Goal: Task Accomplishment & Management: Manage account settings

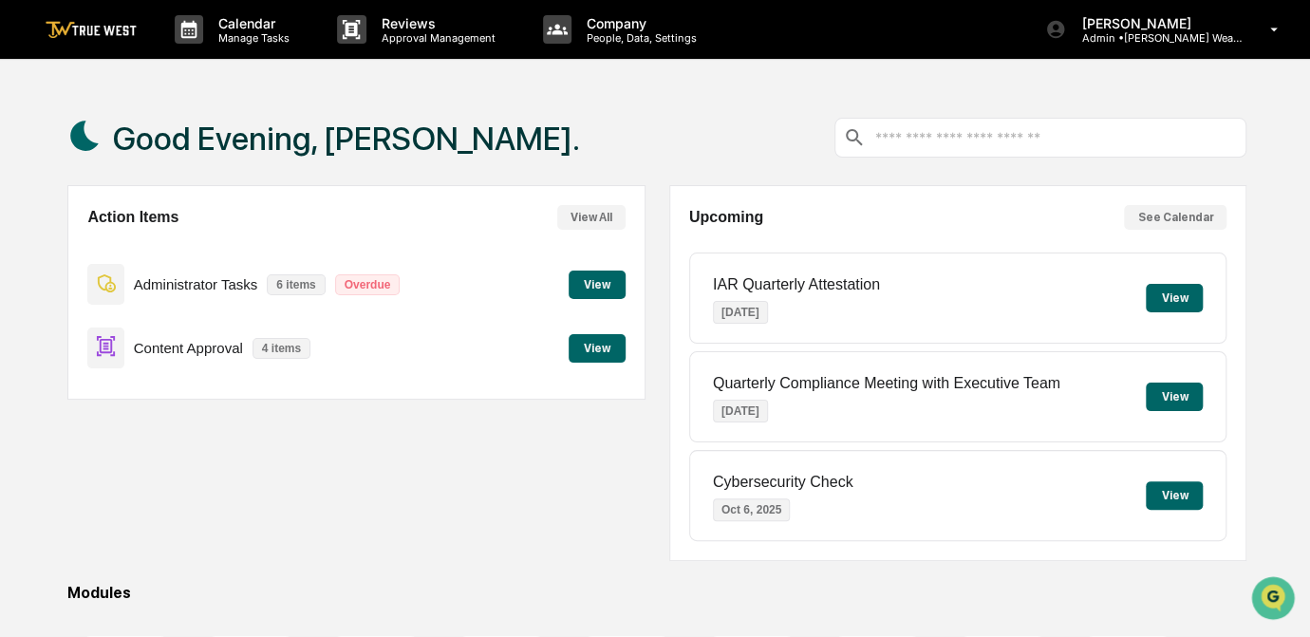
click at [600, 350] on button "View" at bounding box center [596, 348] width 57 height 28
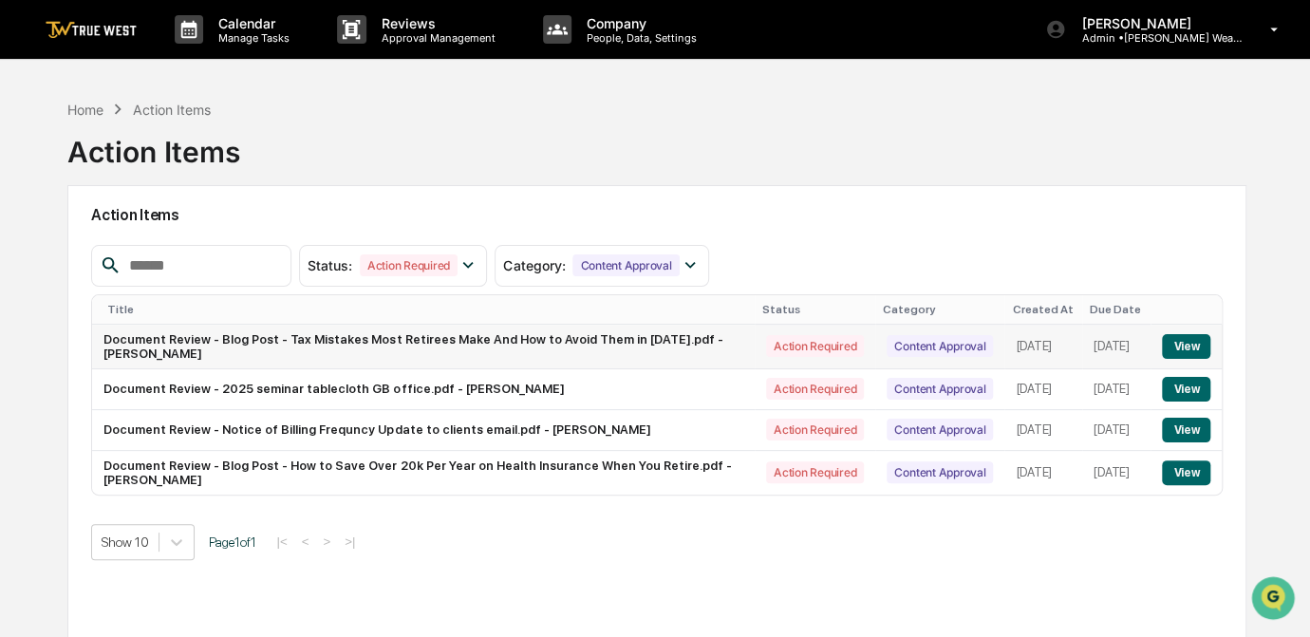
click at [1185, 340] on button "View" at bounding box center [1186, 346] width 48 height 25
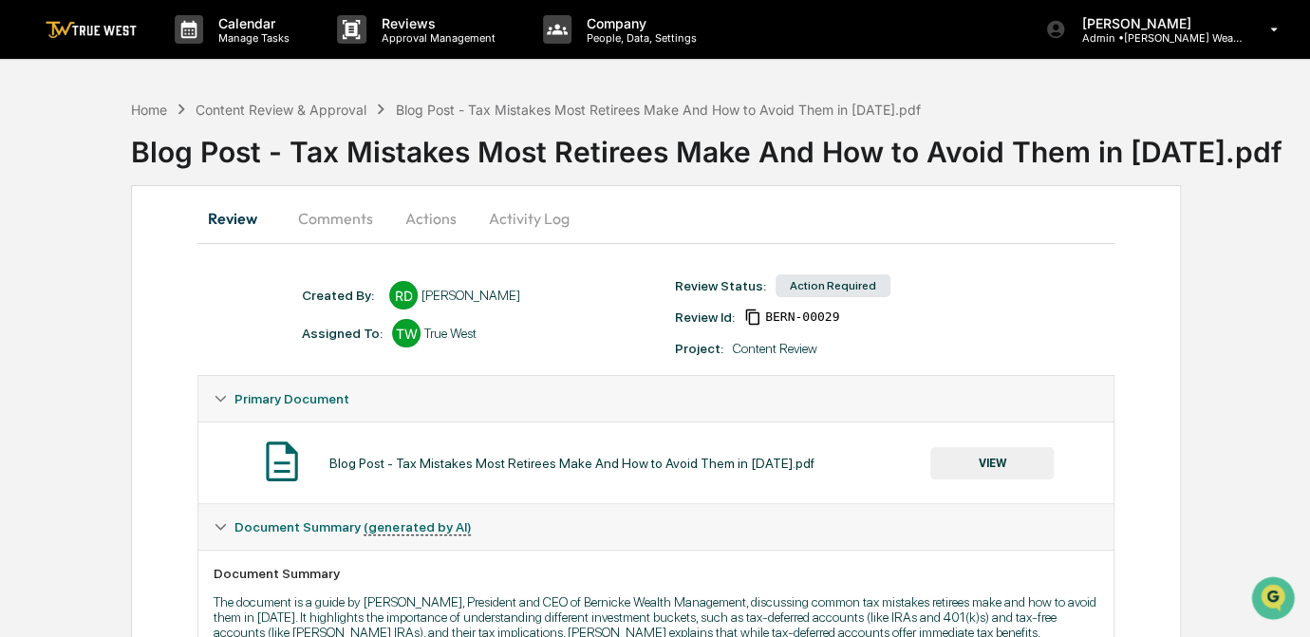
click at [332, 118] on div "Home Content Review & Approval Blog Post - Tax Mistakes Most Retirees Make And …" at bounding box center [526, 109] width 790 height 21
drag, startPoint x: 332, startPoint y: 118, endPoint x: 288, endPoint y: 106, distance: 45.1
click at [288, 106] on div "Content Review & Approval" at bounding box center [280, 110] width 171 height 16
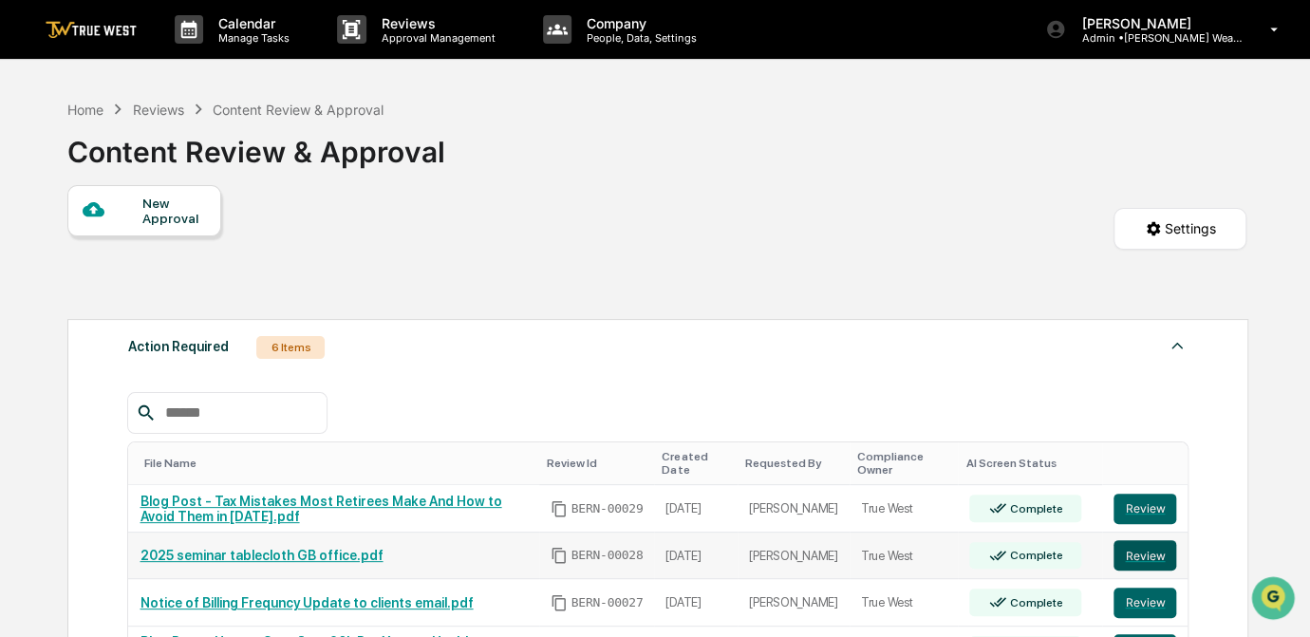
click at [1141, 554] on button "Review" at bounding box center [1144, 555] width 63 height 30
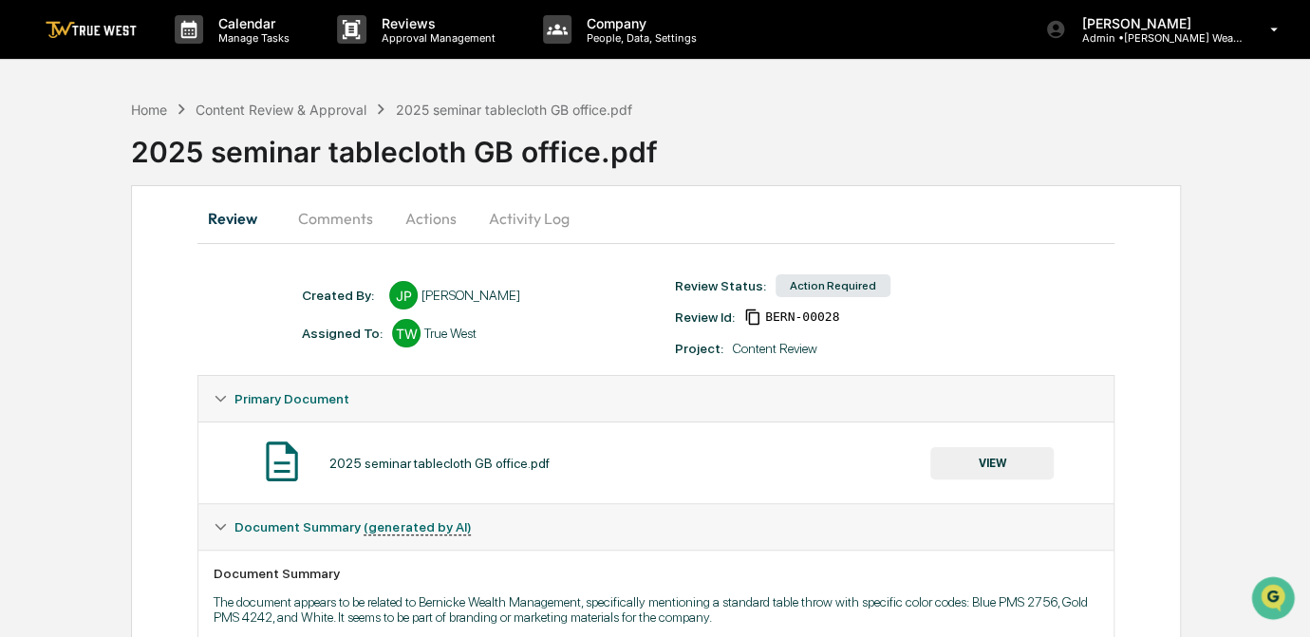
click at [992, 457] on button "VIEW" at bounding box center [991, 463] width 123 height 32
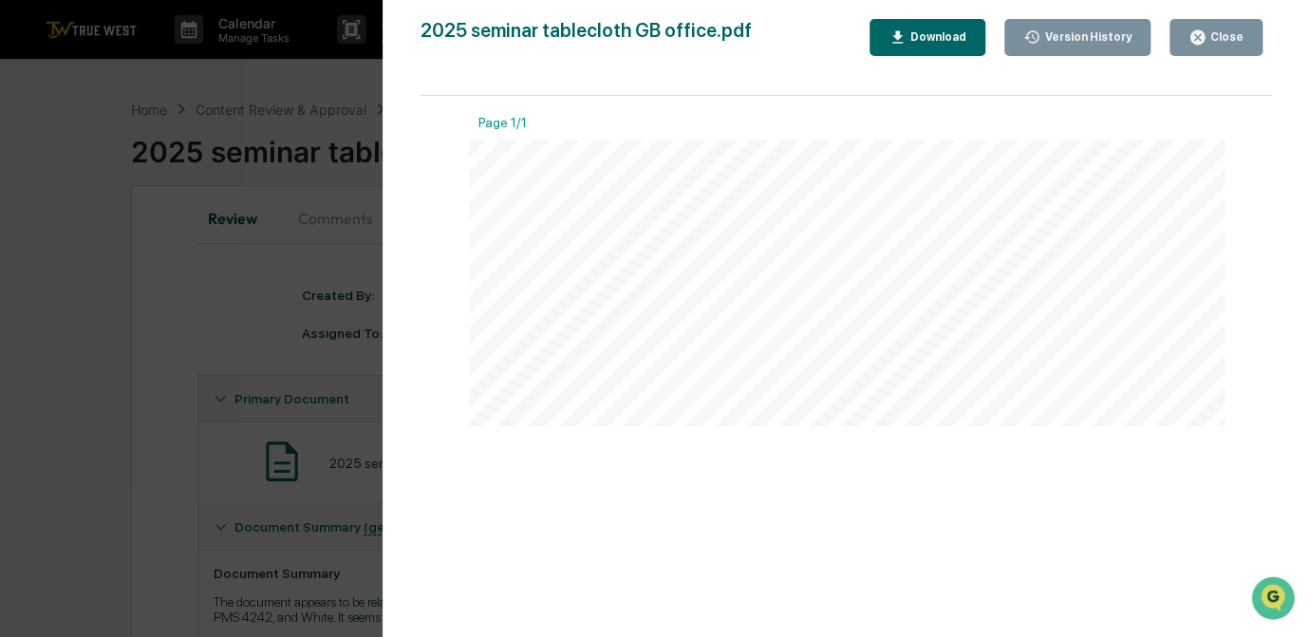
scroll to position [85, 0]
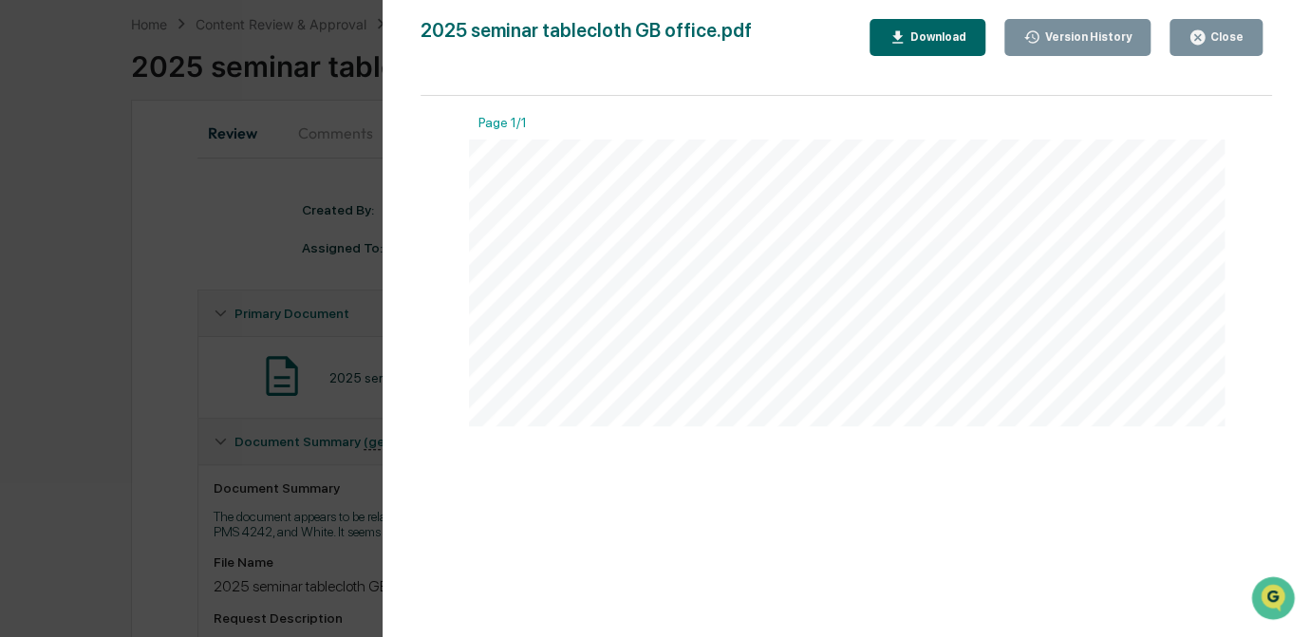
click at [155, 431] on div "Version History 10/01/2025, 08:49 PM Janelle Patenaude 2025 seminar tablecloth …" at bounding box center [655, 318] width 1310 height 637
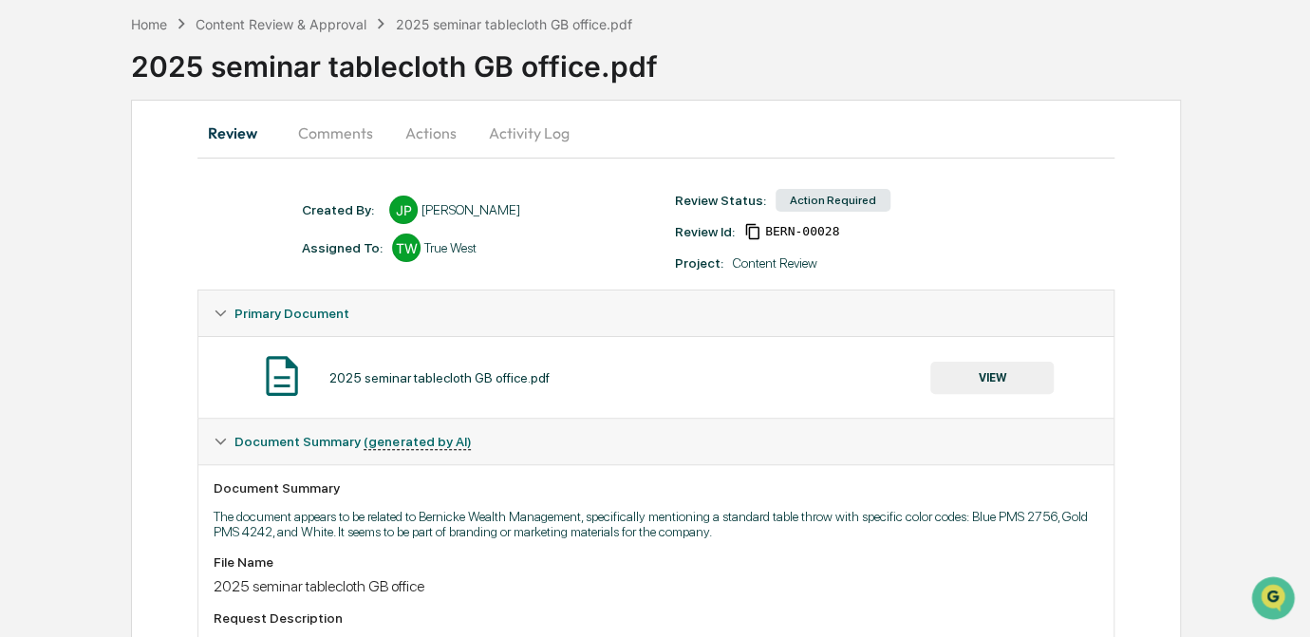
click at [428, 127] on button "Actions" at bounding box center [430, 133] width 85 height 46
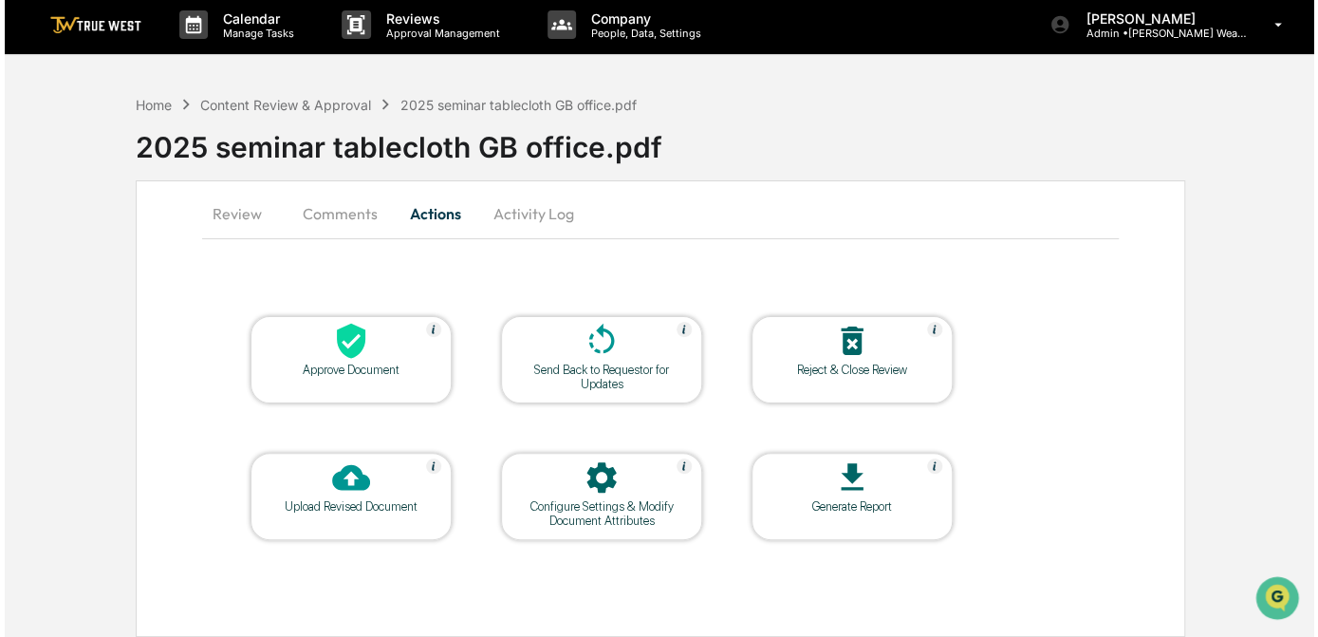
scroll to position [1, 0]
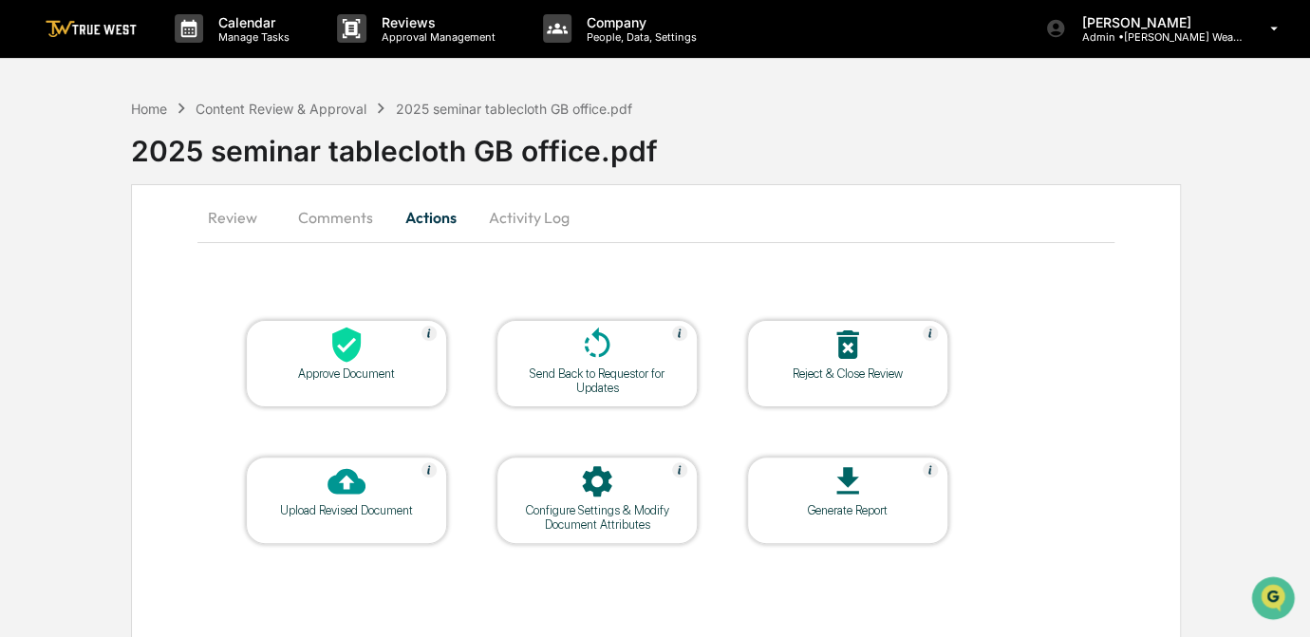
click at [369, 356] on div at bounding box center [346, 345] width 190 height 41
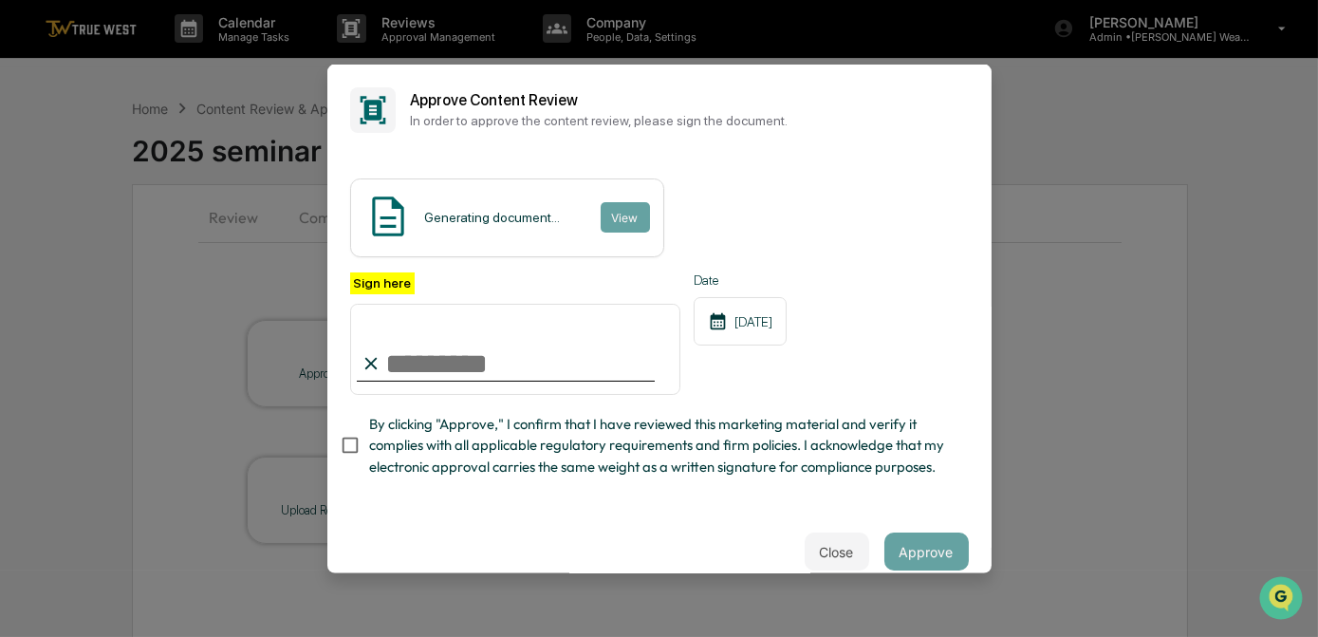
click at [510, 373] on input "Sign here" at bounding box center [515, 349] width 331 height 91
type input "*********"
click at [604, 223] on button "View" at bounding box center [624, 217] width 49 height 30
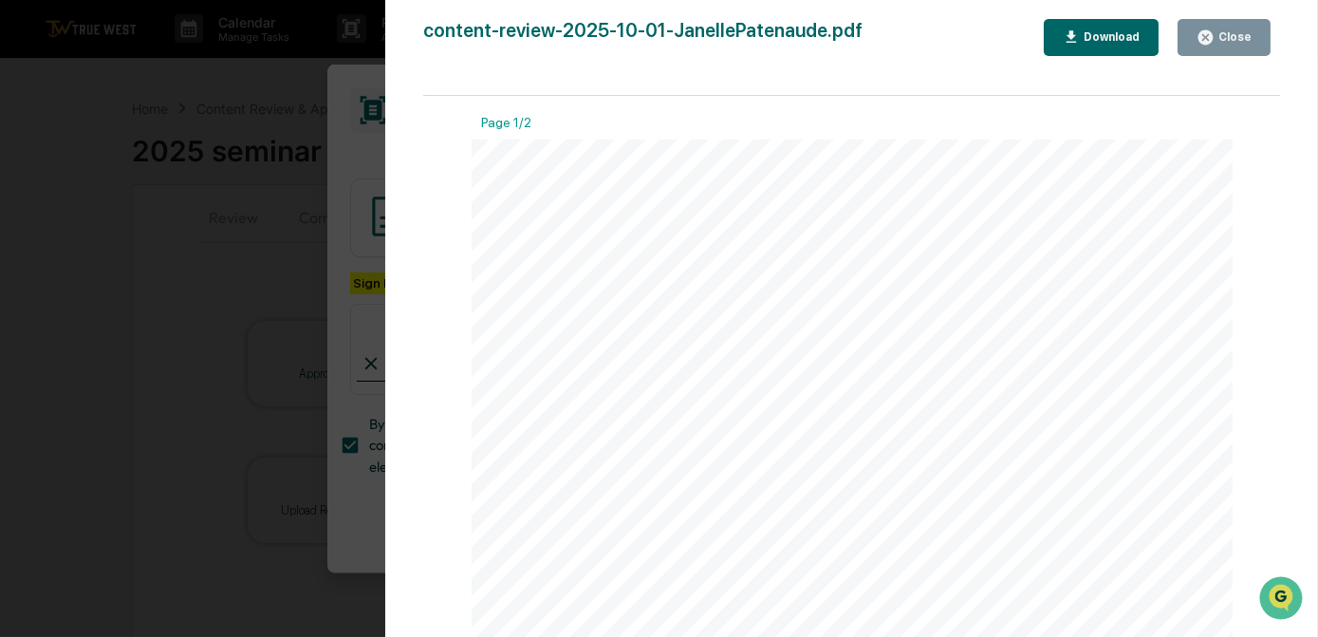
click at [332, 140] on div "Version History 10/01/2025, 11:39 PM Carliss Marshall content-review-2025-10-01…" at bounding box center [659, 318] width 1318 height 637
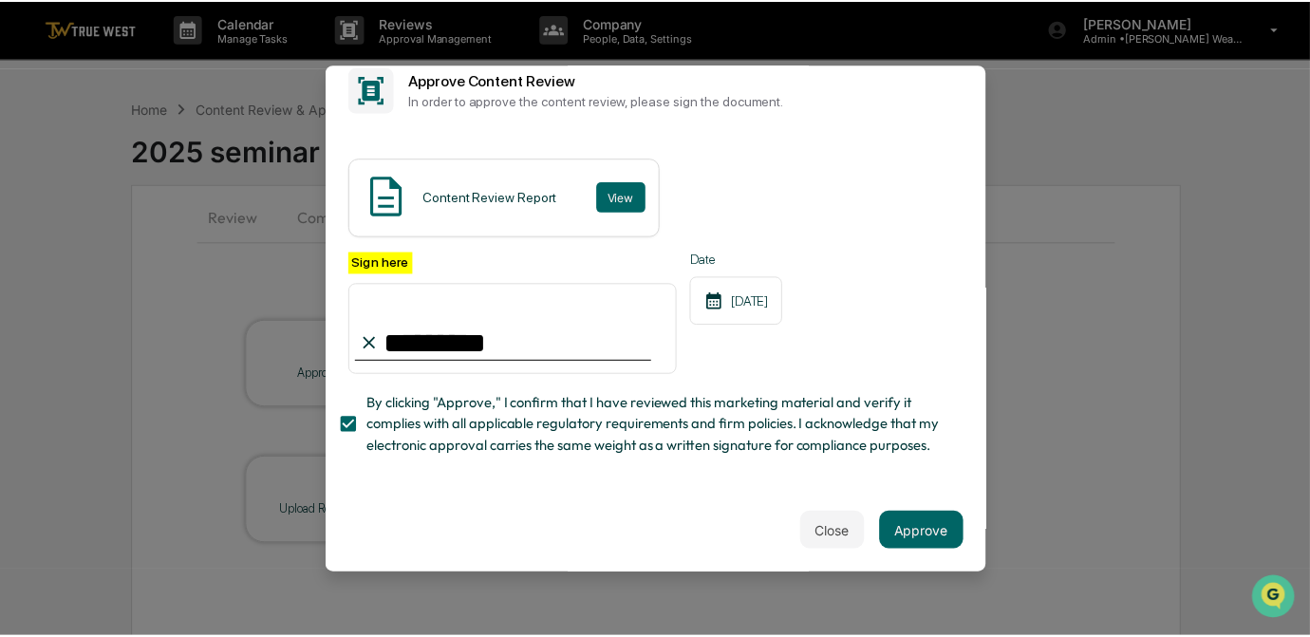
scroll to position [55, 0]
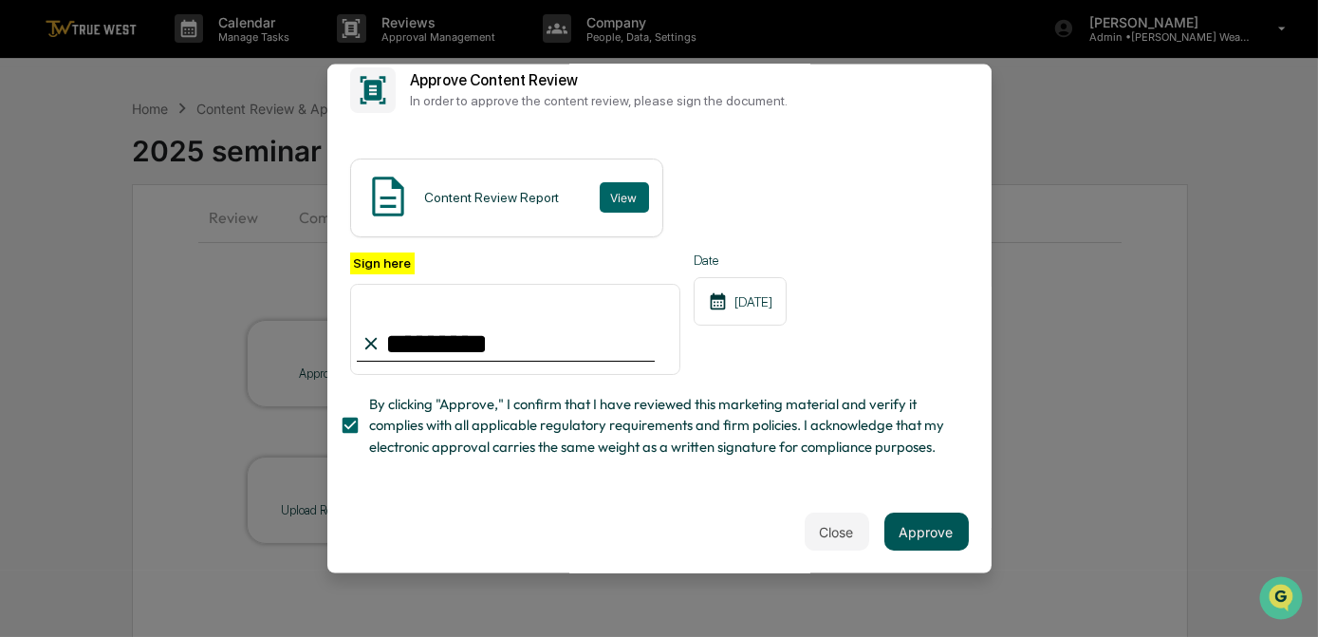
click at [914, 525] on button "Approve" at bounding box center [926, 531] width 84 height 38
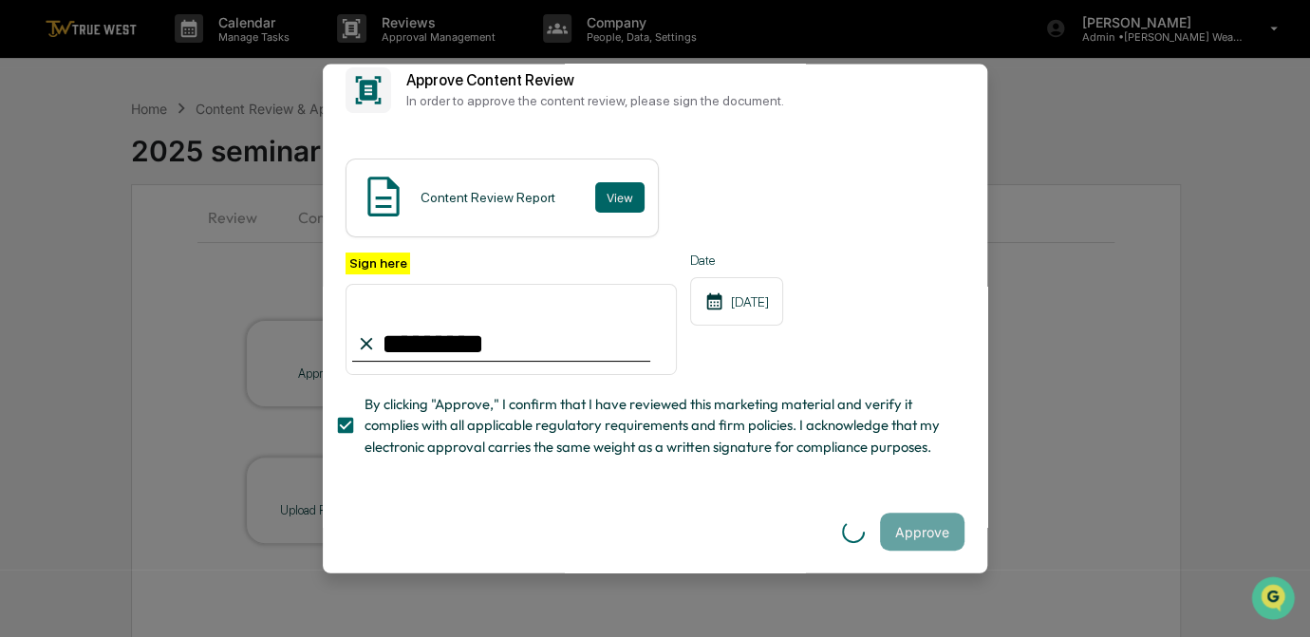
scroll to position [0, 0]
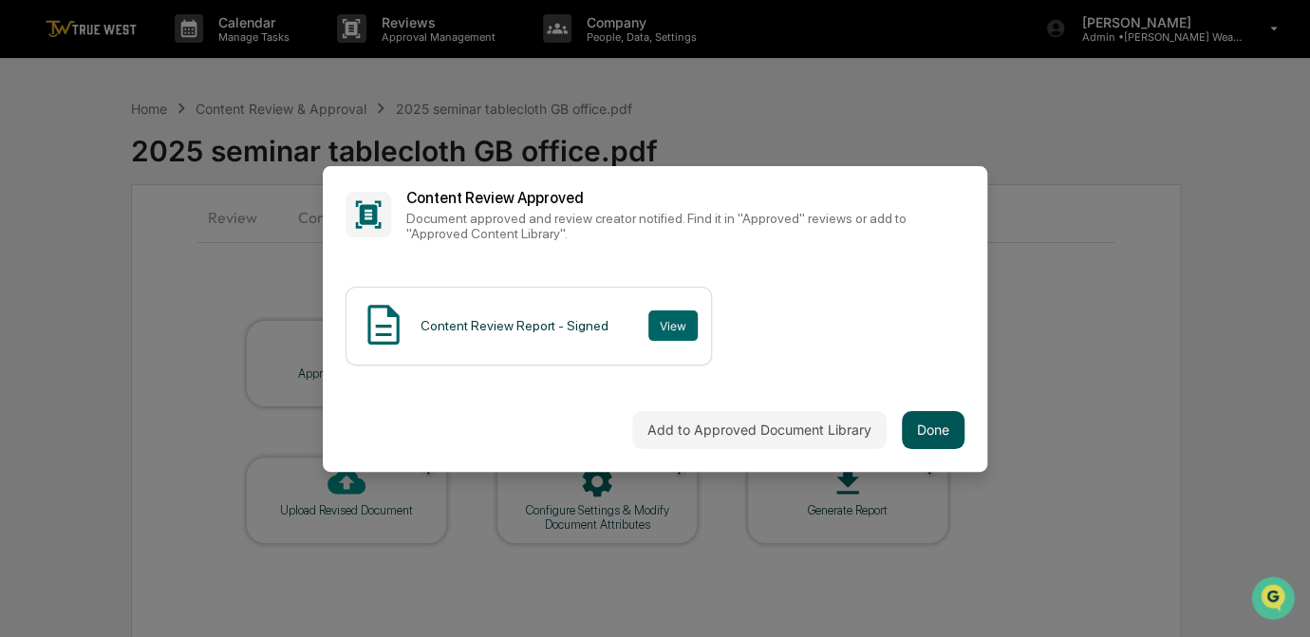
click at [930, 429] on button "Done" at bounding box center [933, 430] width 63 height 38
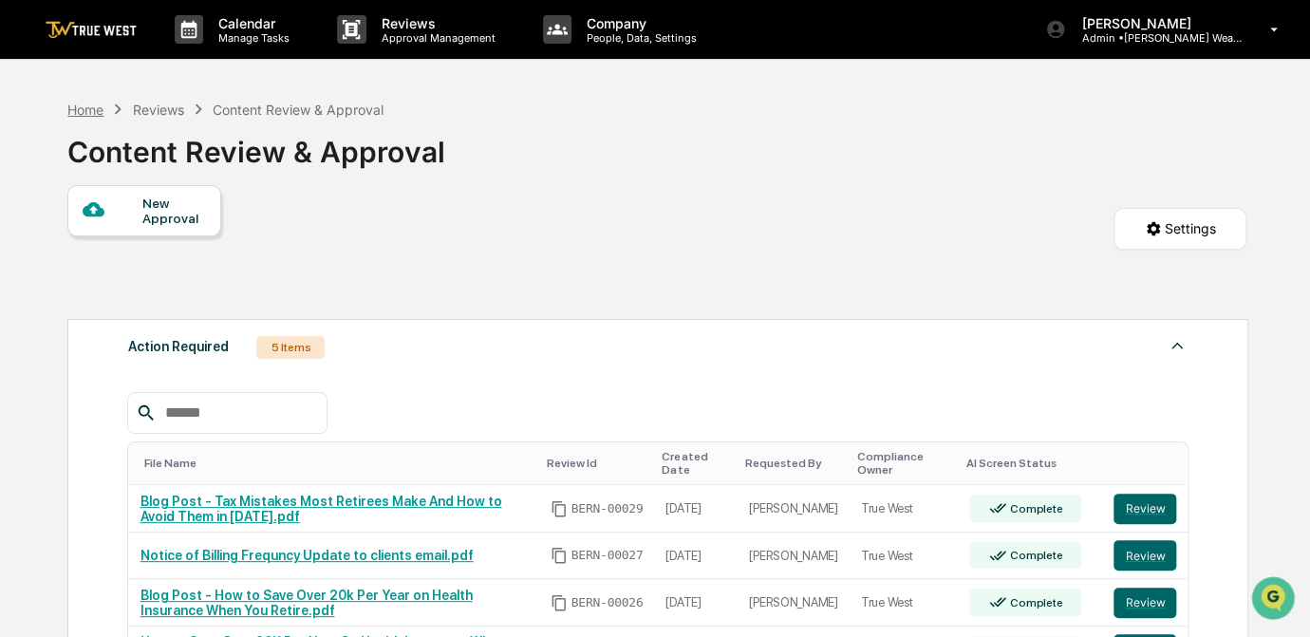
click at [86, 110] on div "Home" at bounding box center [85, 110] width 36 height 16
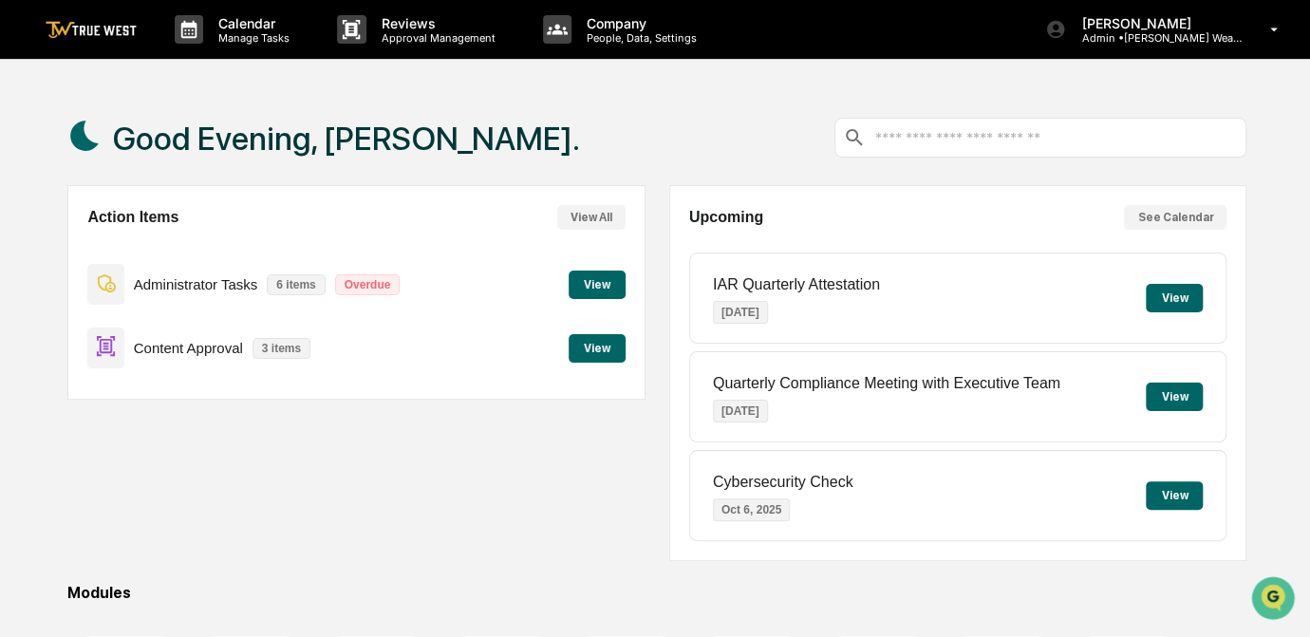
click at [588, 348] on button "View" at bounding box center [596, 348] width 57 height 28
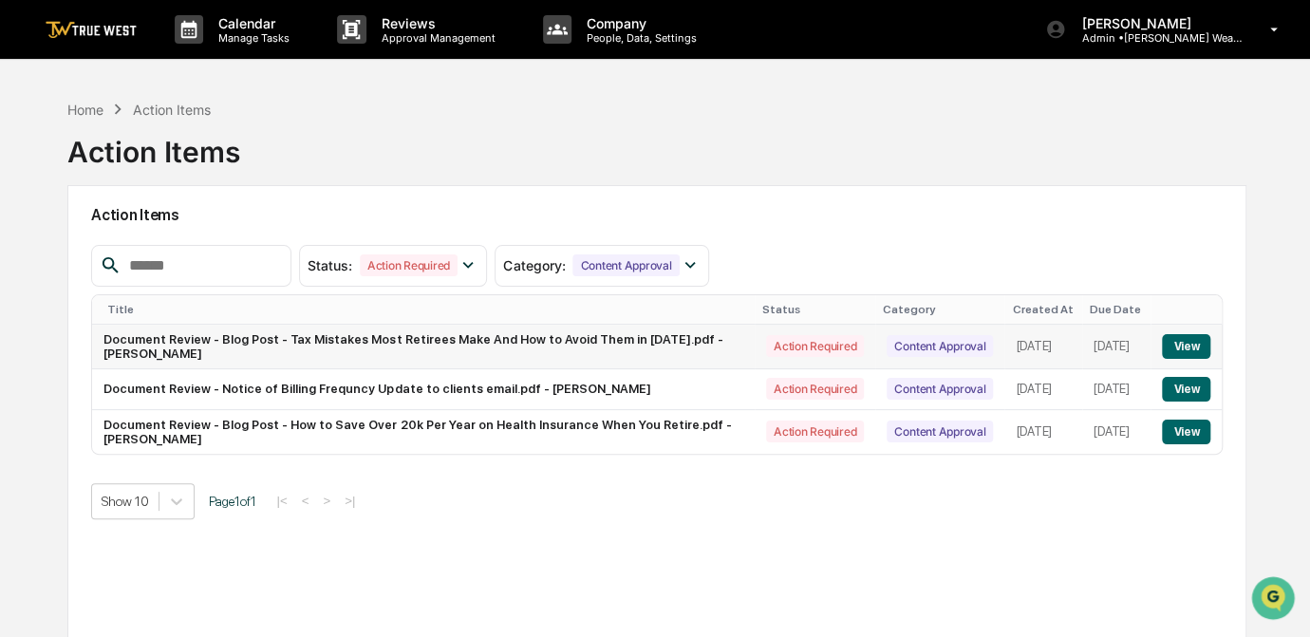
click at [1185, 338] on button "View" at bounding box center [1186, 346] width 48 height 25
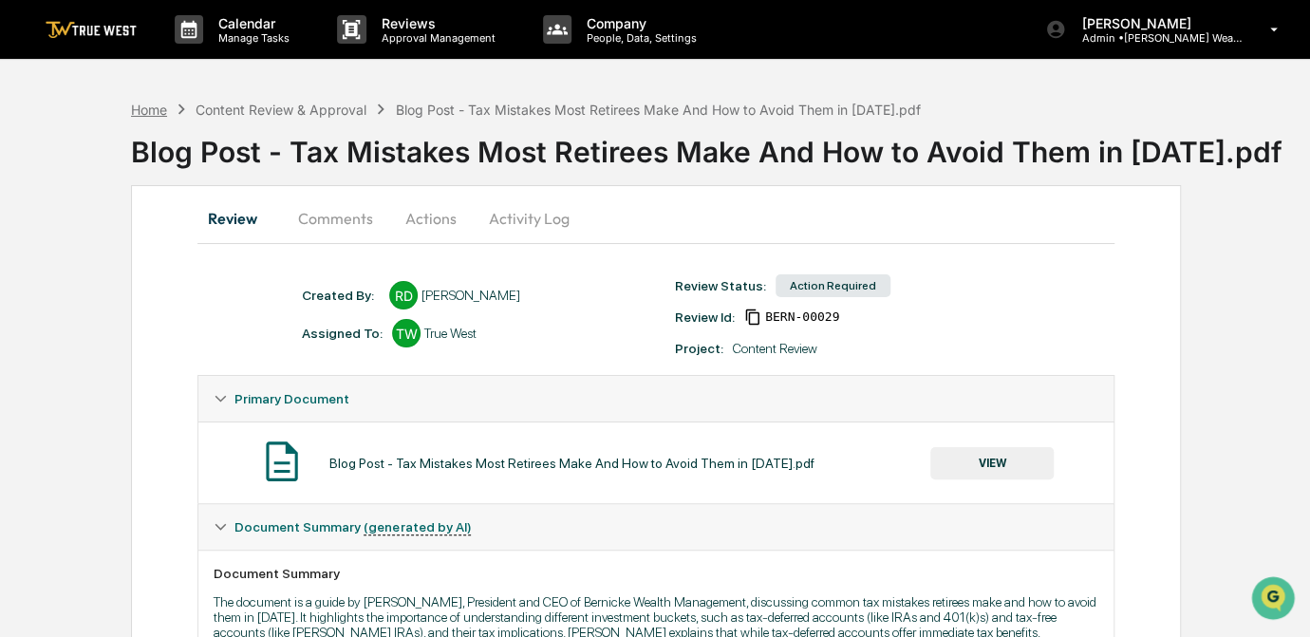
click at [148, 102] on div "Home" at bounding box center [149, 110] width 36 height 16
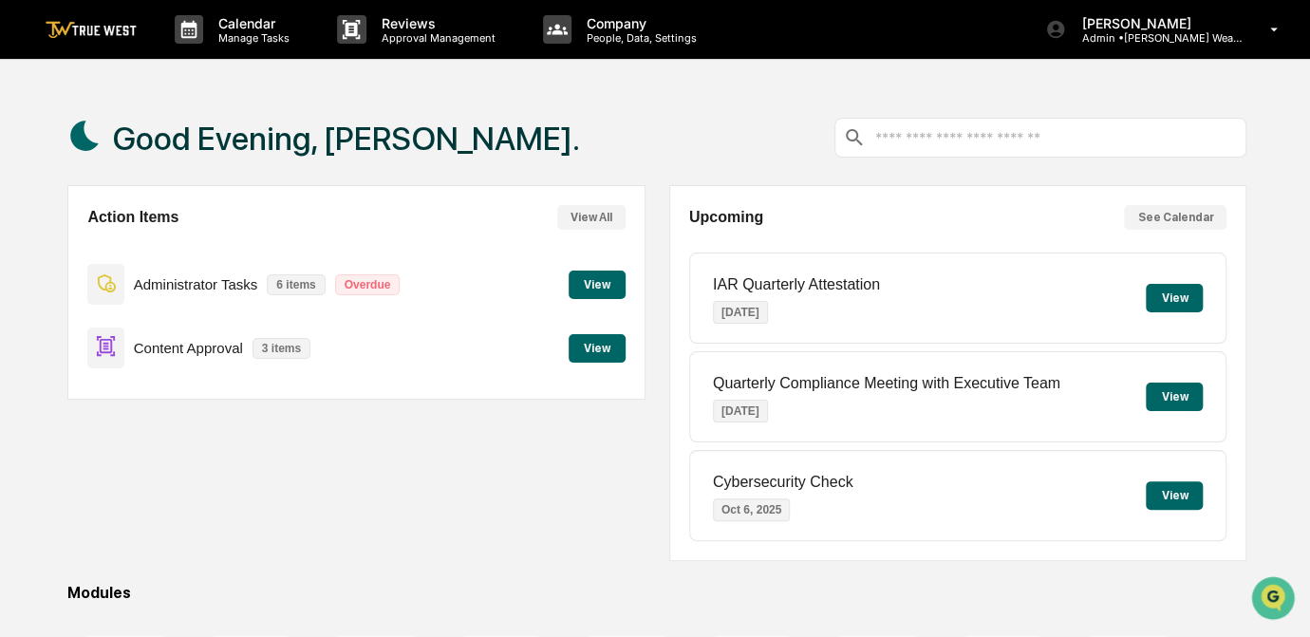
click at [604, 350] on button "View" at bounding box center [596, 348] width 57 height 28
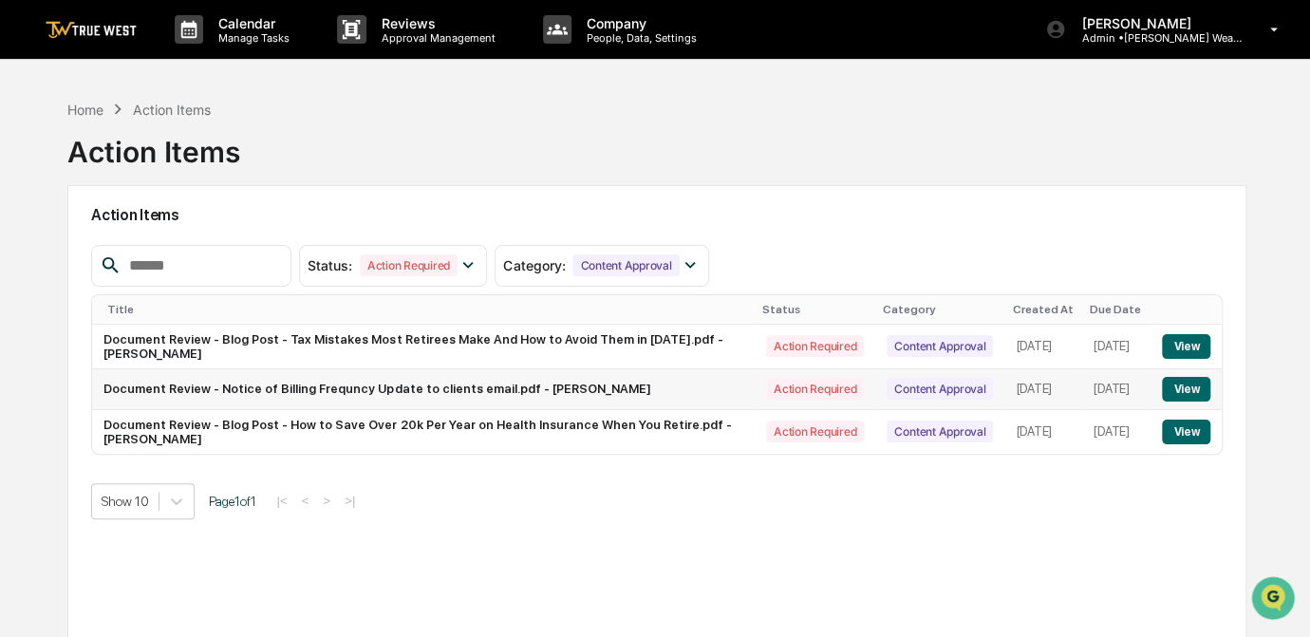
click at [1181, 391] on button "View" at bounding box center [1186, 389] width 48 height 25
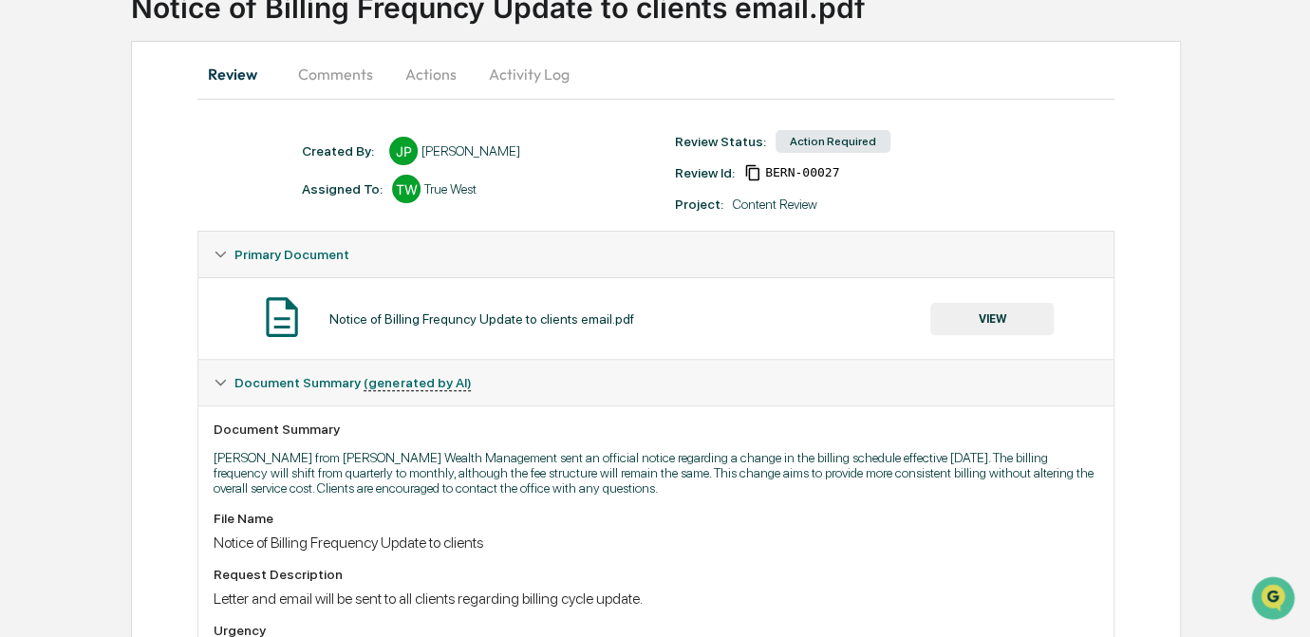
scroll to position [74, 0]
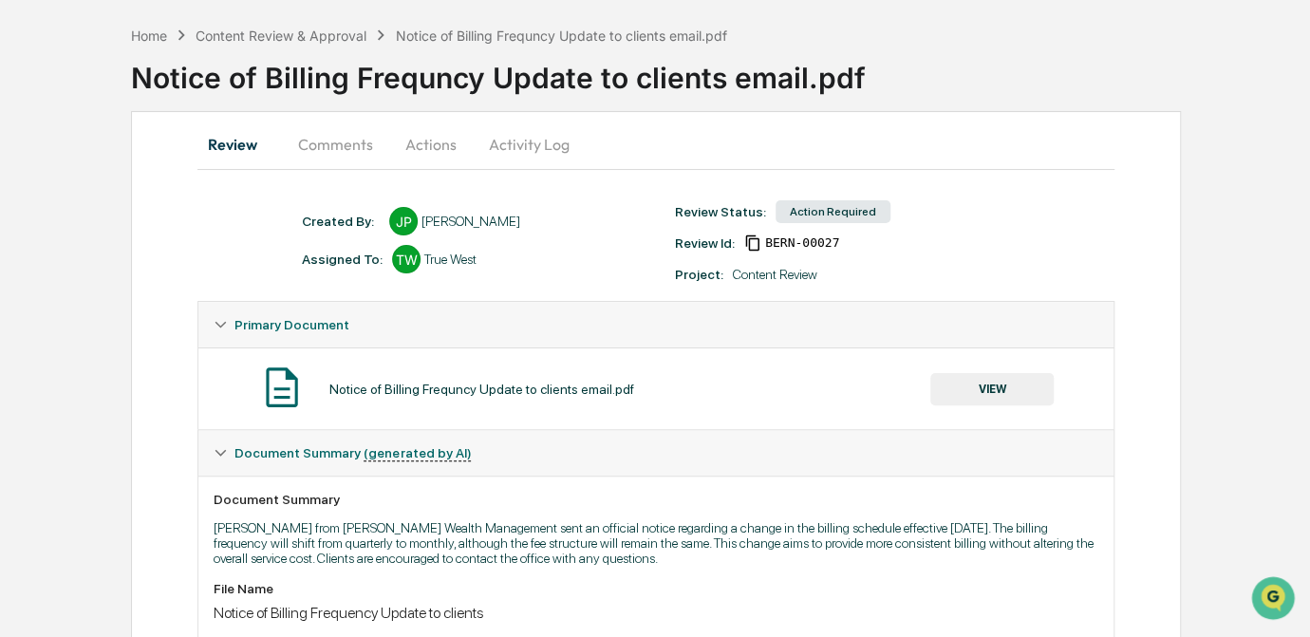
click at [995, 399] on button "VIEW" at bounding box center [991, 389] width 123 height 32
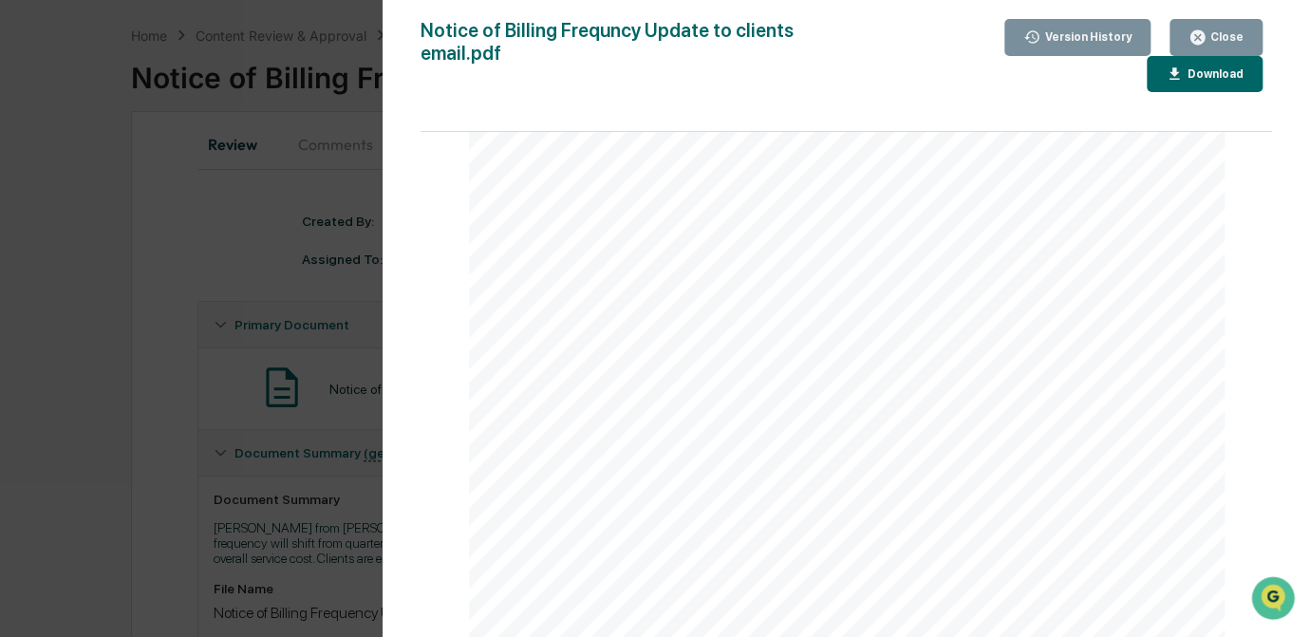
scroll to position [344, 0]
drag, startPoint x: 888, startPoint y: 148, endPoint x: 791, endPoint y: 316, distance: 193.9
click at [791, 316] on div "1 Janelle Patenaude From: Janelle Patenaude <jpatenaude@bernicke.com> Sent: Wed…" at bounding box center [847, 320] width 756 height 978
click at [141, 293] on div "Version History 10/01/2025, 08:46 PM Janelle Patenaude Notice of Billing Frequn…" at bounding box center [655, 318] width 1310 height 637
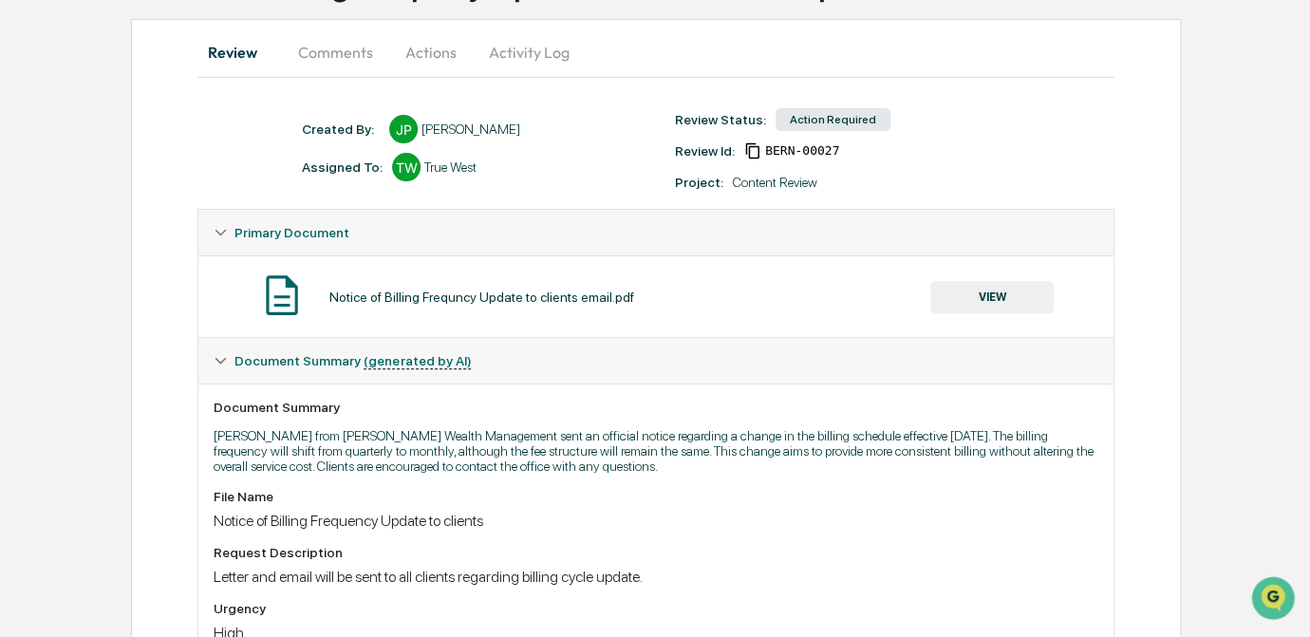
scroll to position [419, 0]
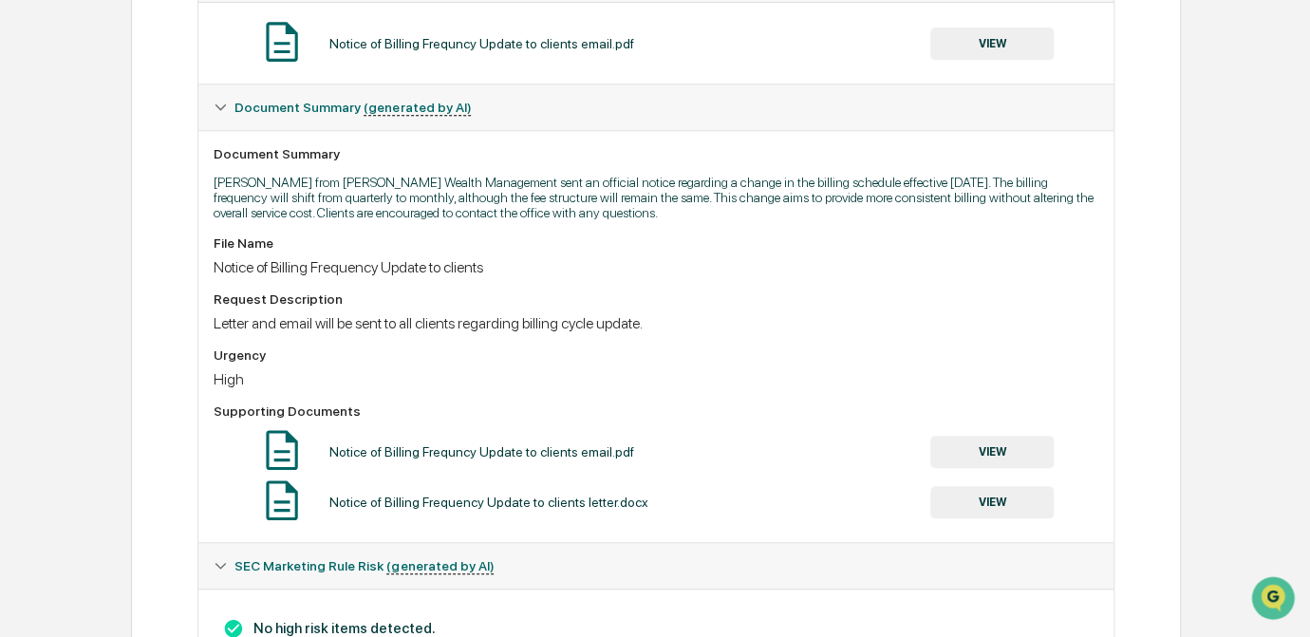
click at [995, 455] on button "VIEW" at bounding box center [991, 452] width 123 height 32
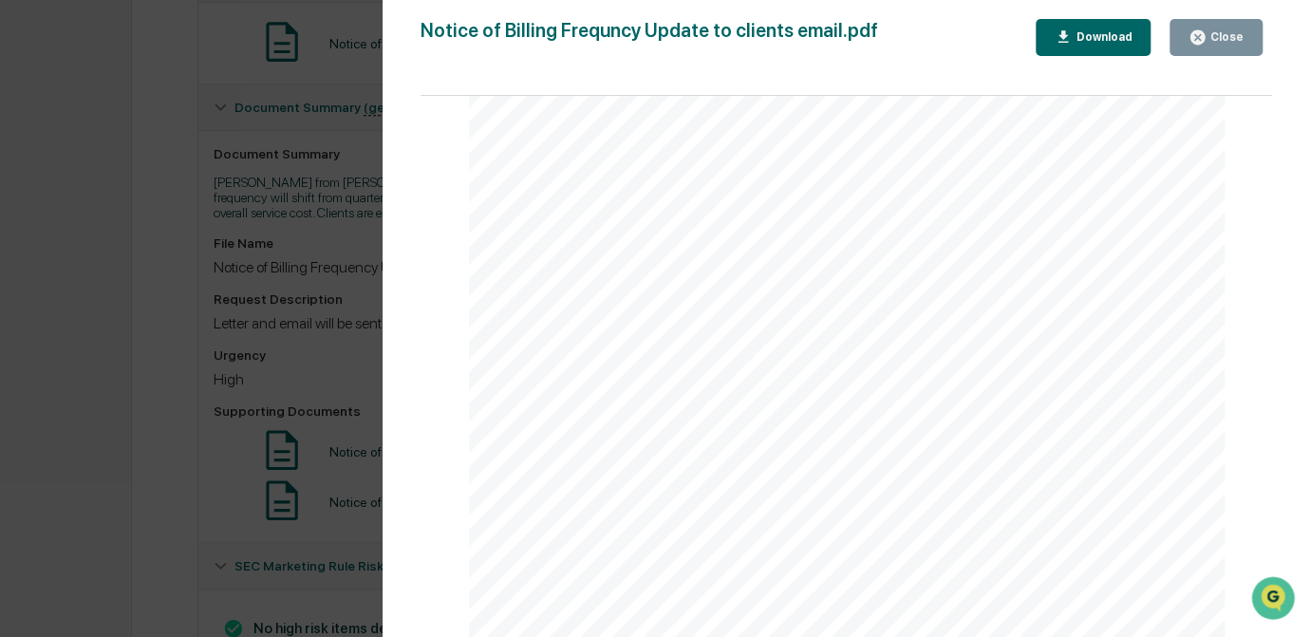
scroll to position [1522, 0]
click at [210, 438] on div "Version History 10/01/2025, 08:46 PM Janelle Patenaude Notice of Billing Frequn…" at bounding box center [655, 318] width 1310 height 637
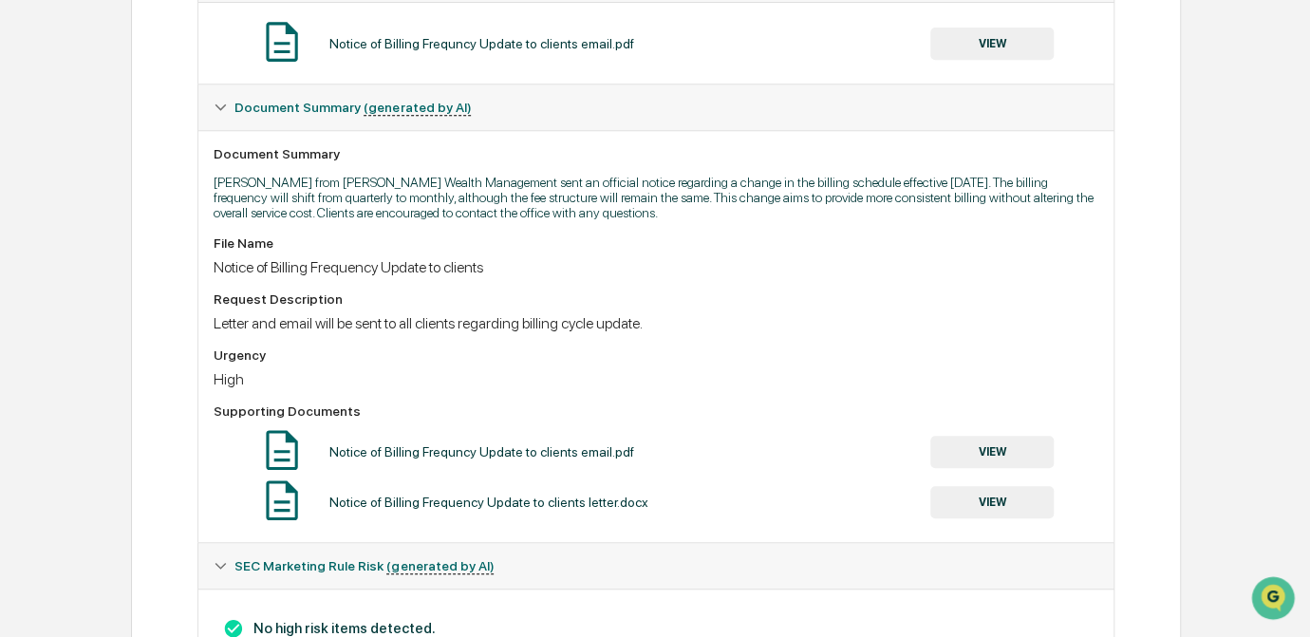
click at [998, 506] on button "VIEW" at bounding box center [991, 502] width 123 height 32
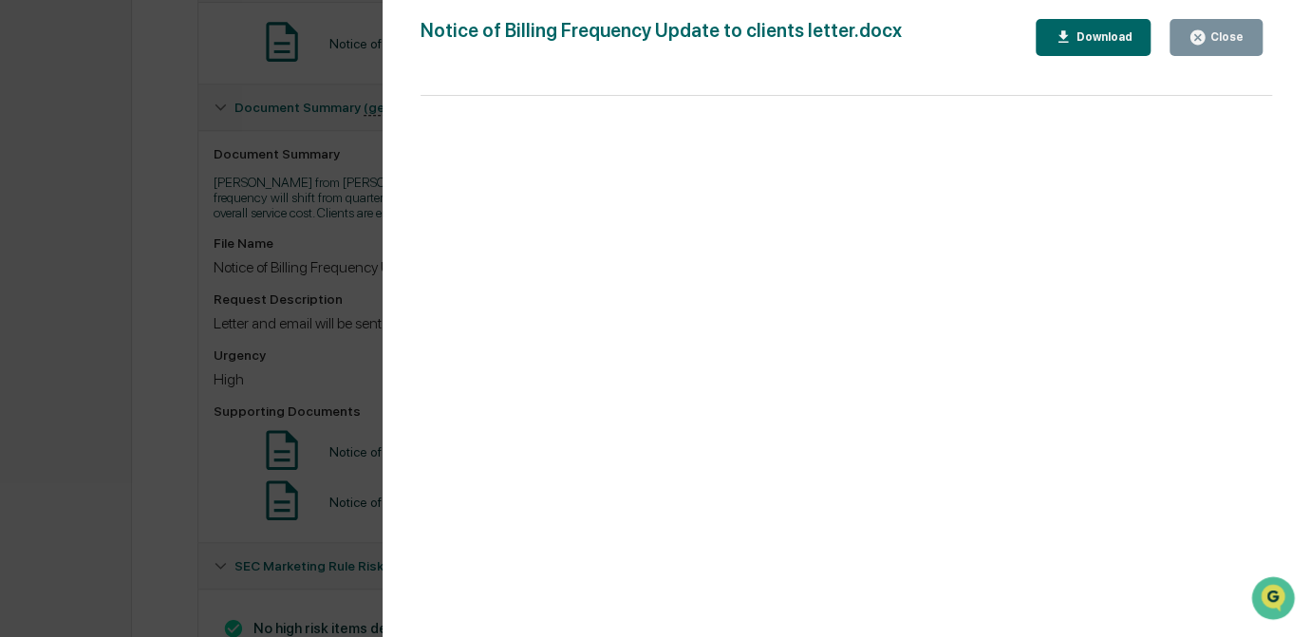
click at [322, 370] on div "Version History 10/01/2025, 08:46 PM Janelle Patenaude Notice of Billing Freque…" at bounding box center [655, 318] width 1310 height 637
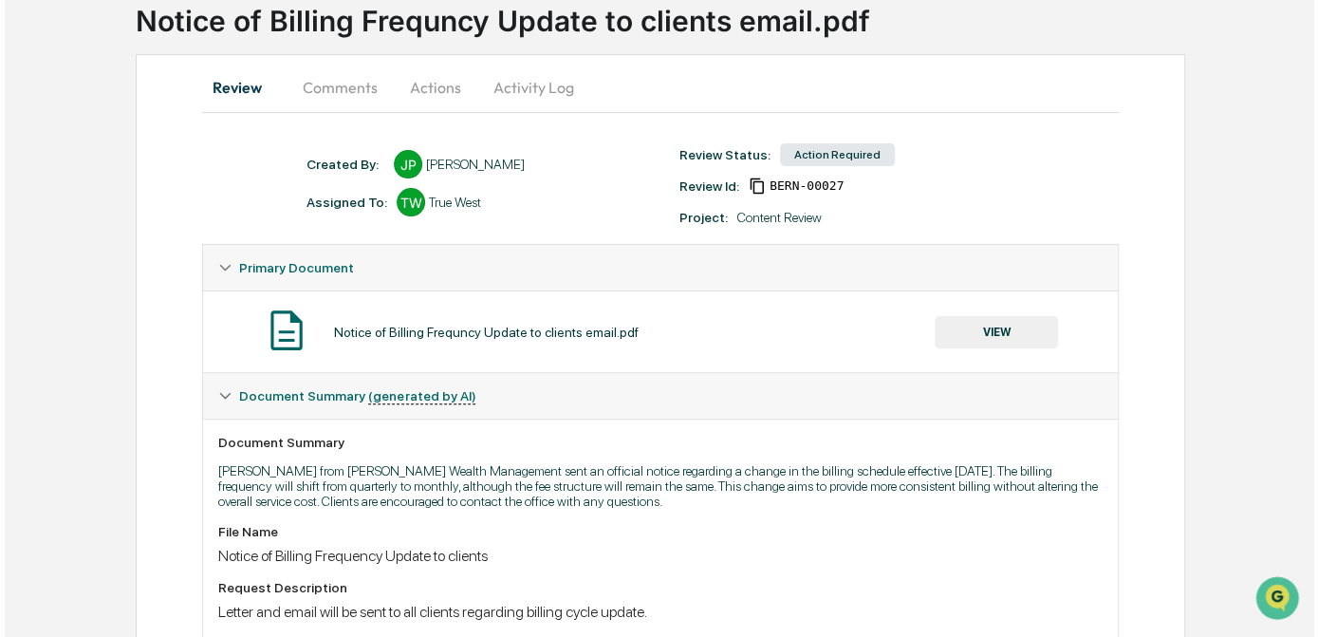
scroll to position [0, 0]
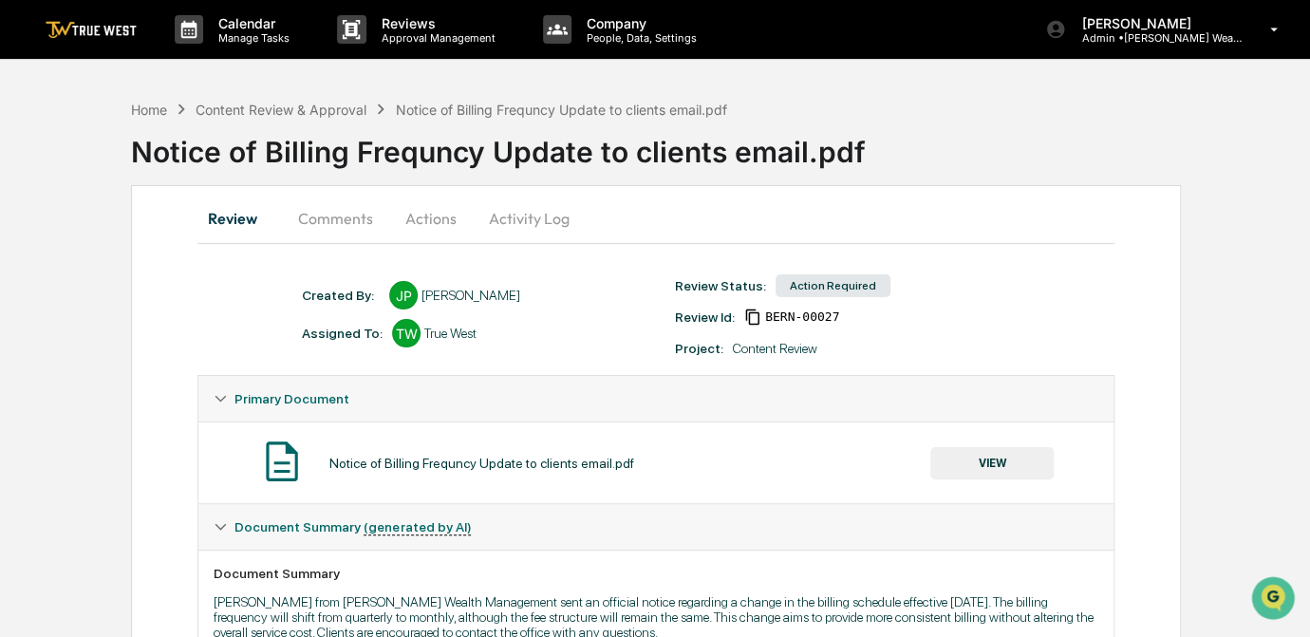
click at [425, 226] on button "Actions" at bounding box center [430, 218] width 85 height 46
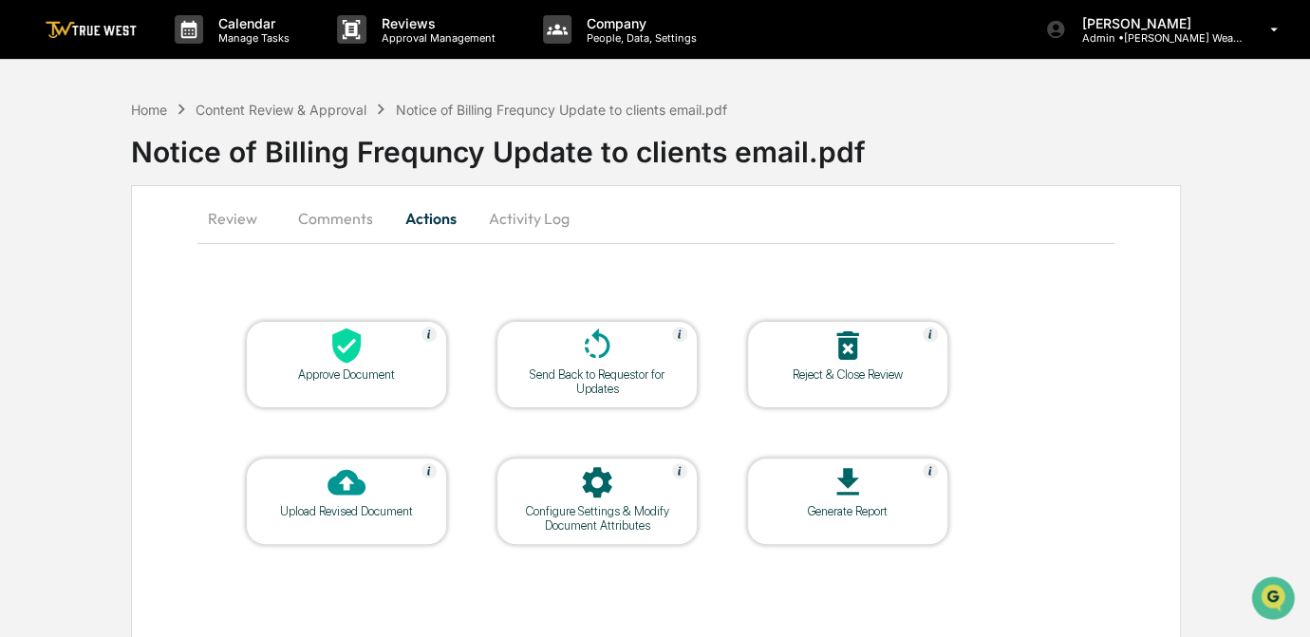
click at [390, 359] on div at bounding box center [346, 346] width 190 height 41
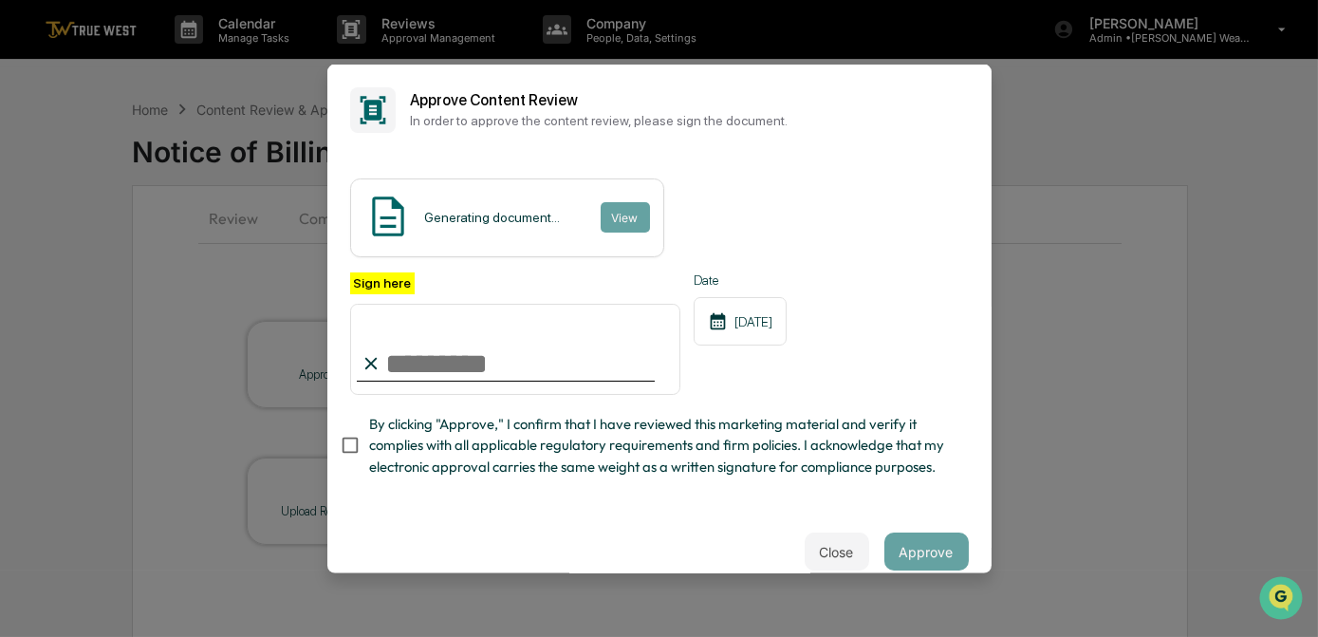
drag, startPoint x: 474, startPoint y: 365, endPoint x: 469, endPoint y: 381, distance: 16.2
click at [474, 365] on input "Sign here" at bounding box center [515, 349] width 331 height 91
type input "*********"
click at [615, 222] on button "View" at bounding box center [624, 217] width 49 height 30
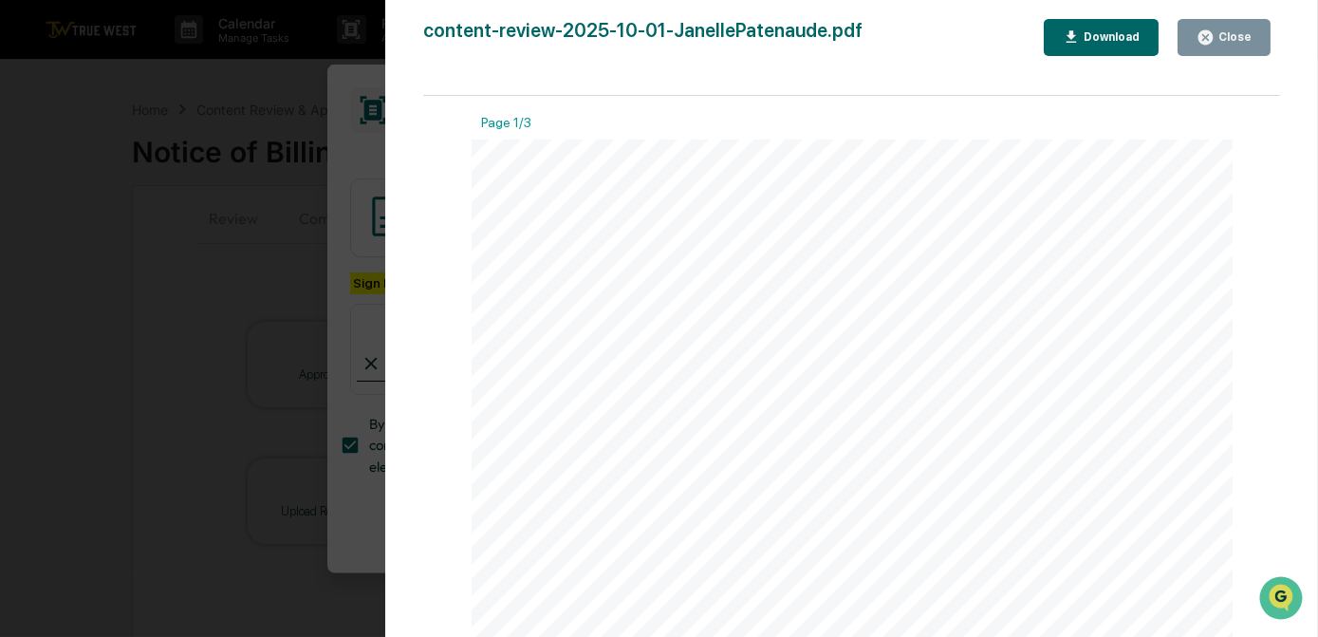
click at [357, 158] on div "Version History 10/01/2025, 11:41 PM Carliss Marshall content-review-2025-10-01…" at bounding box center [659, 318] width 1318 height 637
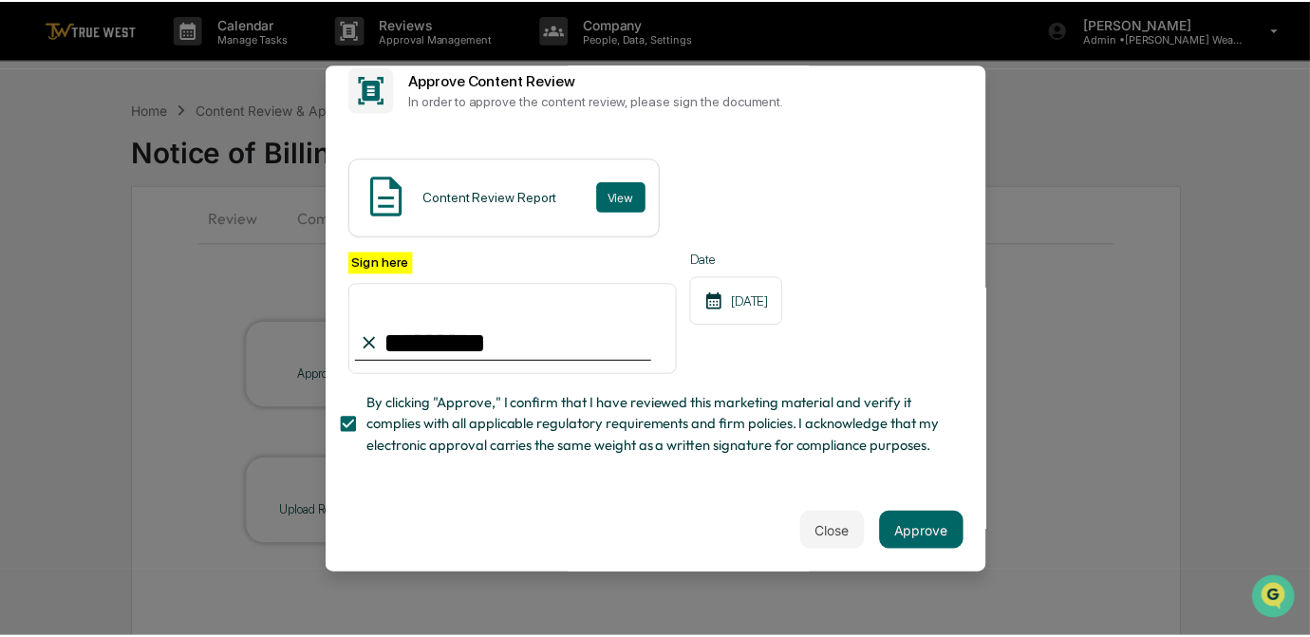
scroll to position [55, 0]
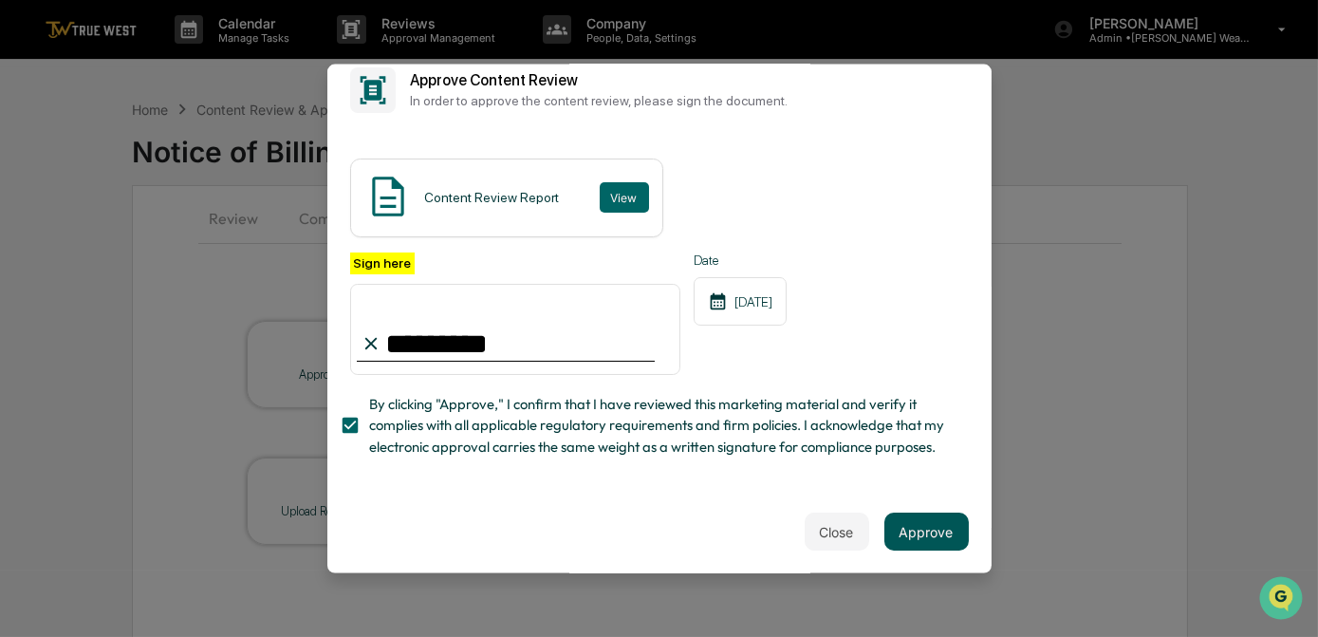
click at [917, 526] on button "Approve" at bounding box center [926, 531] width 84 height 38
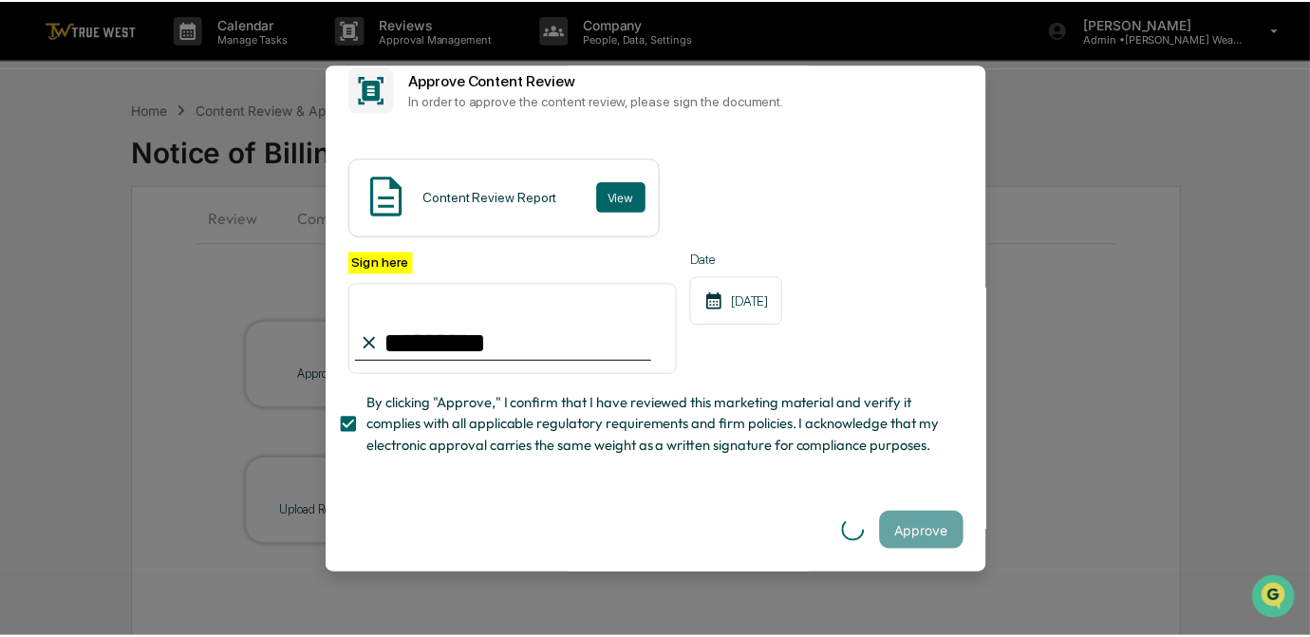
scroll to position [0, 0]
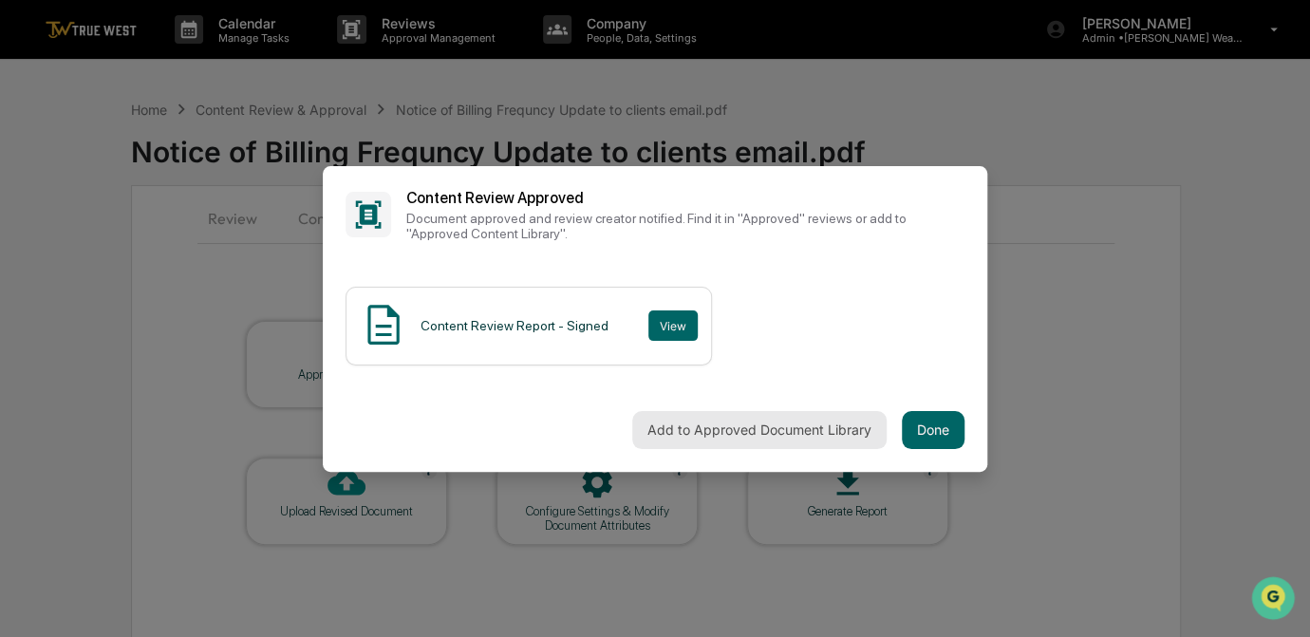
click at [688, 431] on button "Add to Approved Document Library" at bounding box center [759, 430] width 254 height 38
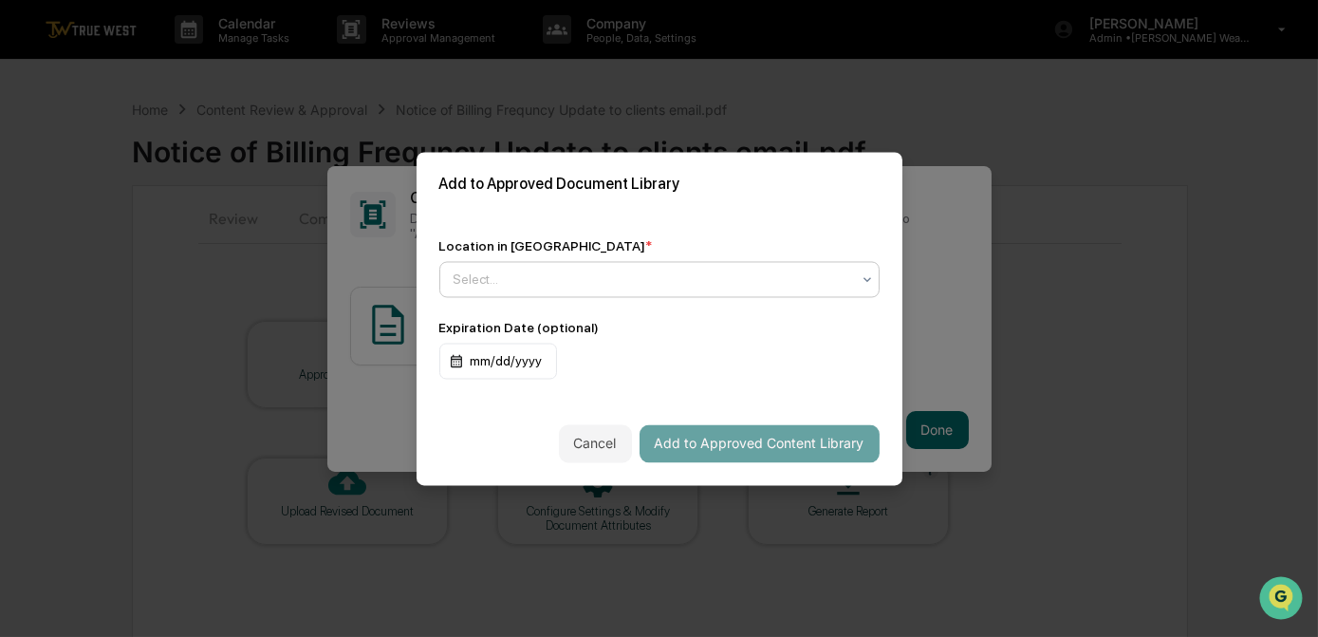
click at [510, 271] on div at bounding box center [652, 279] width 397 height 19
click at [642, 283] on div at bounding box center [652, 279] width 397 height 19
click at [676, 198] on div "Add to Approved Document Library" at bounding box center [660, 184] width 486 height 64
click at [620, 274] on div at bounding box center [652, 279] width 397 height 19
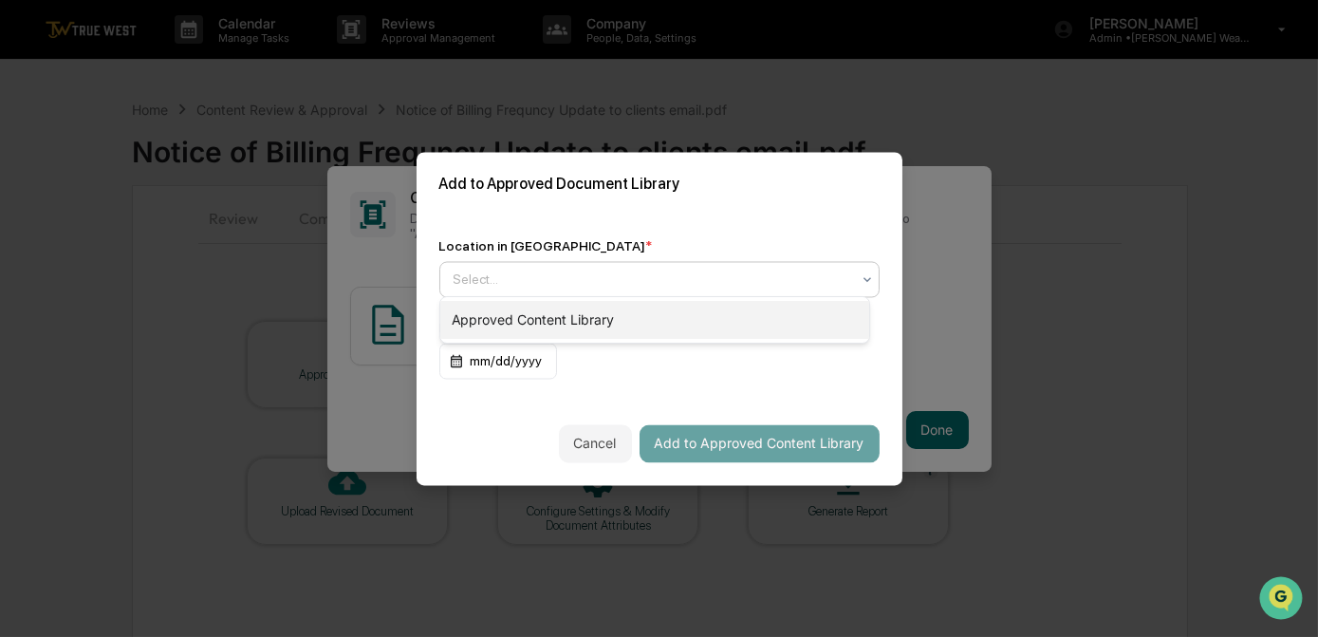
click at [597, 325] on div "Approved Content Library" at bounding box center [655, 320] width 430 height 38
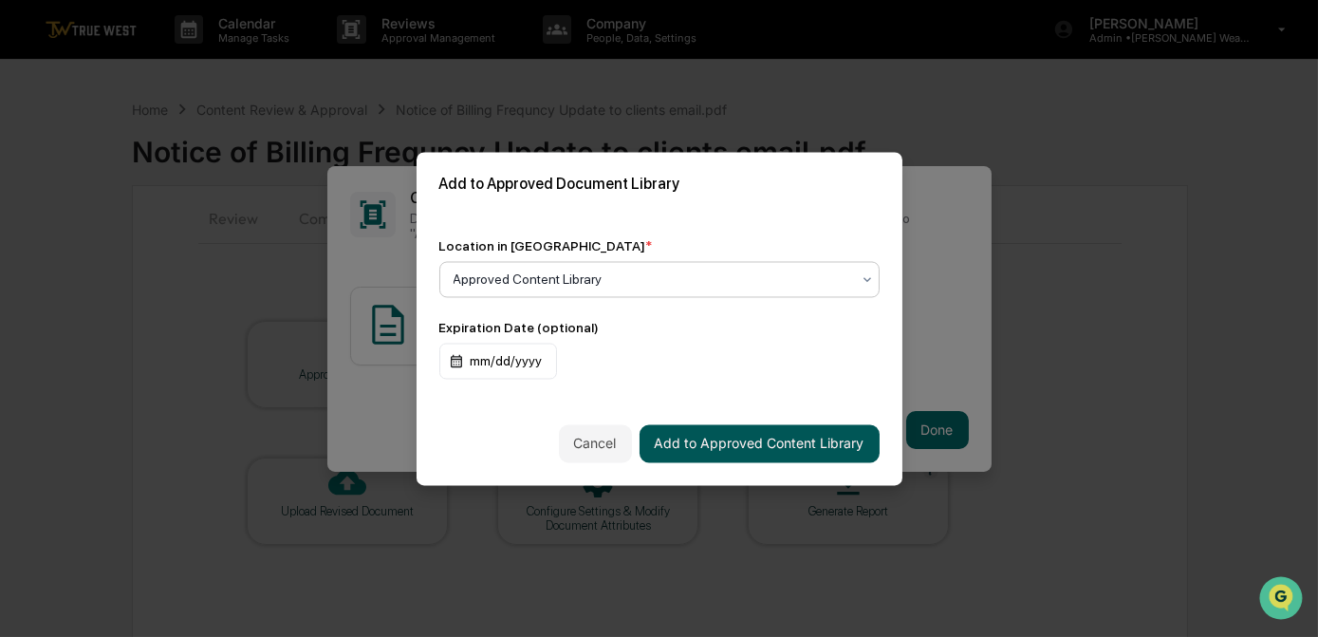
click at [713, 437] on button "Add to Approved Content Library" at bounding box center [760, 443] width 240 height 38
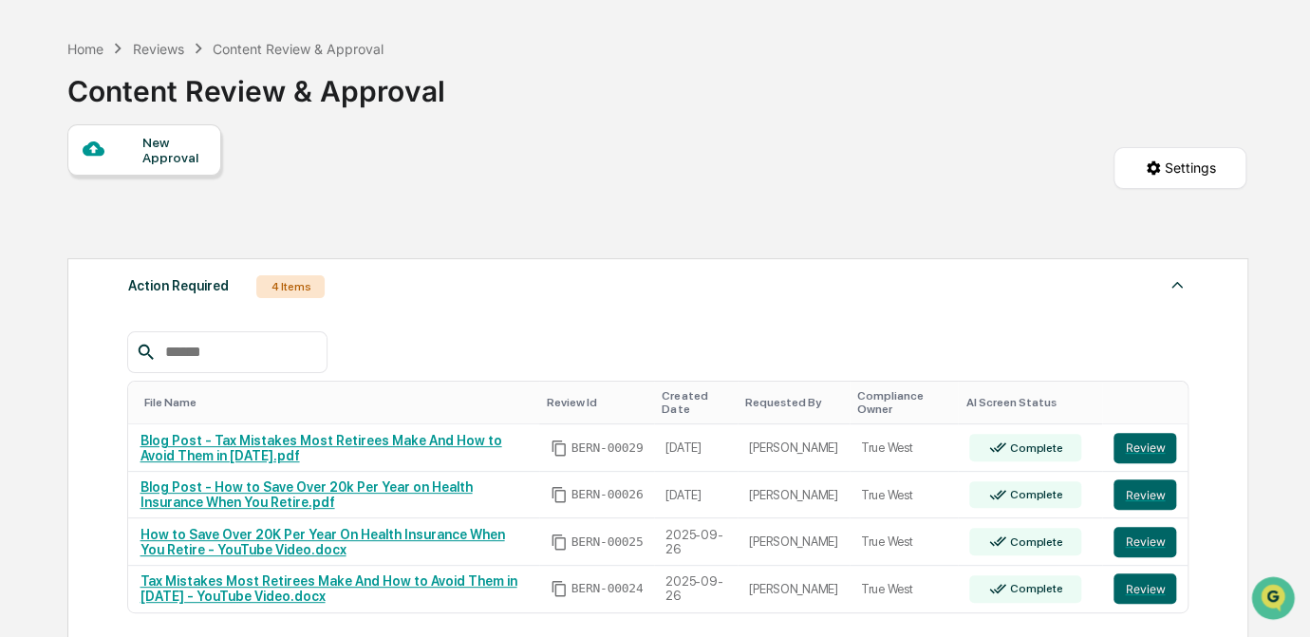
scroll to position [172, 0]
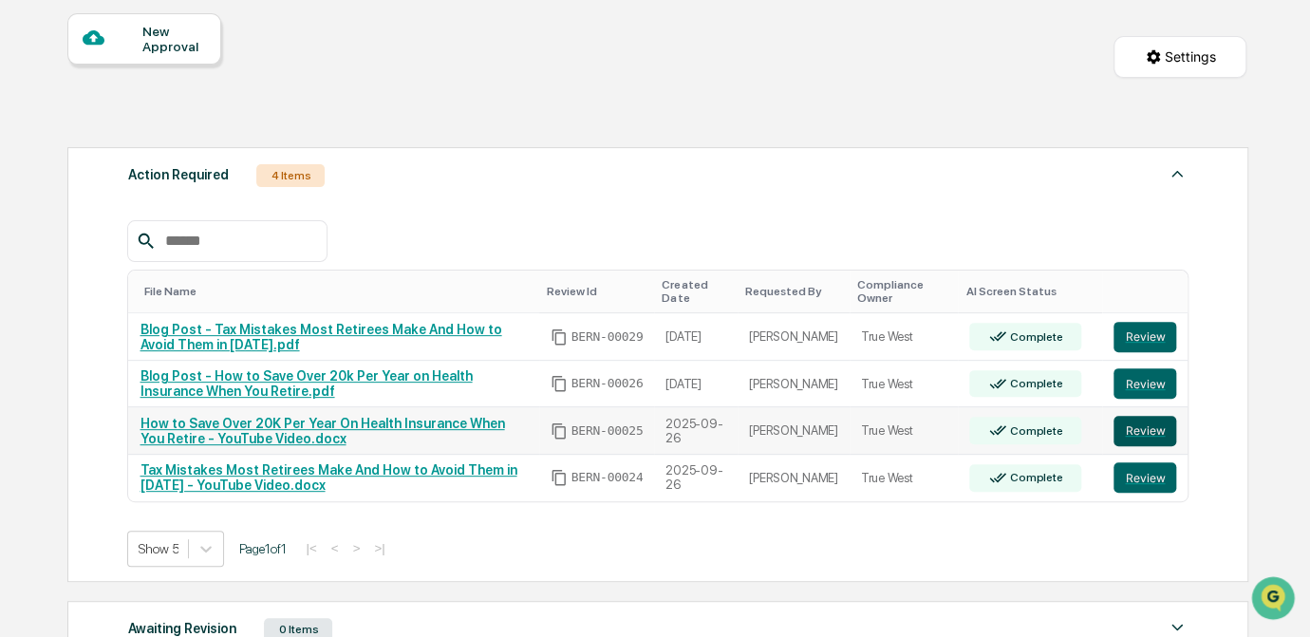
click at [1144, 429] on button "Review" at bounding box center [1144, 431] width 63 height 30
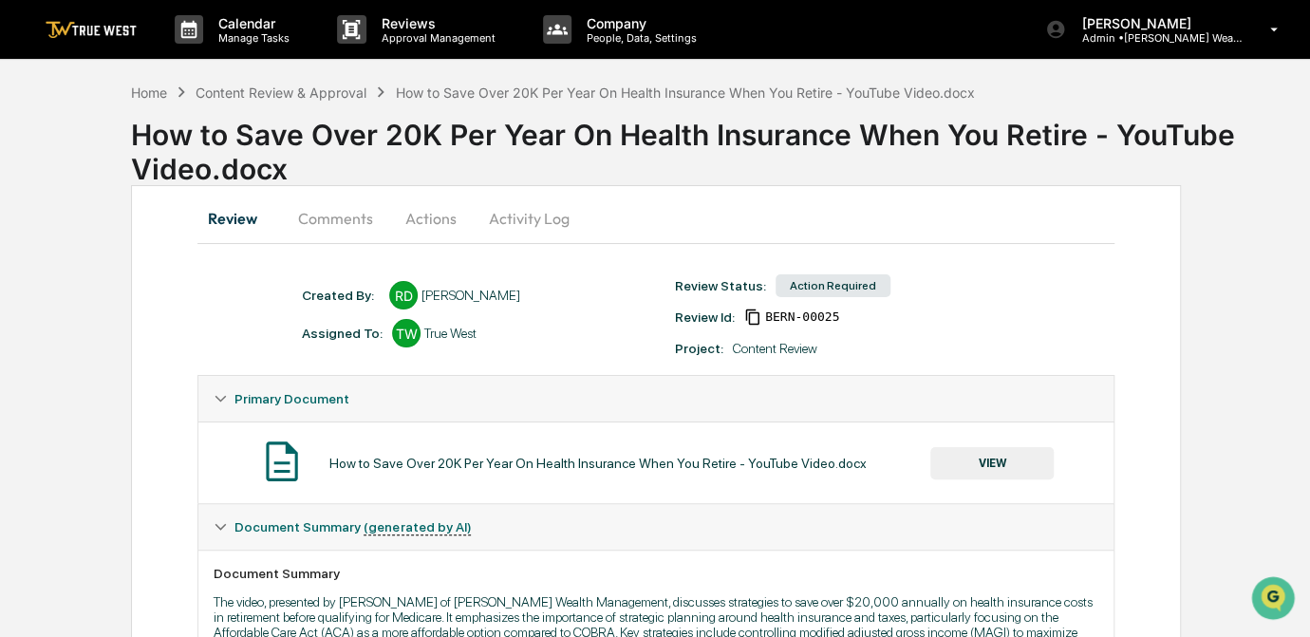
click at [334, 229] on button "Comments" at bounding box center [335, 218] width 105 height 46
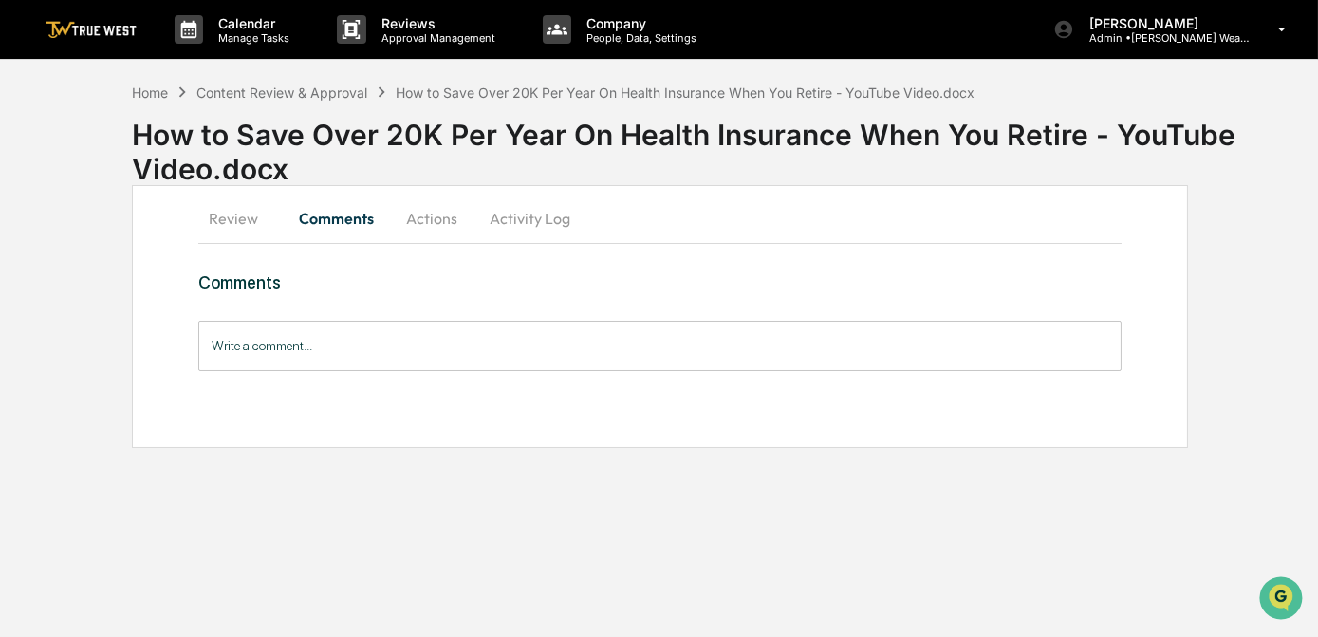
click at [248, 217] on button "Review" at bounding box center [240, 218] width 85 height 46
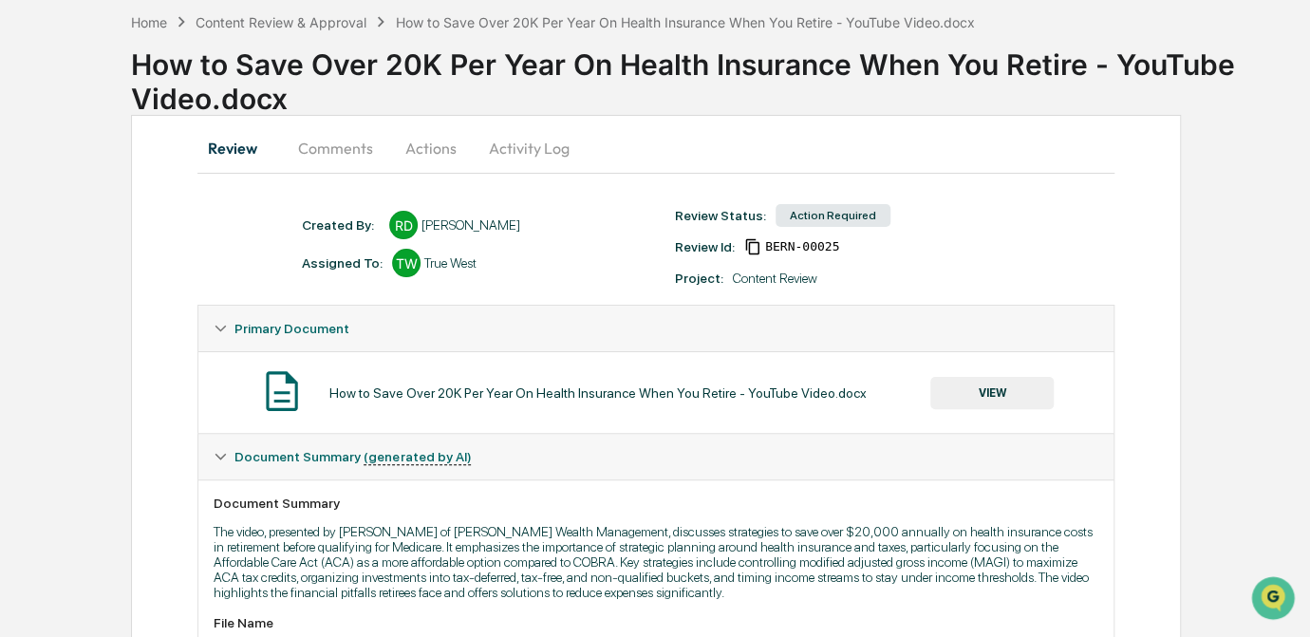
scroll to position [172, 0]
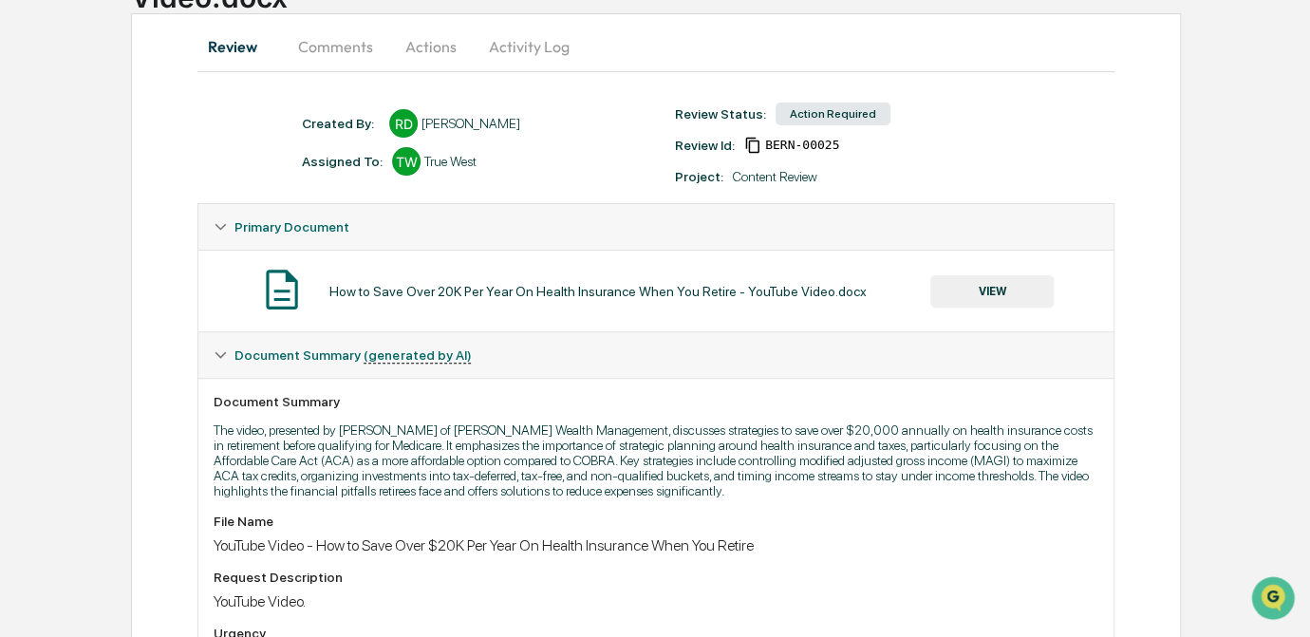
click at [995, 289] on button "VIEW" at bounding box center [991, 291] width 123 height 32
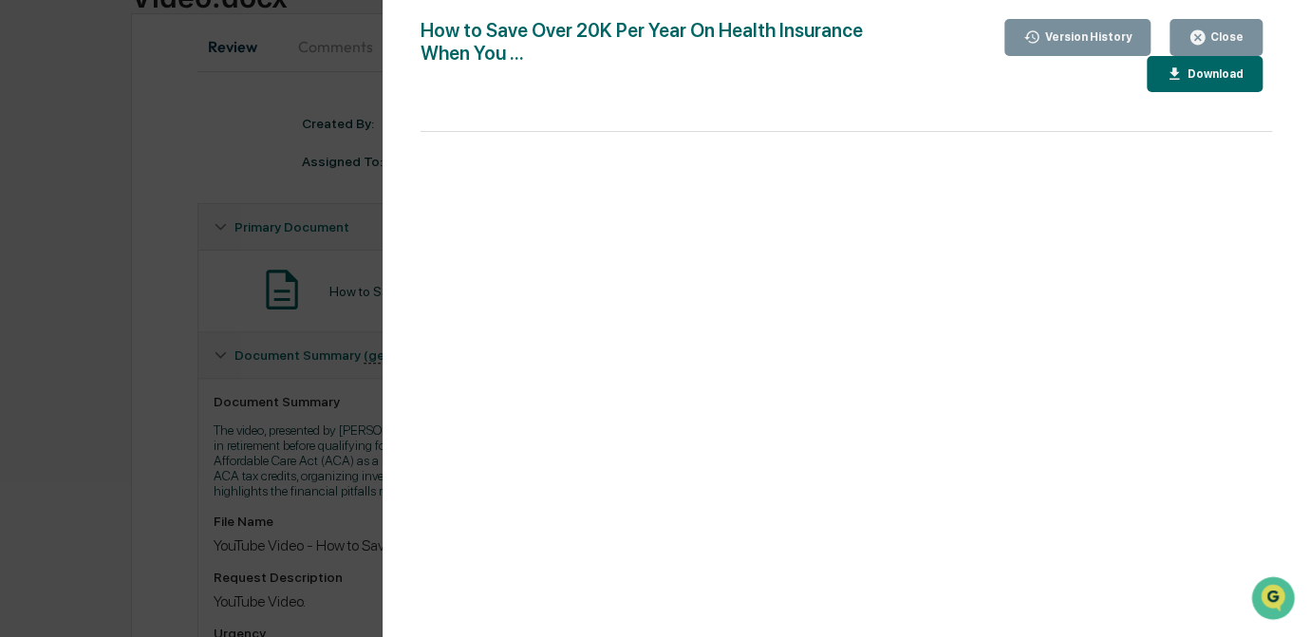
click at [117, 254] on div "Version History 09/26/2025, 03:26 PM Rece Dietrich How to Save Over 20K Per Yea…" at bounding box center [655, 318] width 1310 height 637
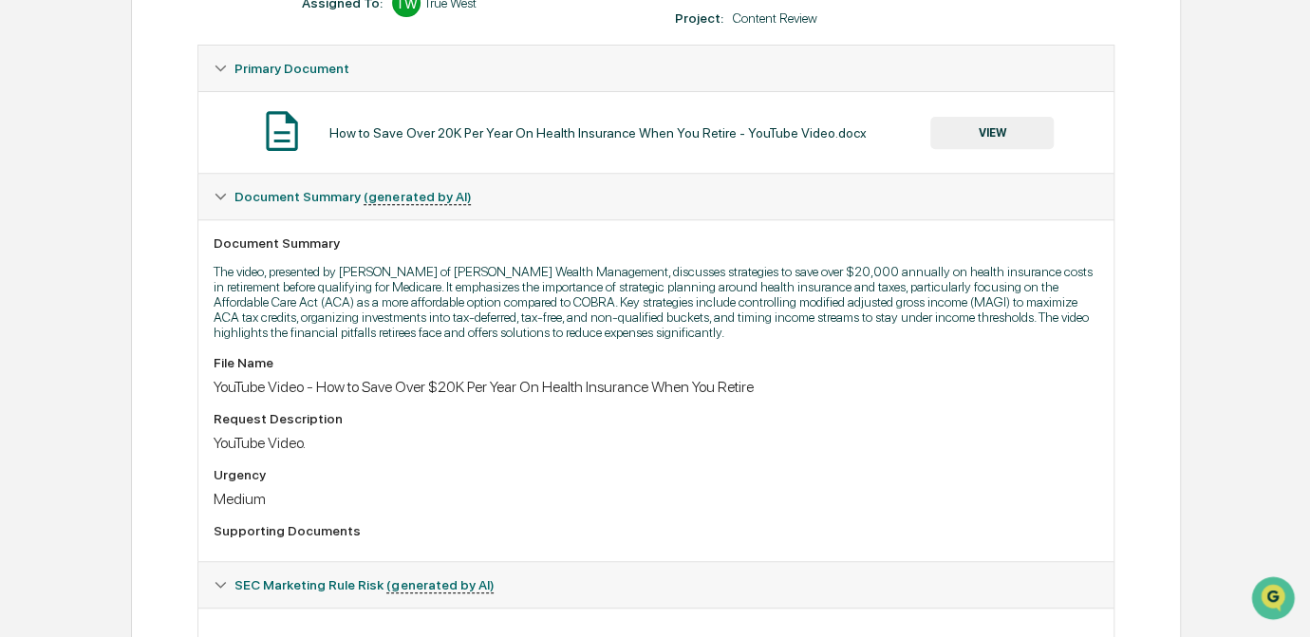
scroll to position [319, 0]
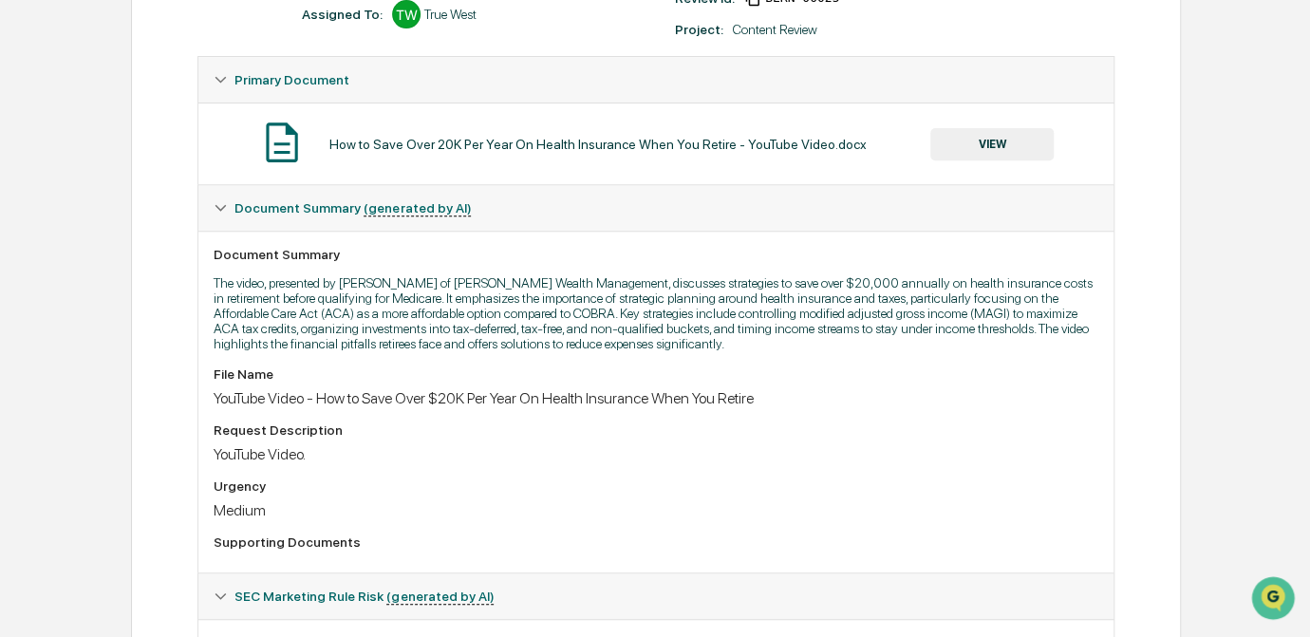
click at [966, 144] on button "VIEW" at bounding box center [991, 144] width 123 height 32
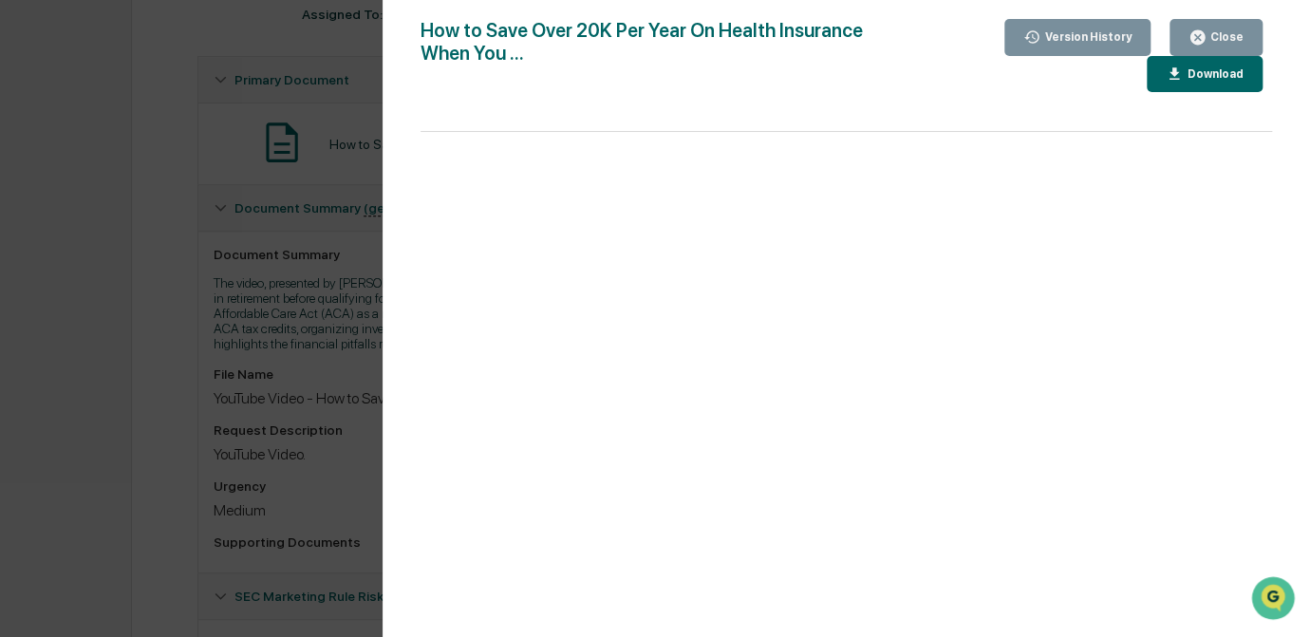
click at [252, 289] on div "Version History 09/26/2025, 03:26 PM Rece Dietrich How to Save Over 20K Per Yea…" at bounding box center [655, 318] width 1310 height 637
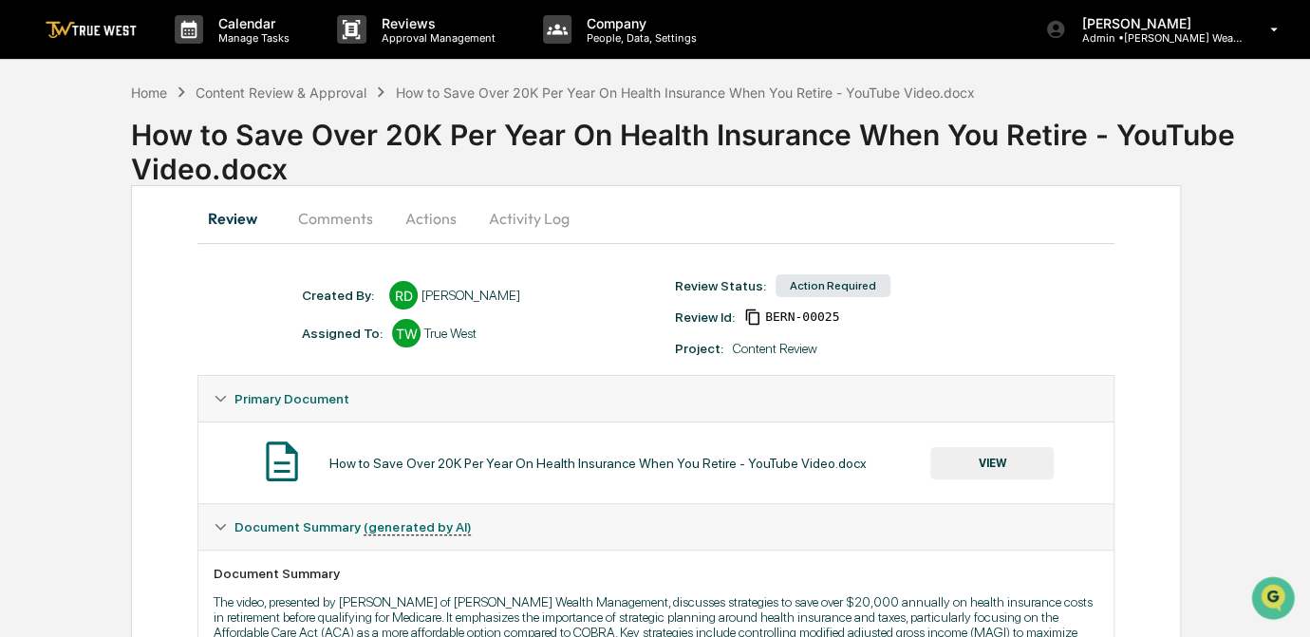
scroll to position [0, 0]
click at [342, 216] on button "Comments" at bounding box center [335, 218] width 105 height 46
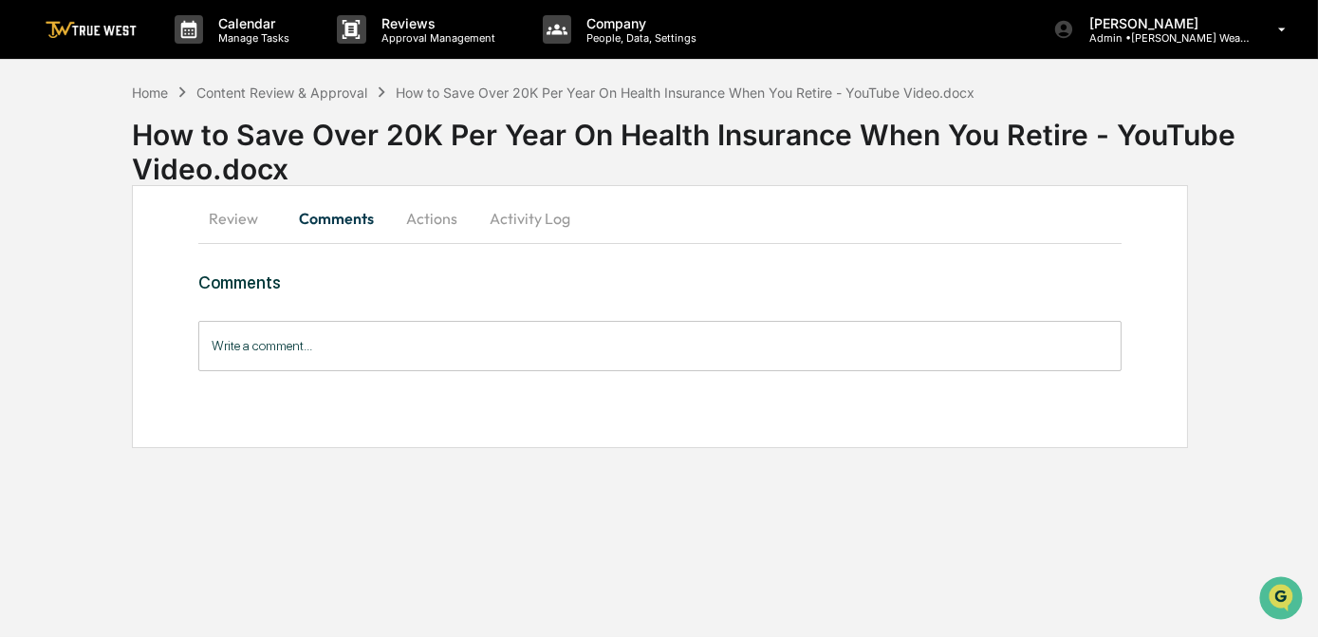
click at [342, 338] on input "Write a comment..." at bounding box center [659, 346] width 922 height 50
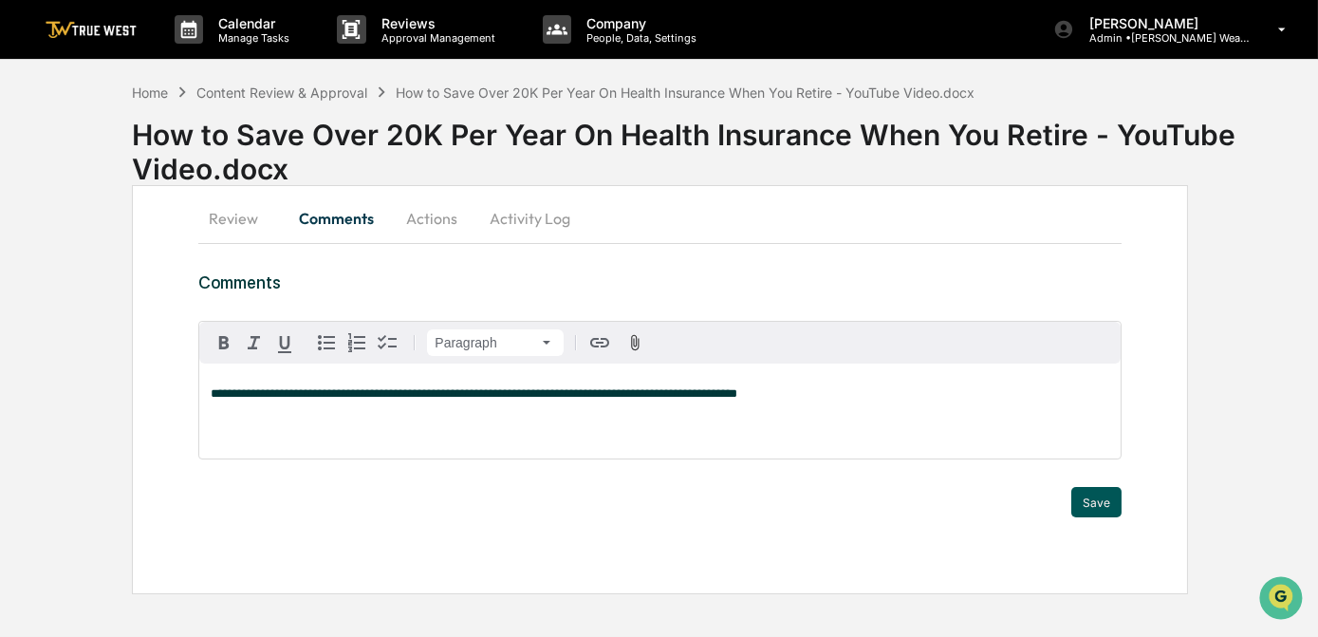
click at [1100, 505] on button "Save" at bounding box center [1096, 502] width 50 height 30
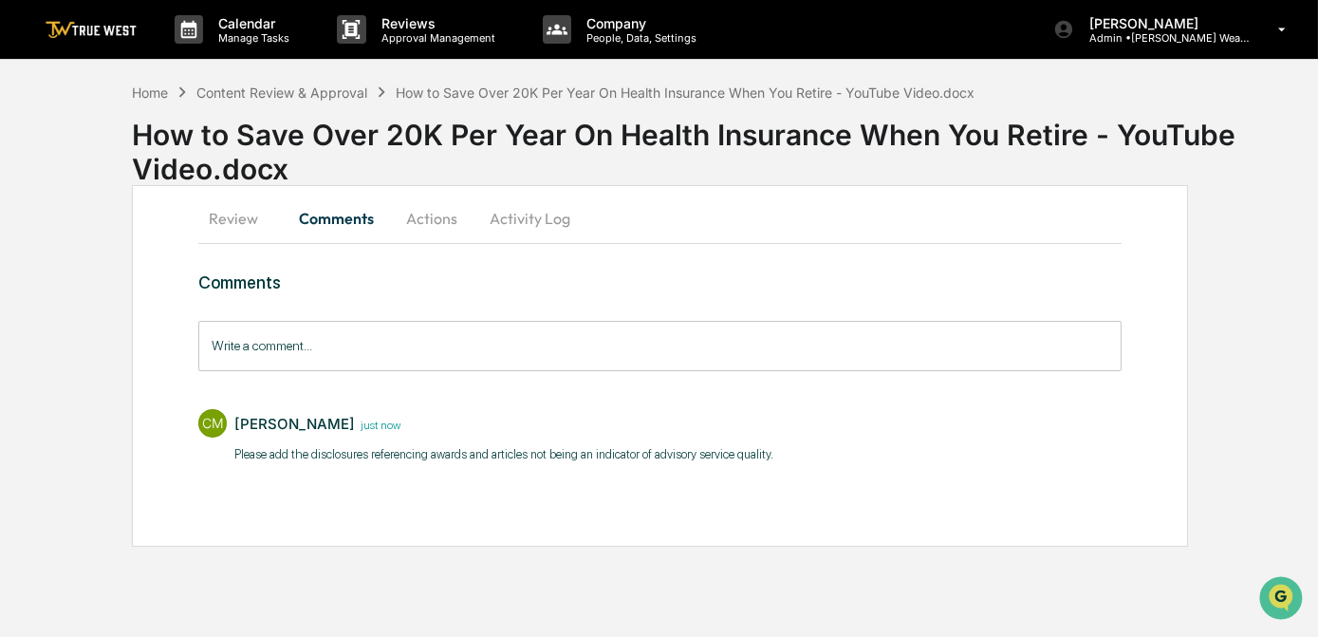
click at [427, 217] on button "Actions" at bounding box center [431, 218] width 85 height 46
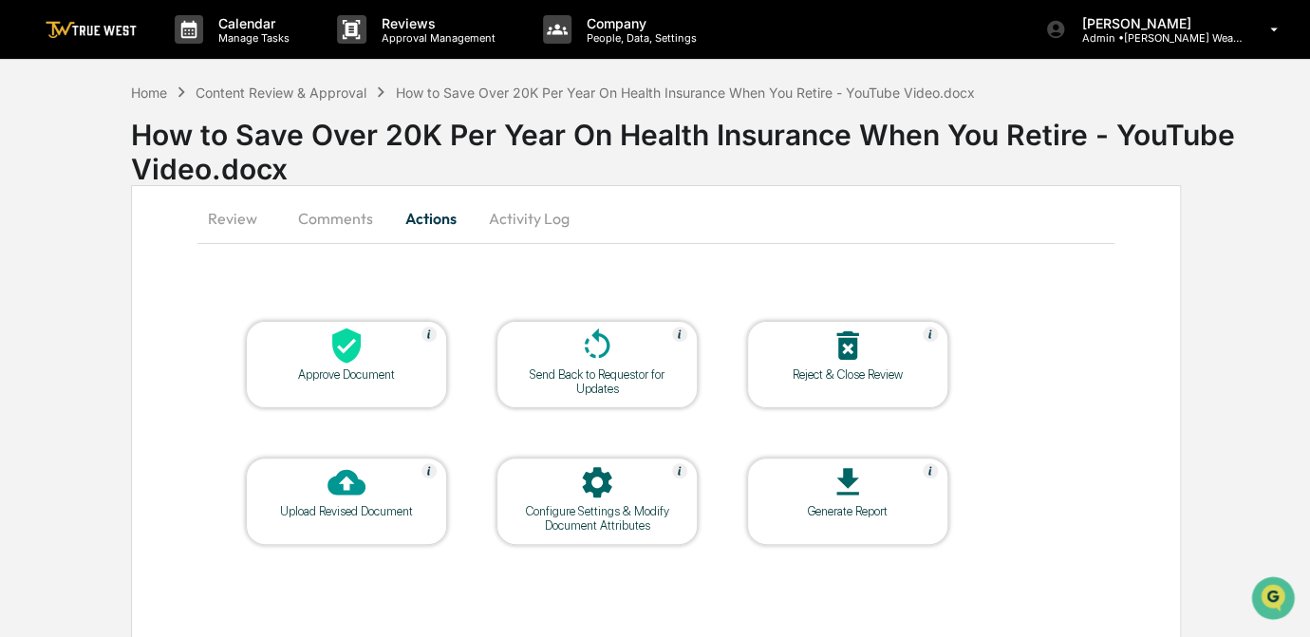
click at [585, 384] on div "Send Back to Requestor for Updates" at bounding box center [596, 381] width 171 height 28
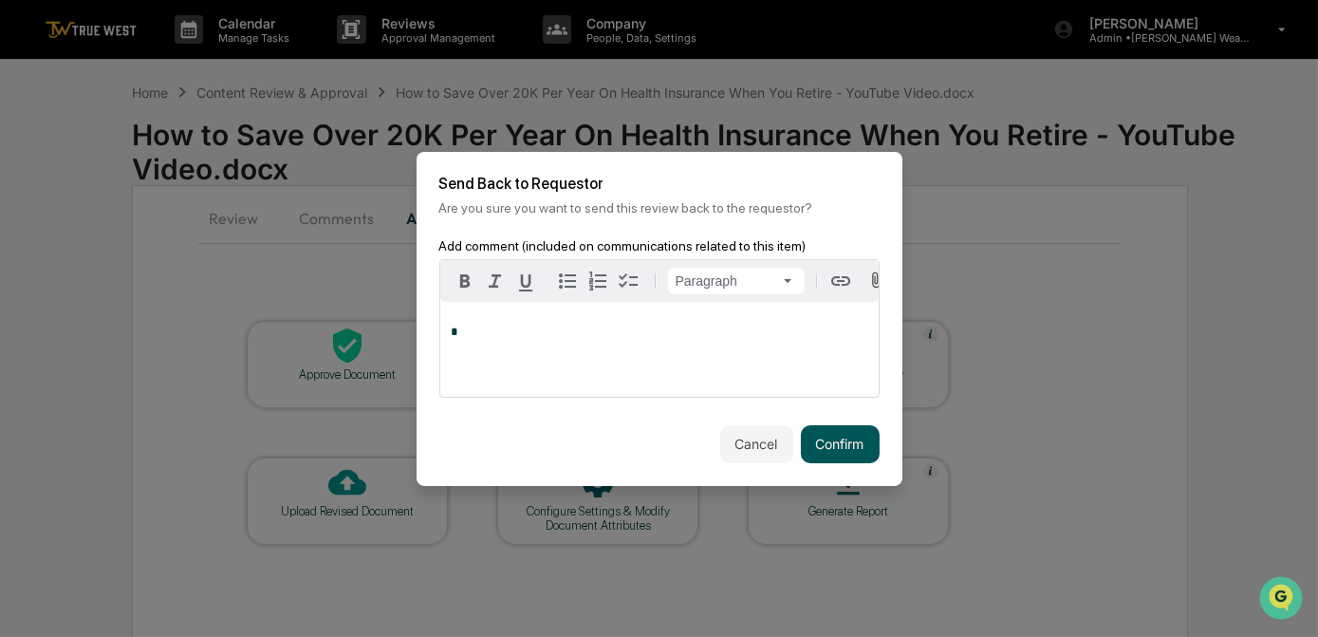
click at [838, 452] on button "Confirm" at bounding box center [840, 444] width 79 height 38
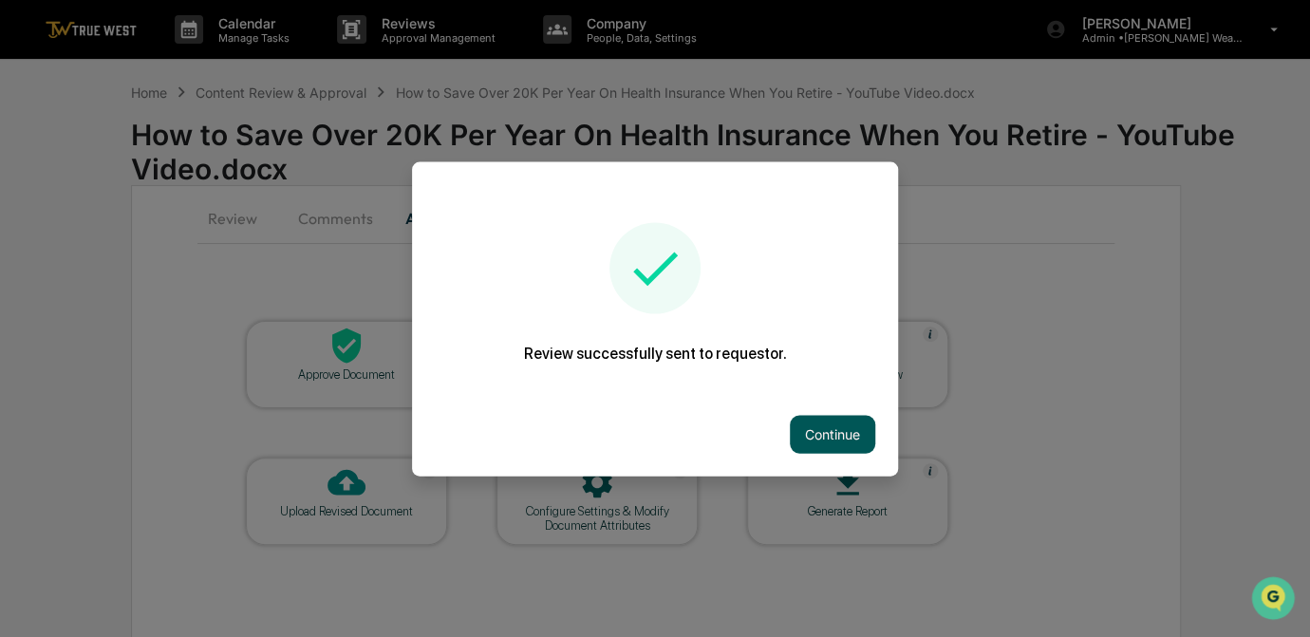
click at [814, 433] on button "Continue" at bounding box center [832, 434] width 85 height 38
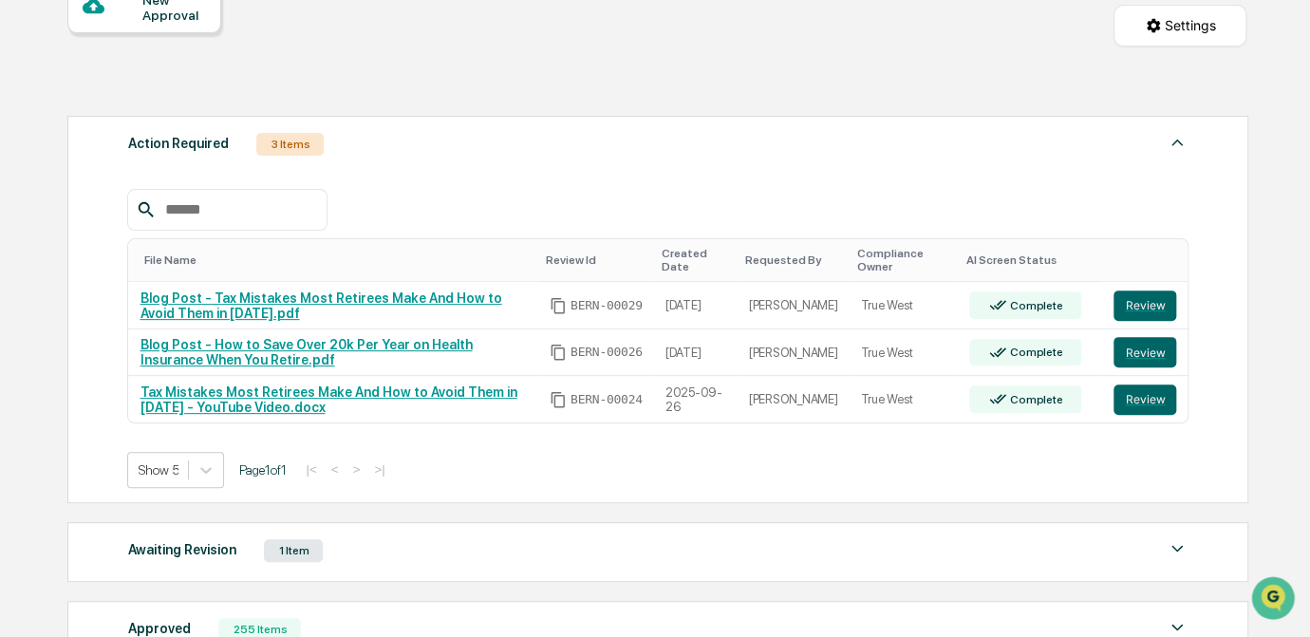
scroll to position [258, 0]
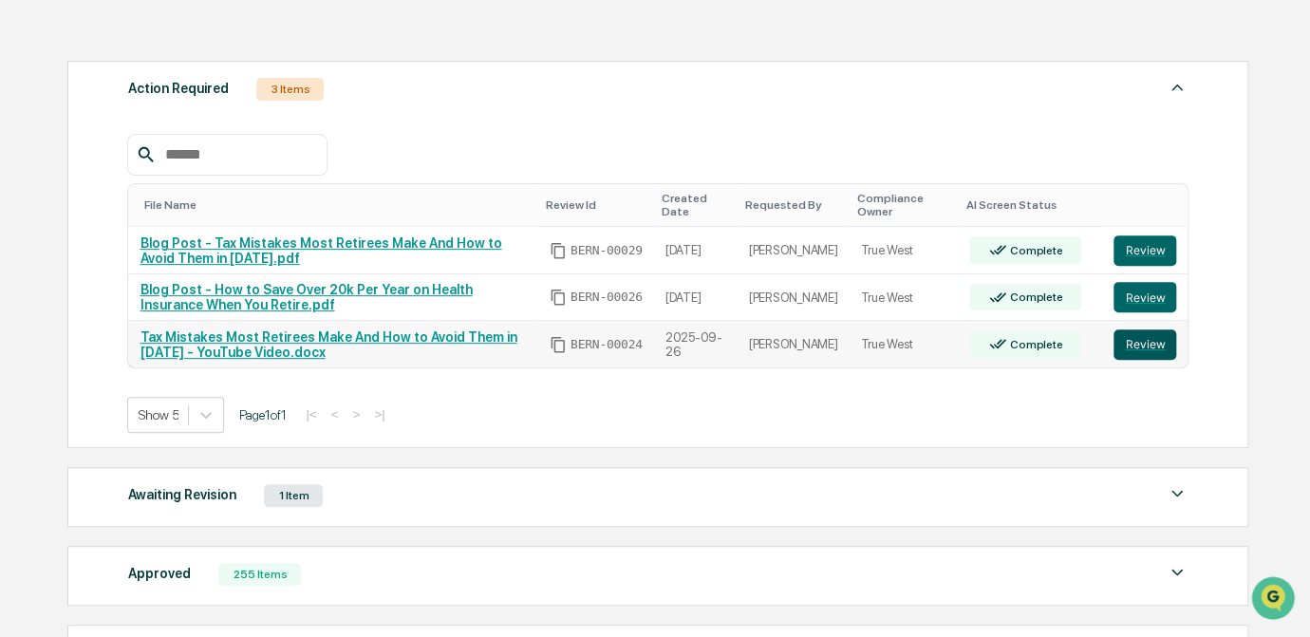
click at [1146, 352] on button "Review" at bounding box center [1144, 344] width 63 height 30
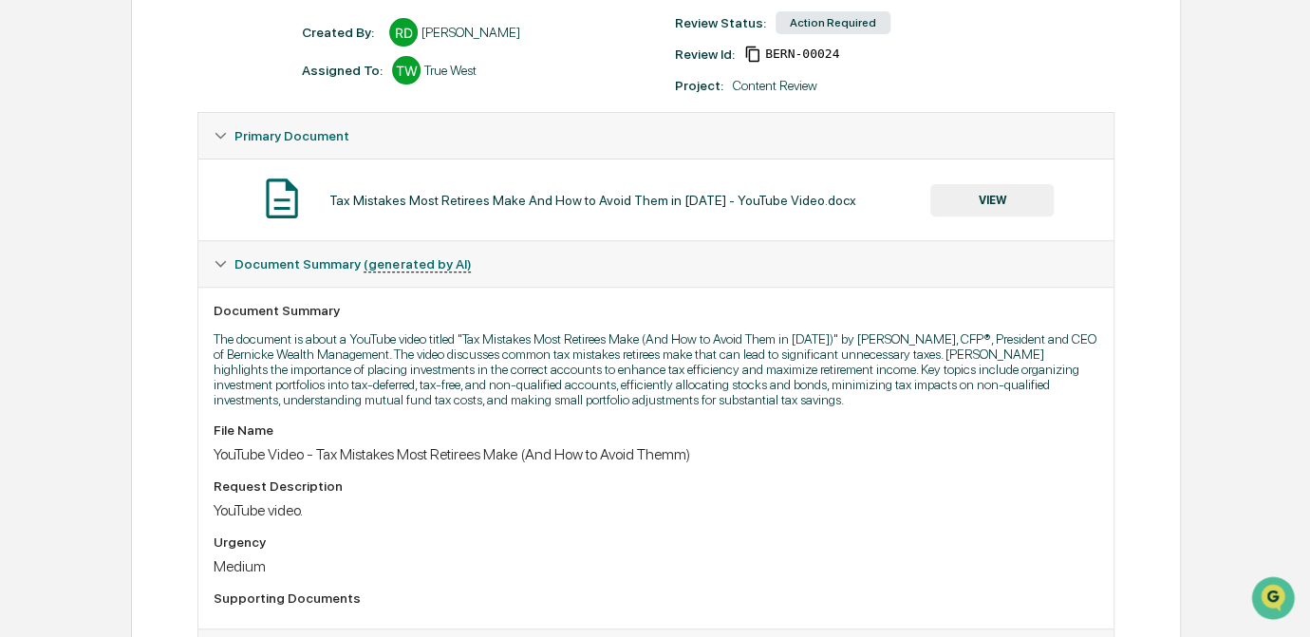
scroll to position [232, 0]
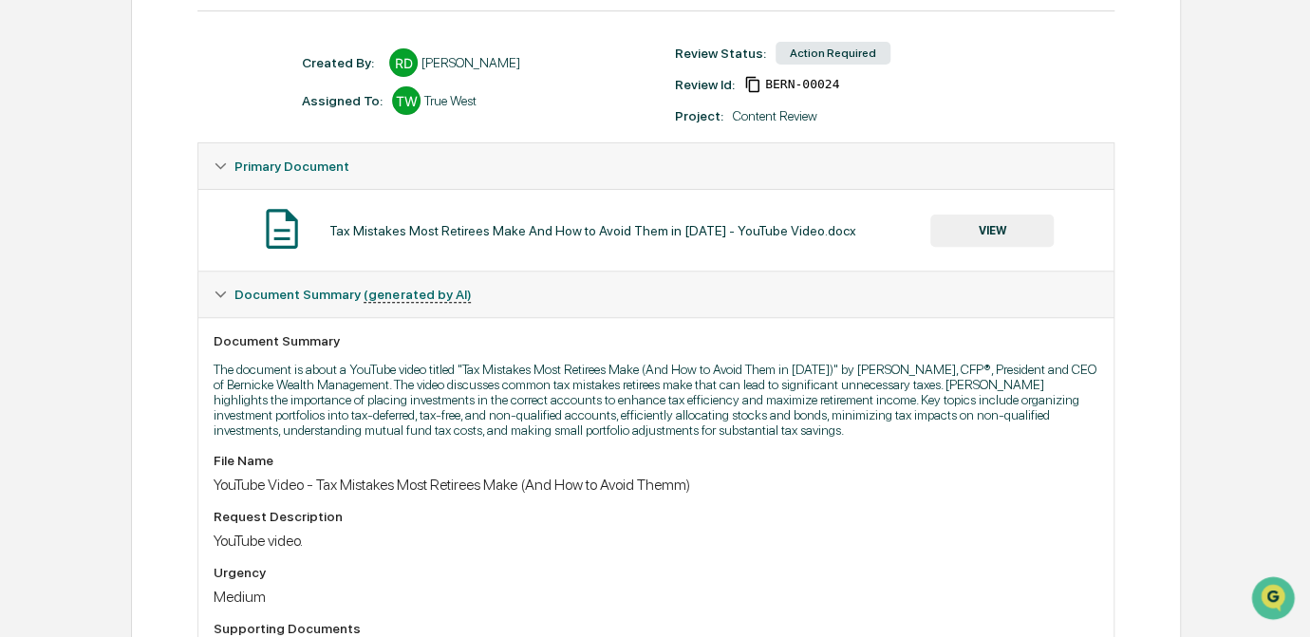
click at [1010, 238] on button "VIEW" at bounding box center [991, 230] width 123 height 32
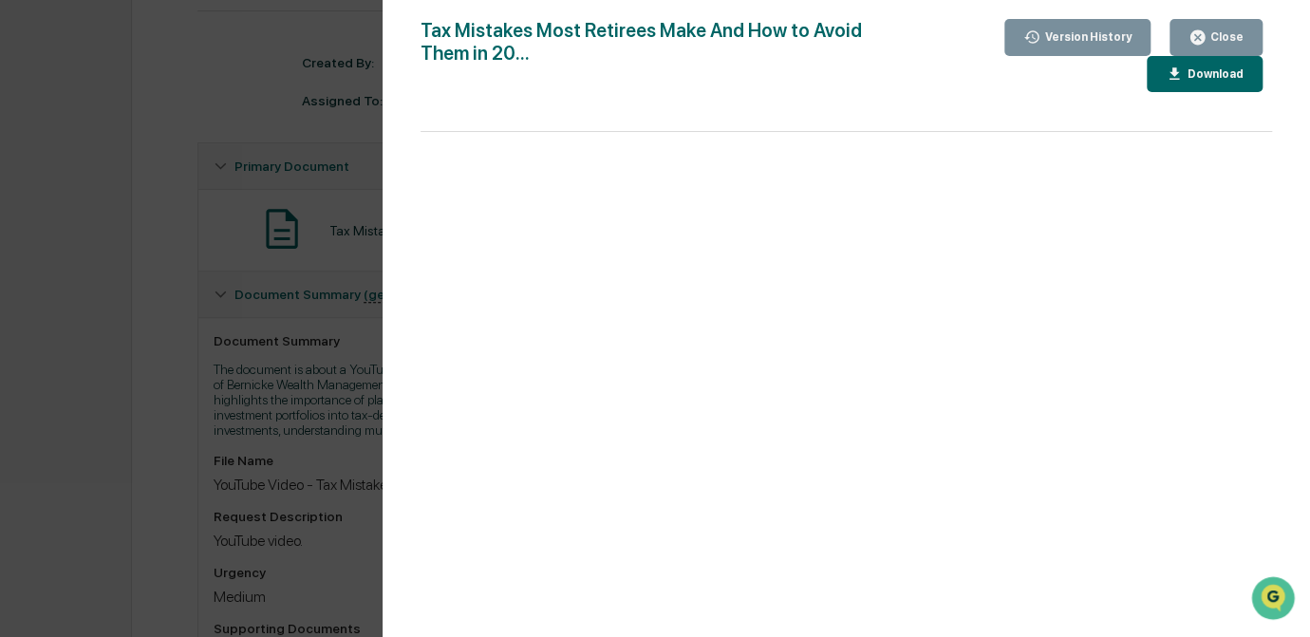
click at [86, 350] on div "Version History 09/26/2025, 03:25 PM Rece Dietrich Tax Mistakes Most Retirees M…" at bounding box center [655, 318] width 1310 height 637
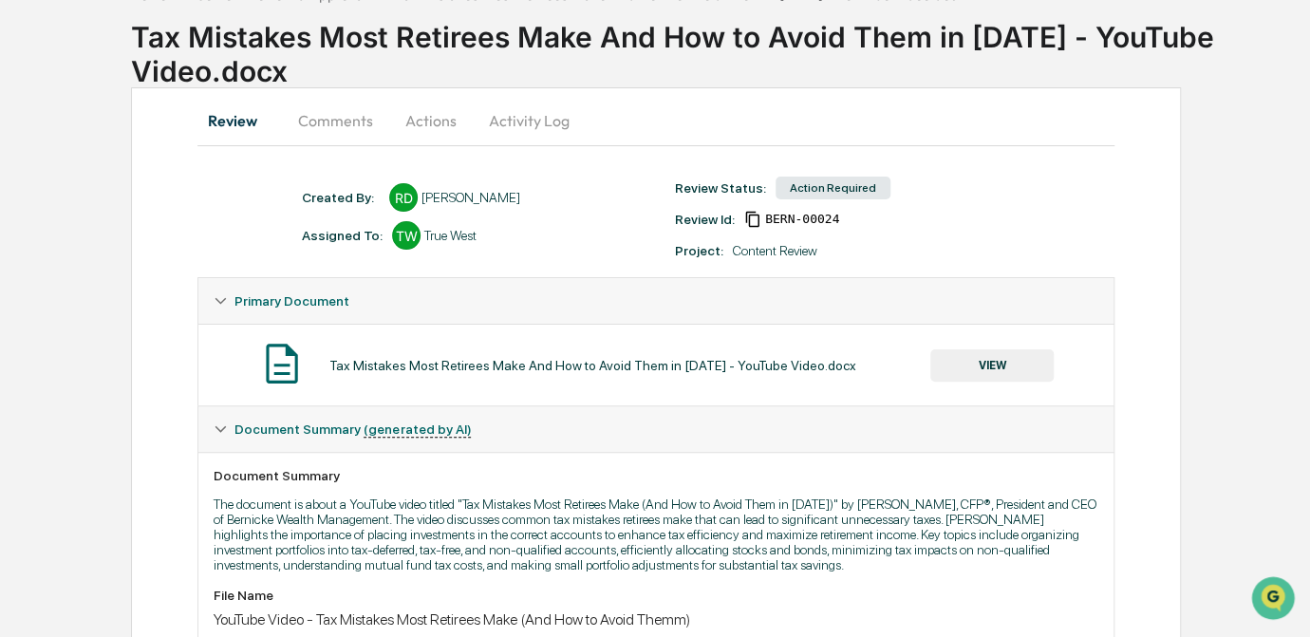
scroll to position [0, 0]
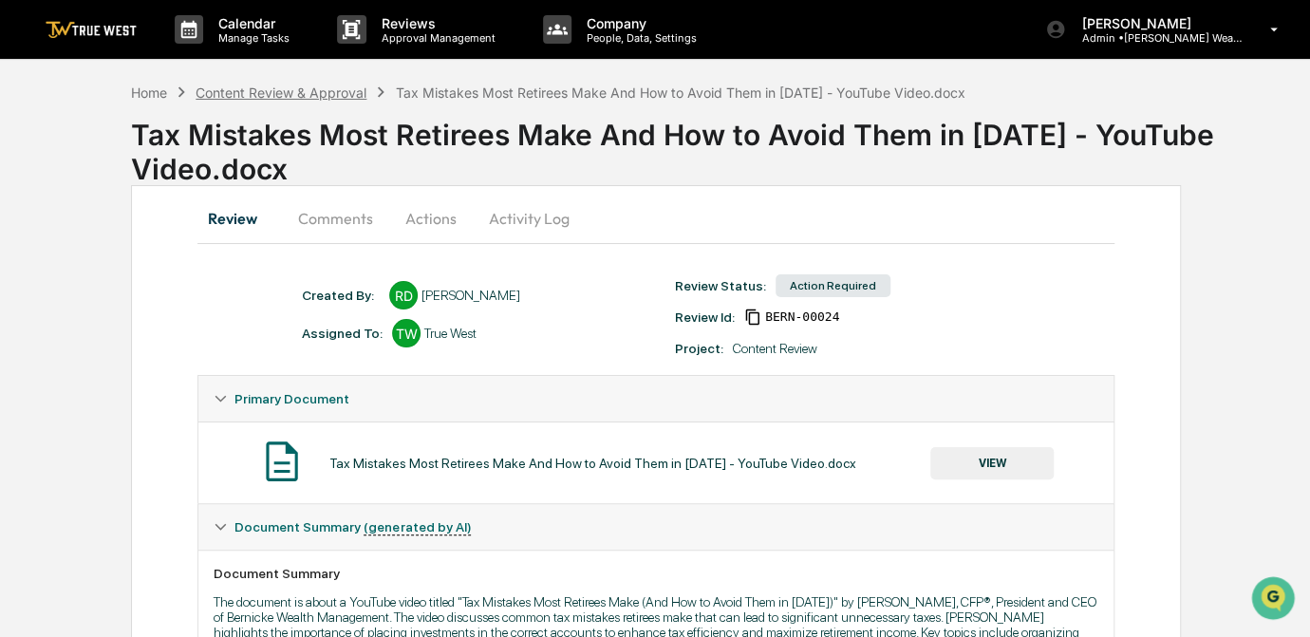
click at [263, 88] on div "Content Review & Approval" at bounding box center [280, 92] width 171 height 16
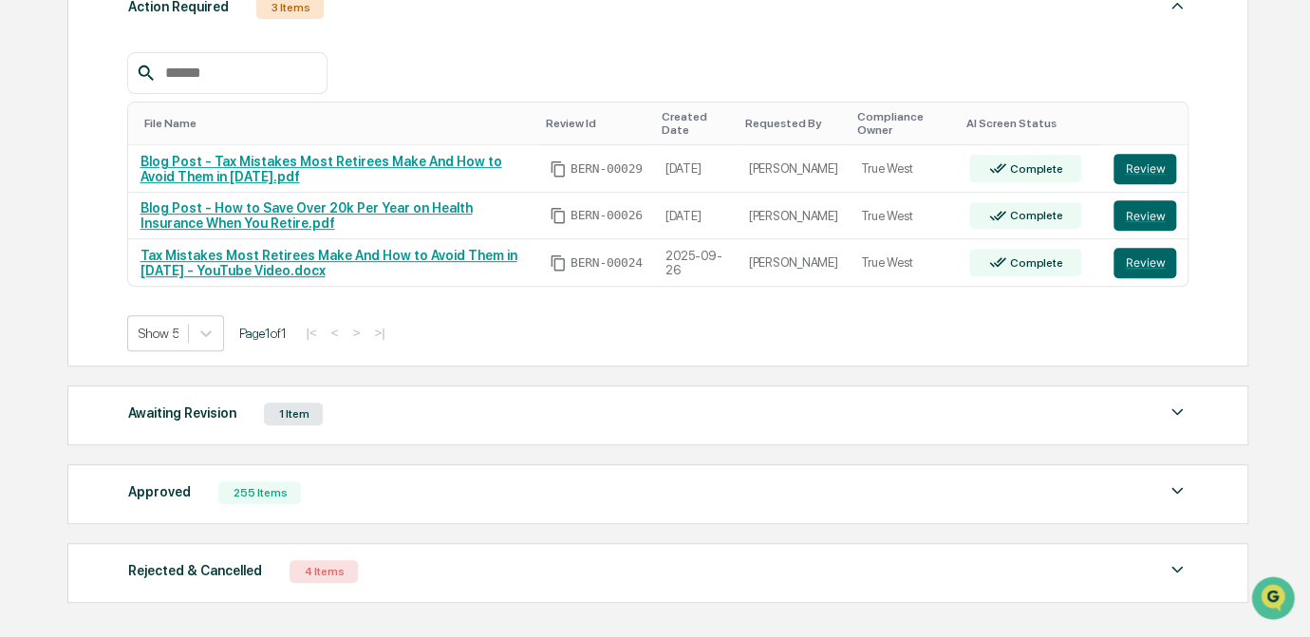
scroll to position [431, 0]
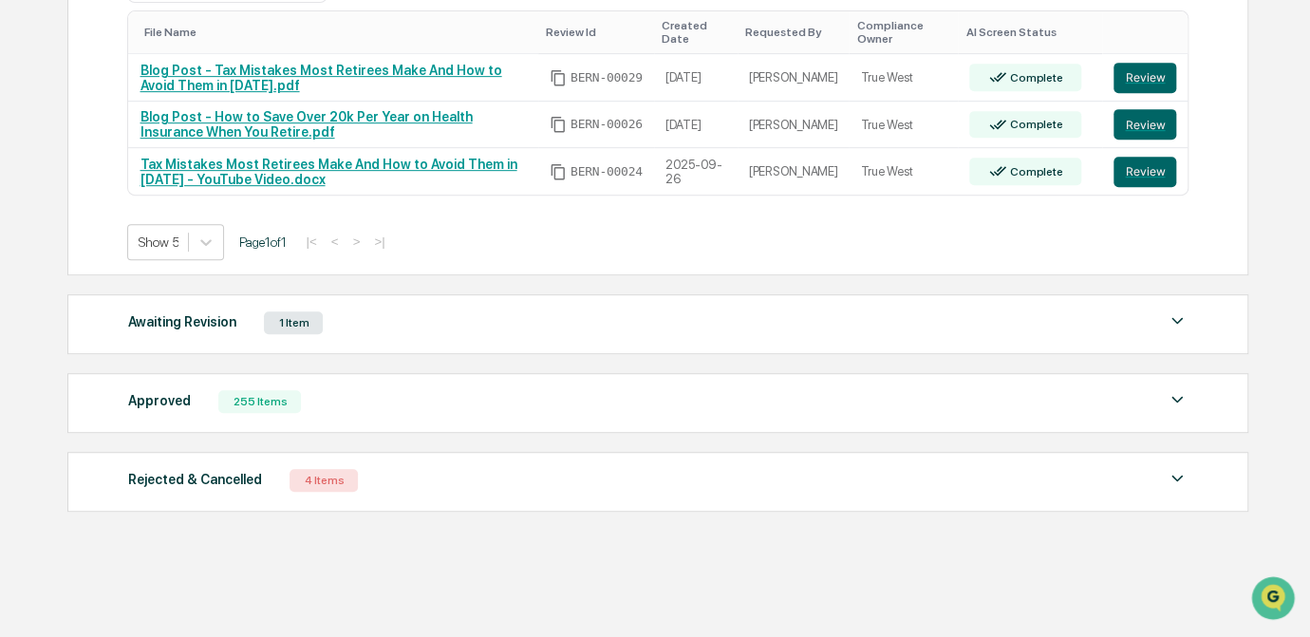
click at [360, 326] on div "Awaiting Revision 1 Item" at bounding box center [657, 322] width 1061 height 27
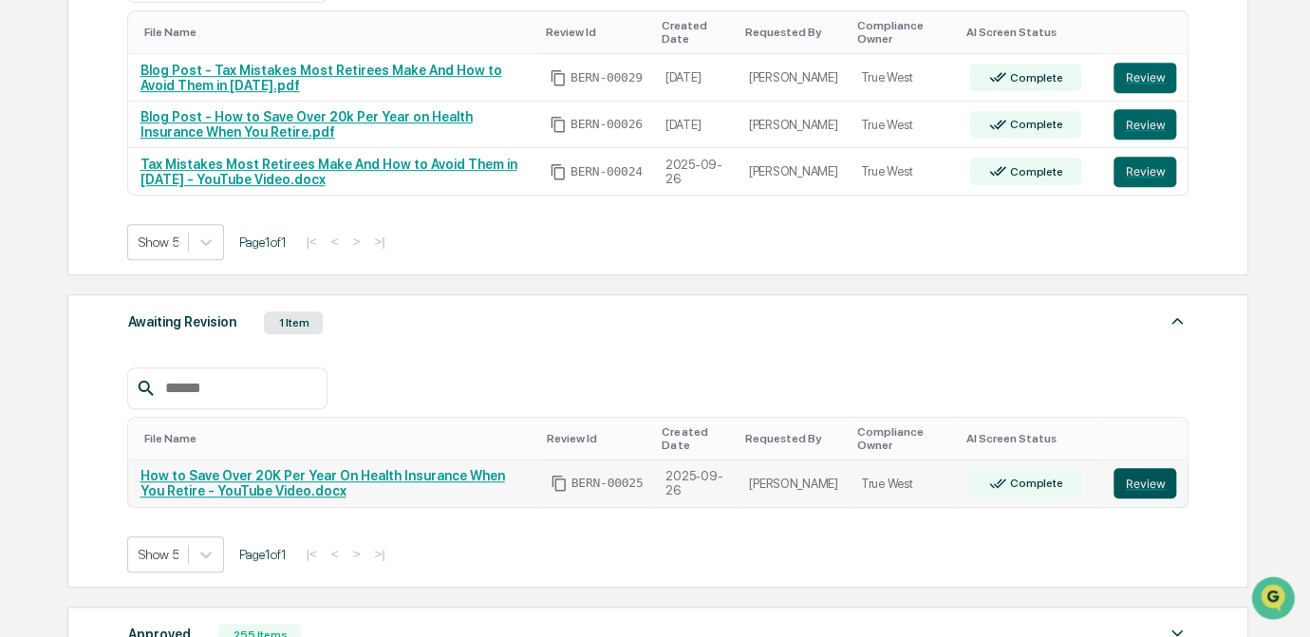
click at [1127, 491] on button "Review" at bounding box center [1144, 483] width 63 height 30
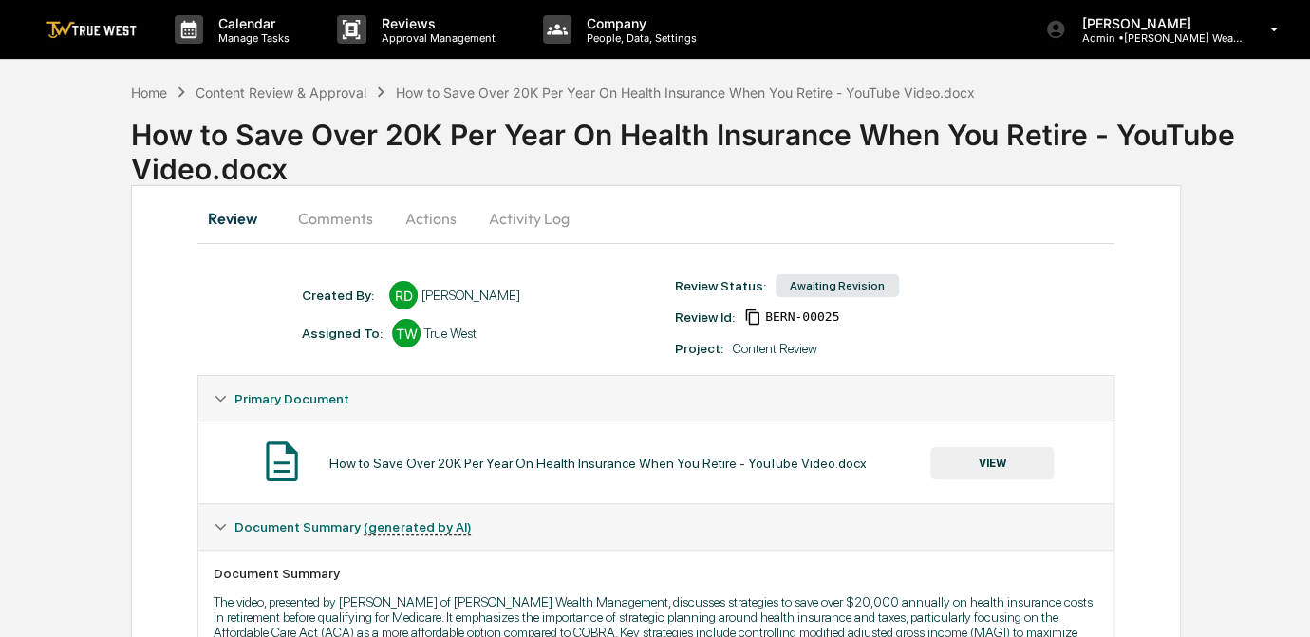
click at [344, 216] on button "Comments" at bounding box center [335, 218] width 105 height 46
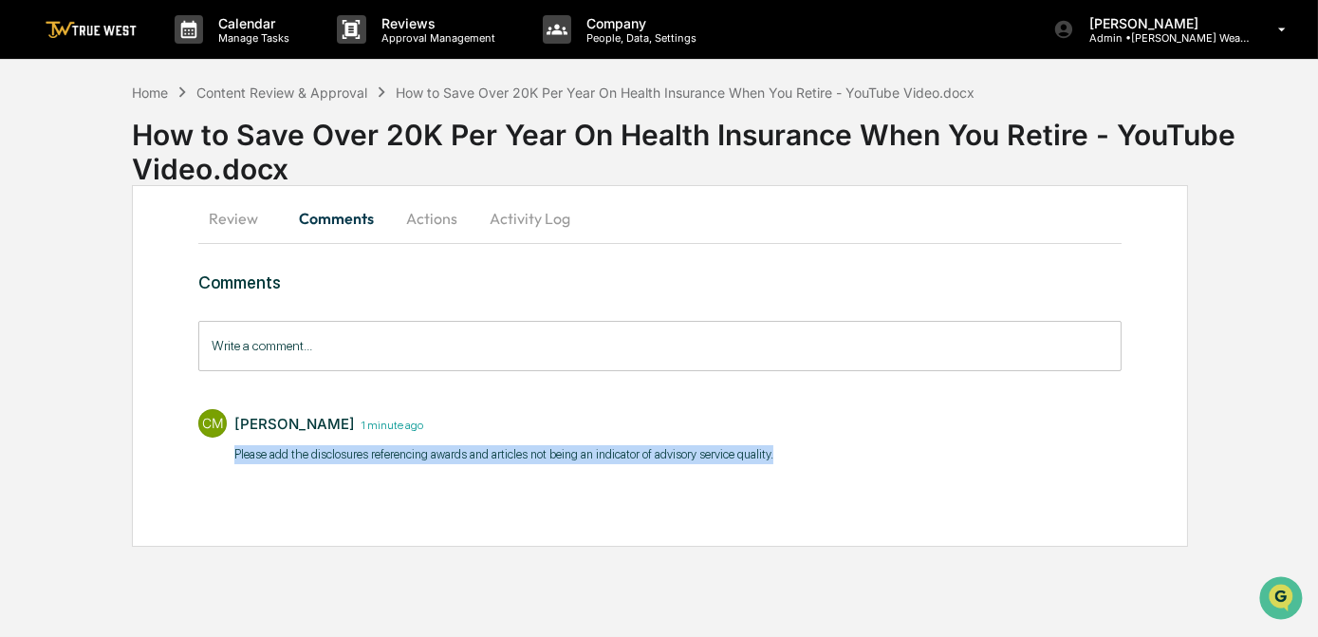
drag, startPoint x: 237, startPoint y: 454, endPoint x: 790, endPoint y: 456, distance: 553.3
click at [790, 456] on div "CM [PERSON_NAME] 1 minute ago Please add the disclosures referencing awards and…" at bounding box center [659, 435] width 922 height 70
copy p "Please add the disclosures referencing awards and articles not being an indicat…"
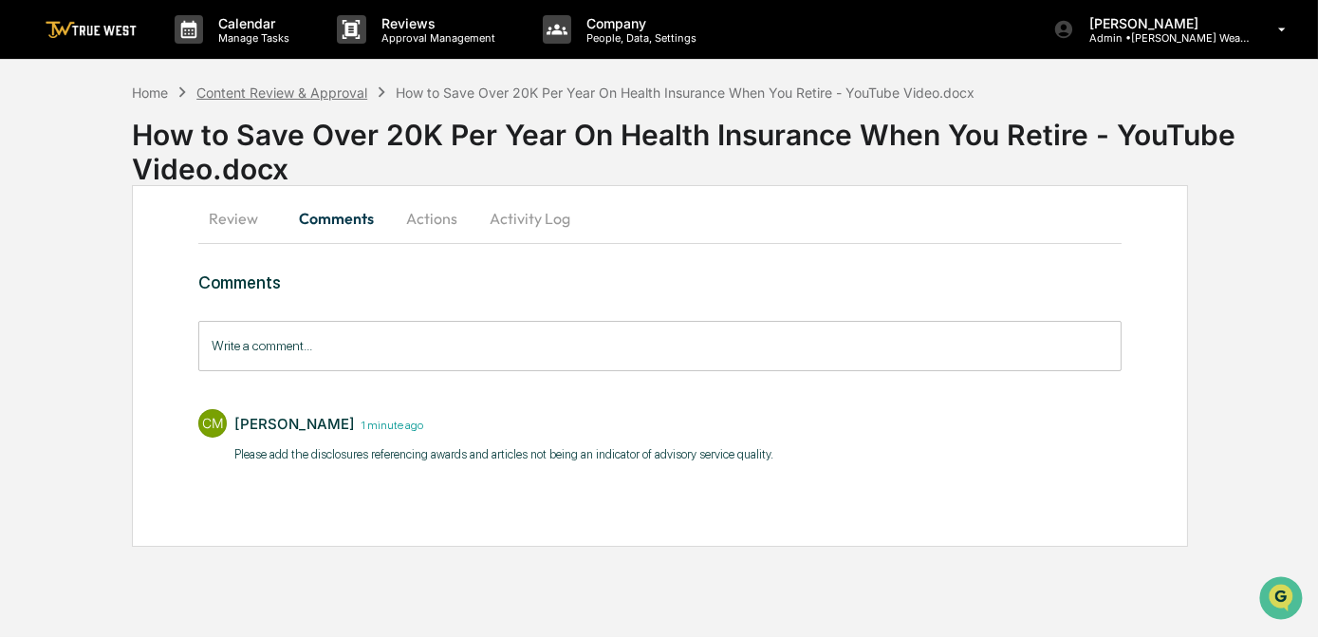
click at [275, 90] on div "Content Review & Approval" at bounding box center [281, 92] width 171 height 16
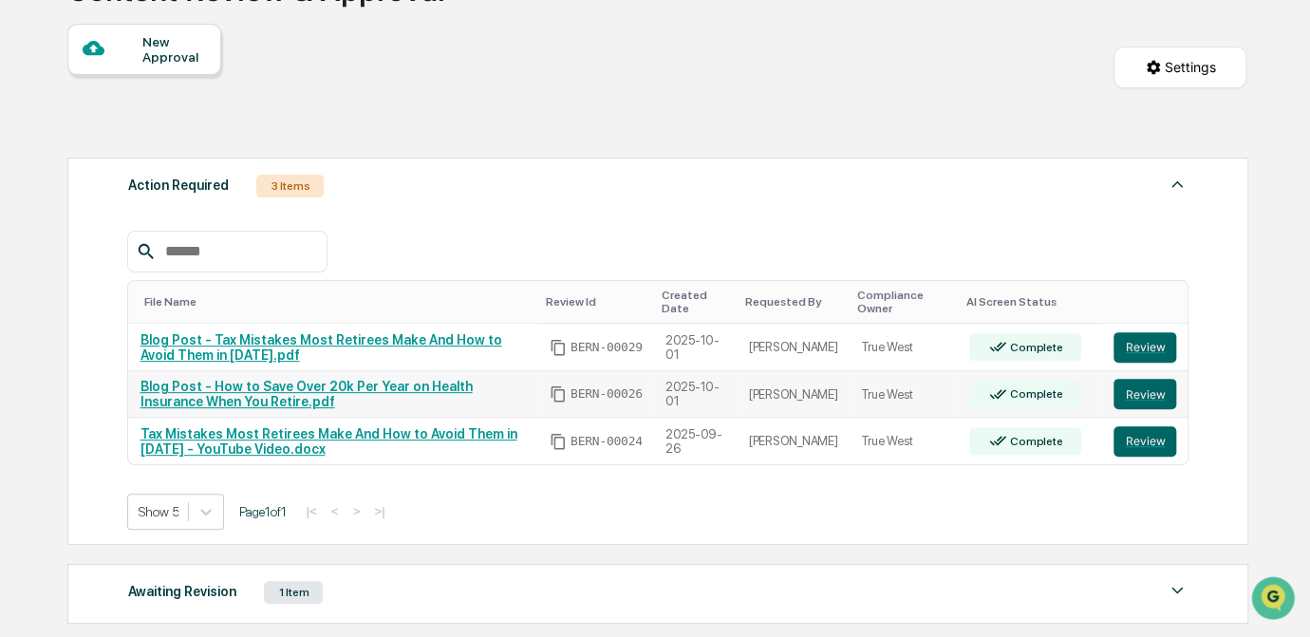
scroll to position [172, 0]
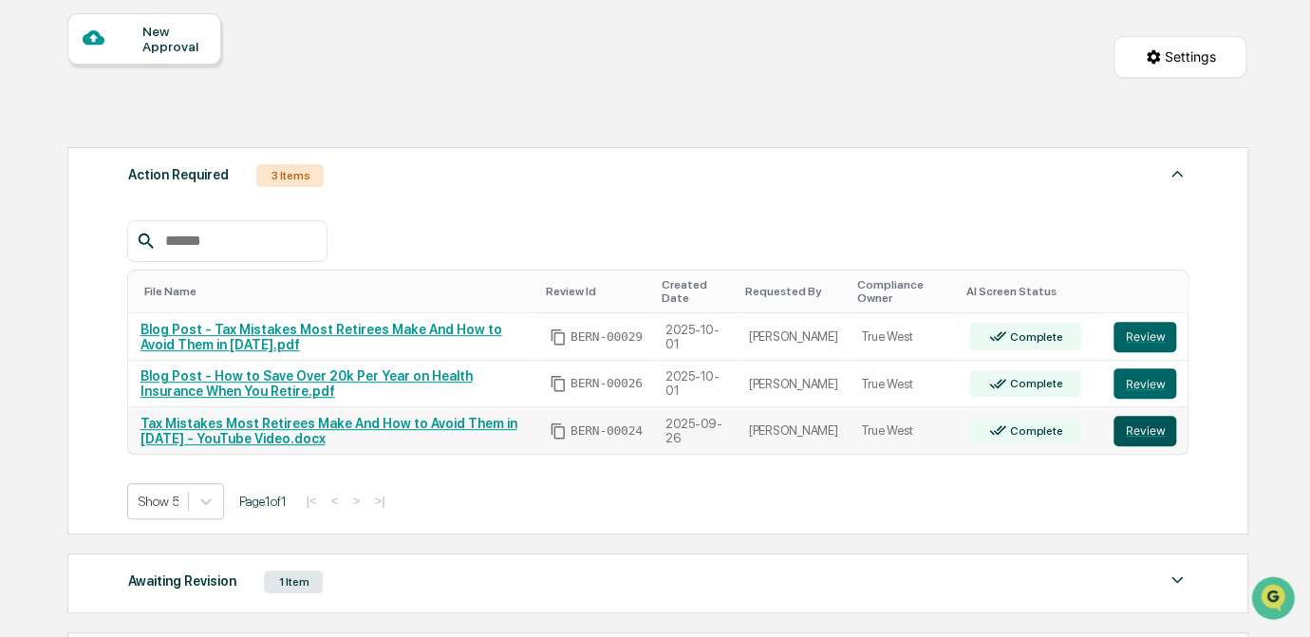
click at [1147, 431] on button "Review" at bounding box center [1144, 431] width 63 height 30
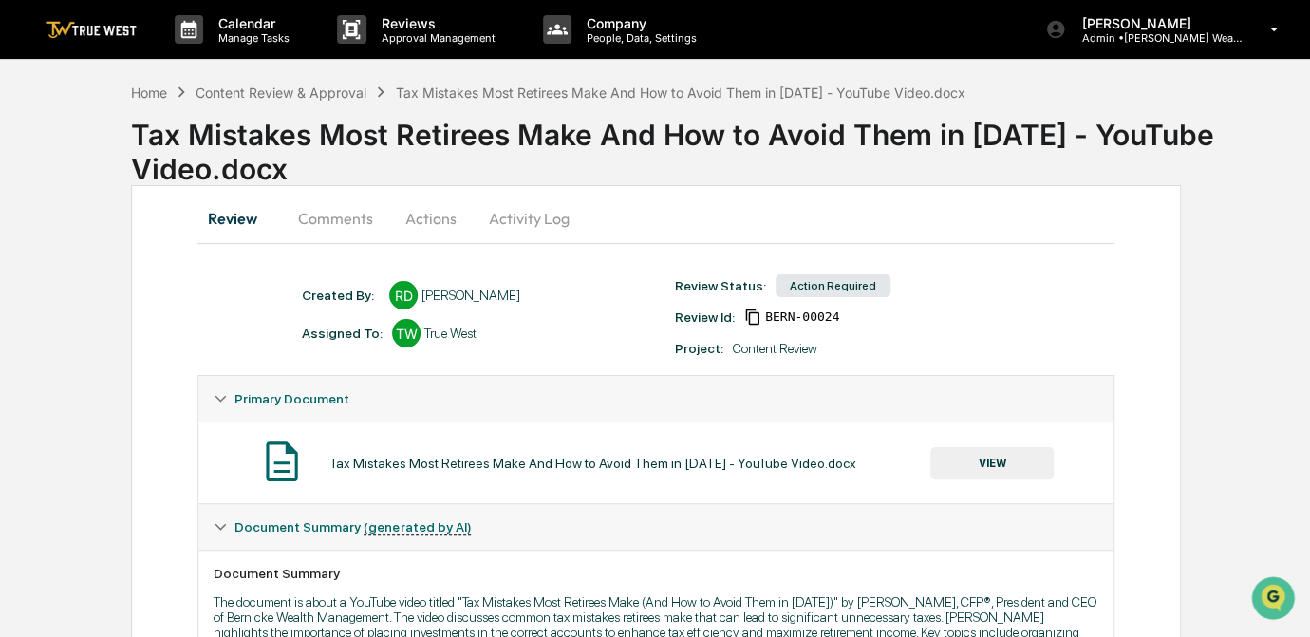
click at [995, 465] on button "VIEW" at bounding box center [991, 463] width 123 height 32
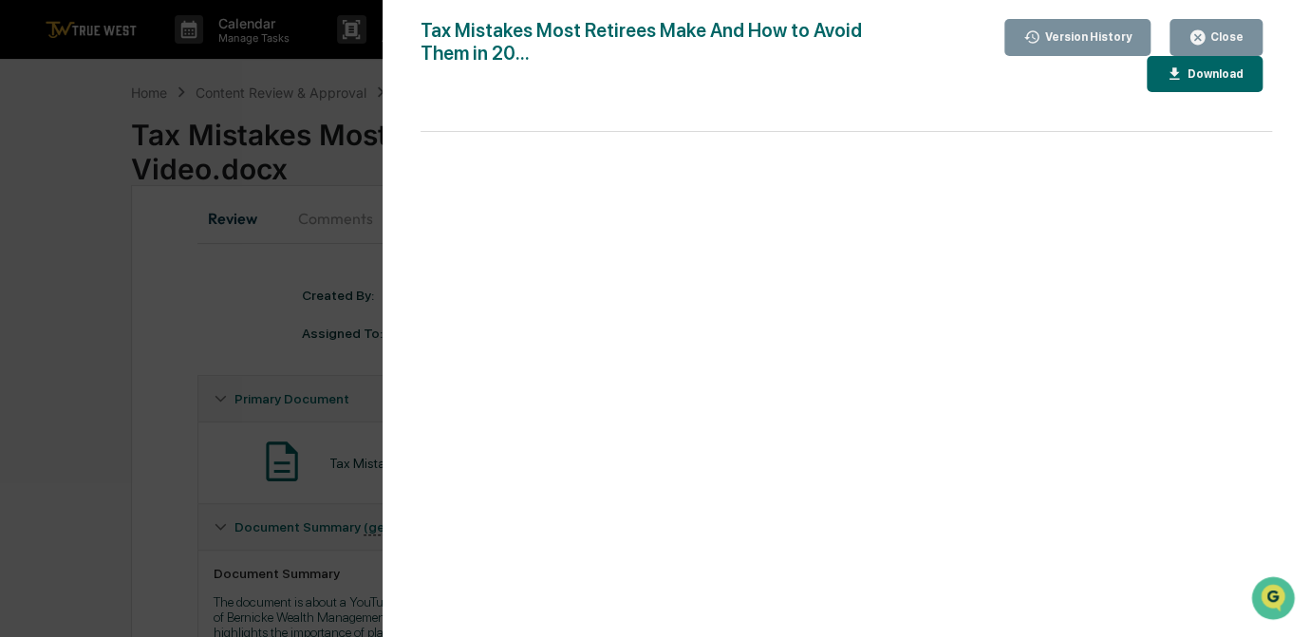
click at [216, 323] on div "Version History [DATE] 03:25 PM [PERSON_NAME] Tax Mistakes Most Retirees Make A…" at bounding box center [655, 318] width 1310 height 637
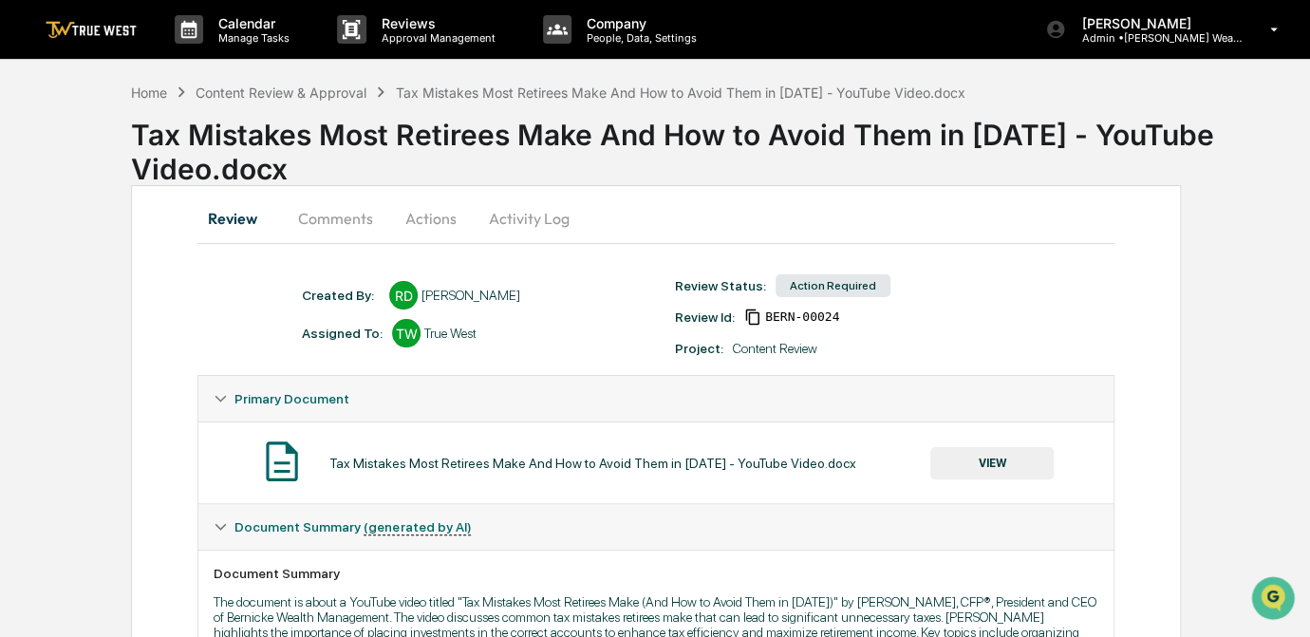
click at [330, 215] on button "Comments" at bounding box center [335, 218] width 105 height 46
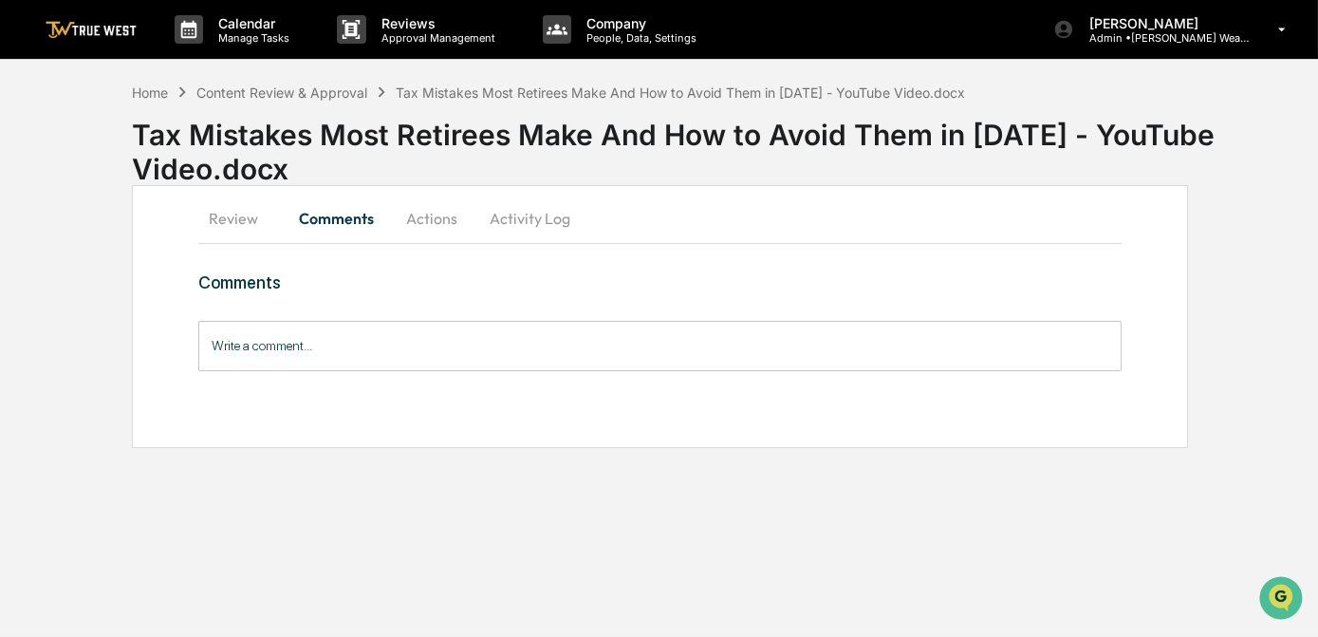
click at [372, 345] on input "Write a comment..." at bounding box center [659, 346] width 922 height 50
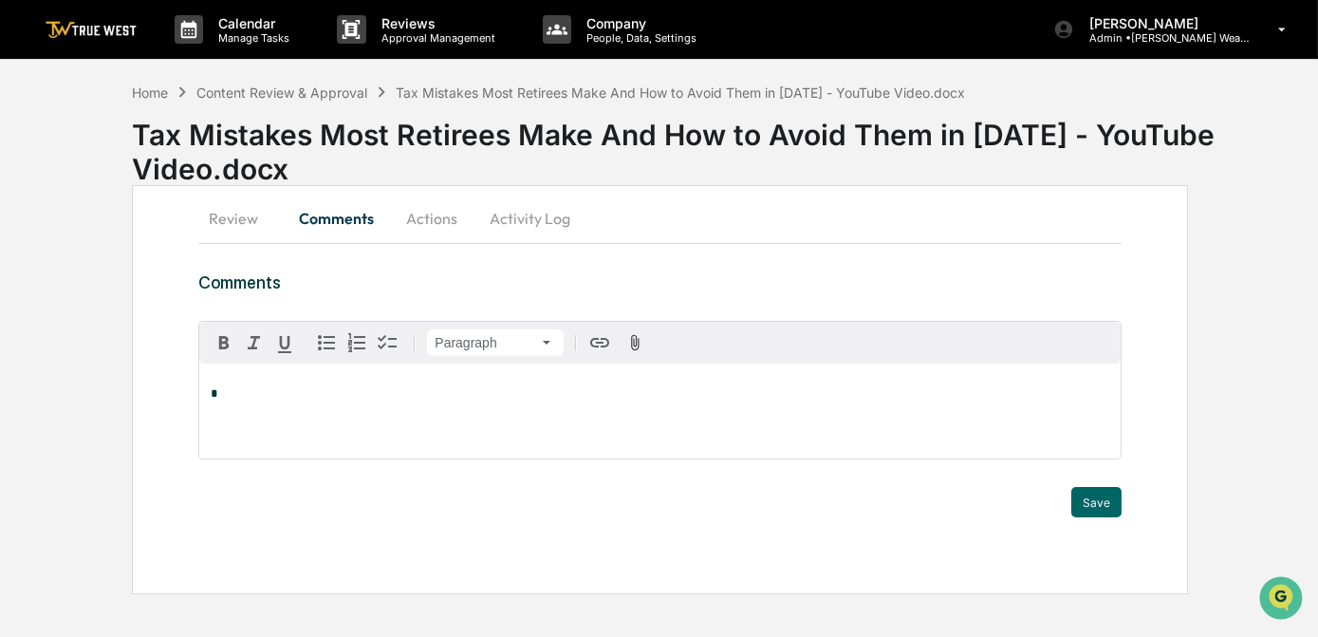
drag, startPoint x: 372, startPoint y: 344, endPoint x: 306, endPoint y: 398, distance: 85.1
click at [306, 398] on p "*" at bounding box center [660, 393] width 898 height 13
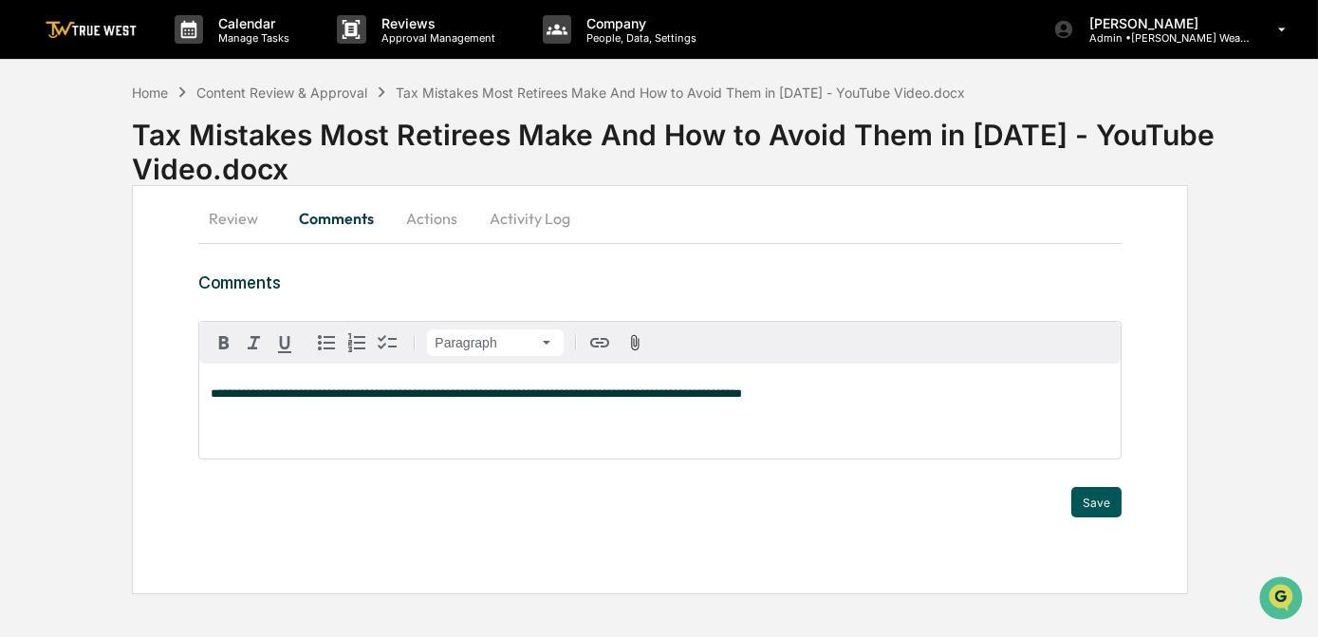
click at [1108, 508] on button "Save" at bounding box center [1096, 502] width 50 height 30
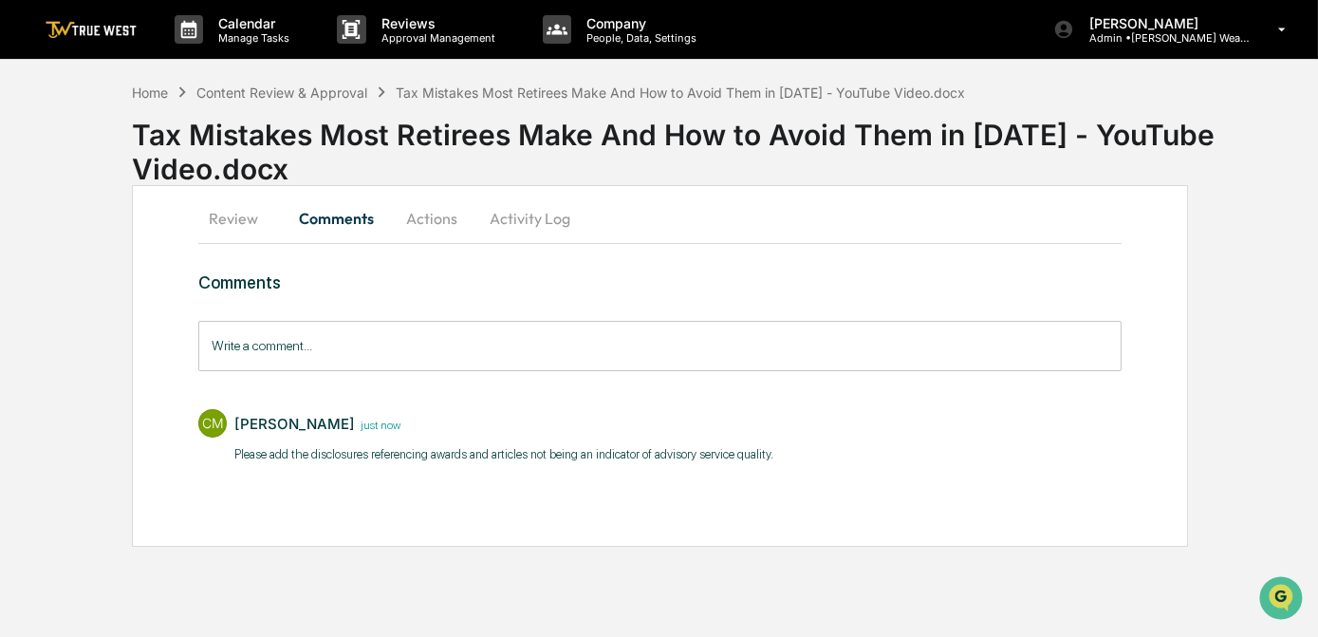
click at [456, 224] on button "Actions" at bounding box center [431, 218] width 85 height 46
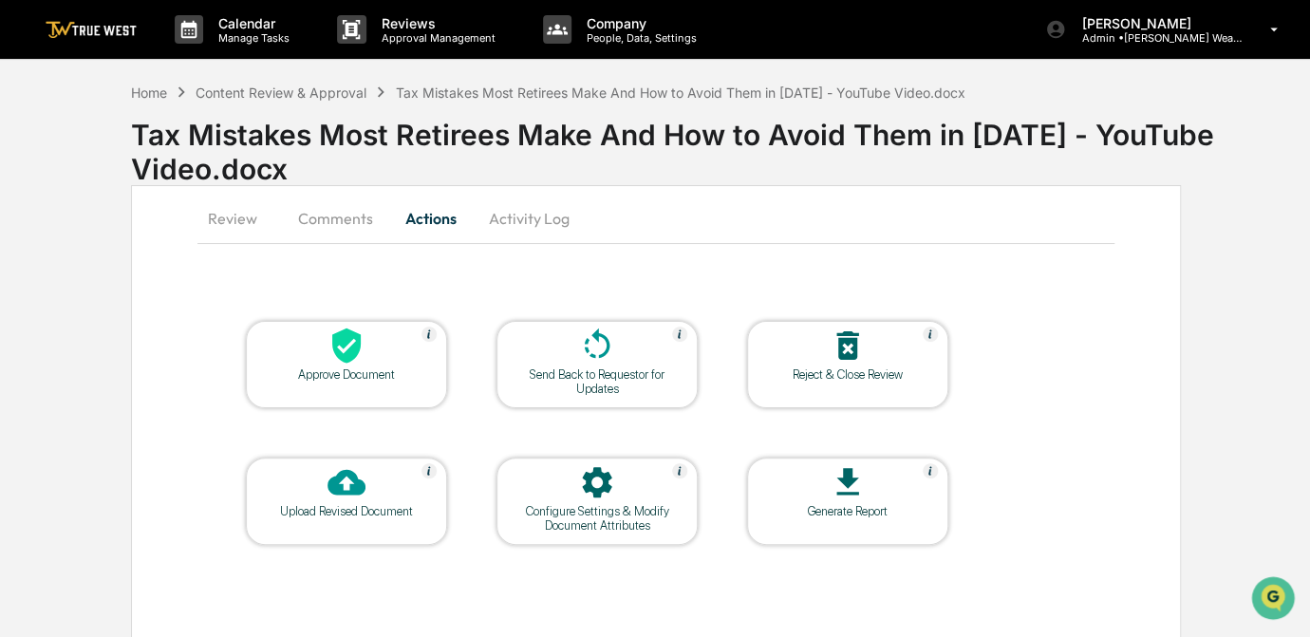
click at [623, 363] on div at bounding box center [597, 346] width 190 height 41
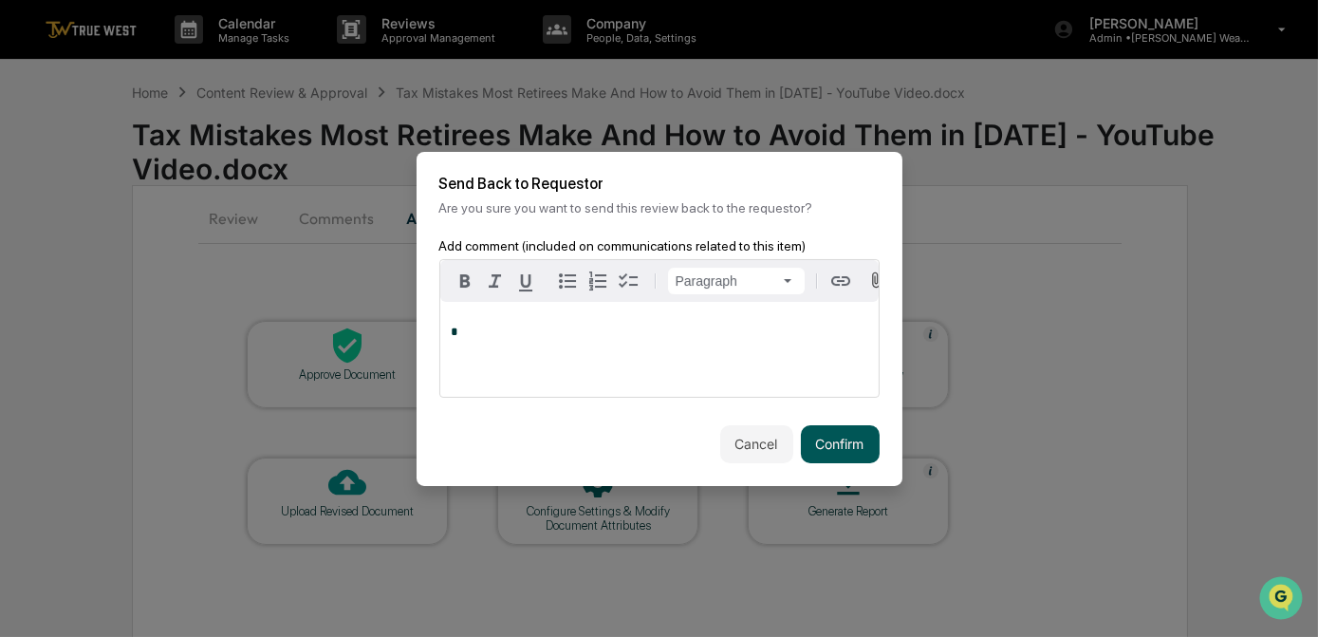
click at [844, 441] on button "Confirm" at bounding box center [840, 444] width 79 height 38
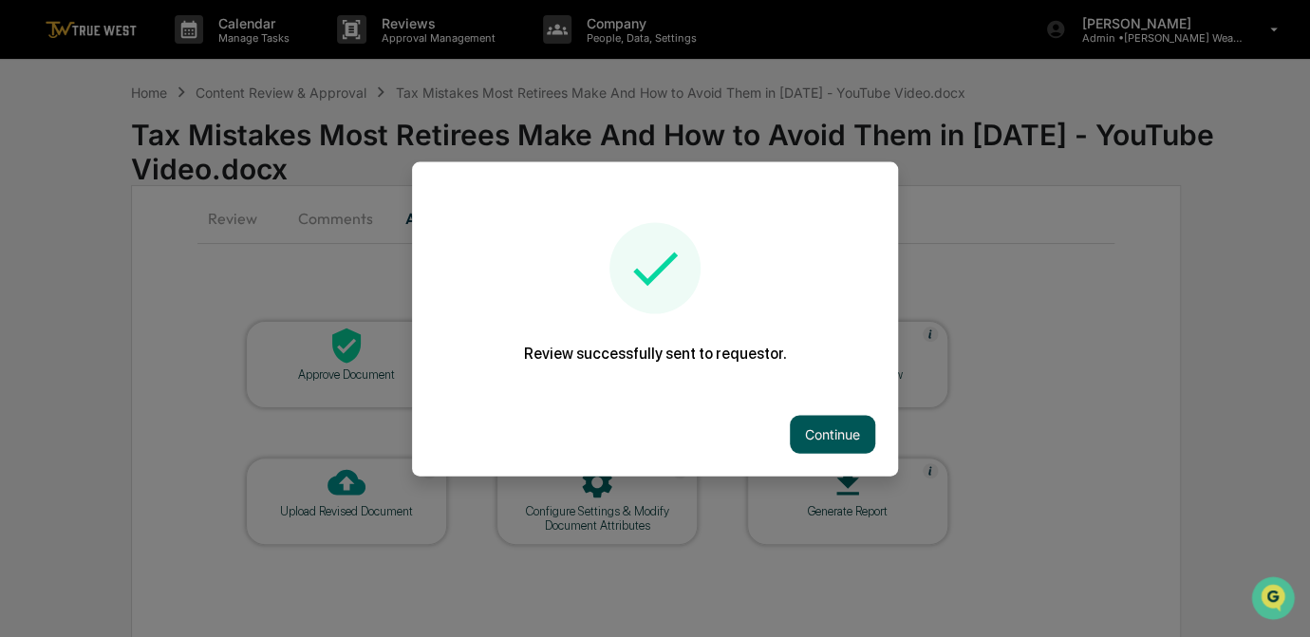
click at [835, 422] on button "Continue" at bounding box center [832, 434] width 85 height 38
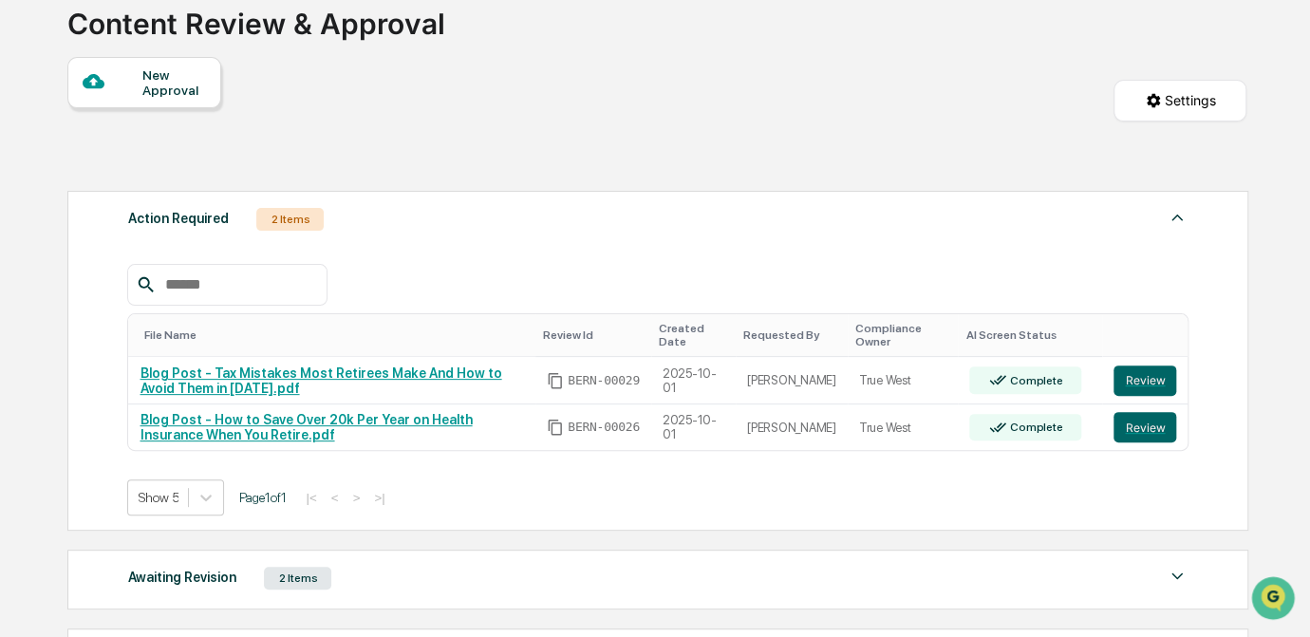
scroll to position [172, 0]
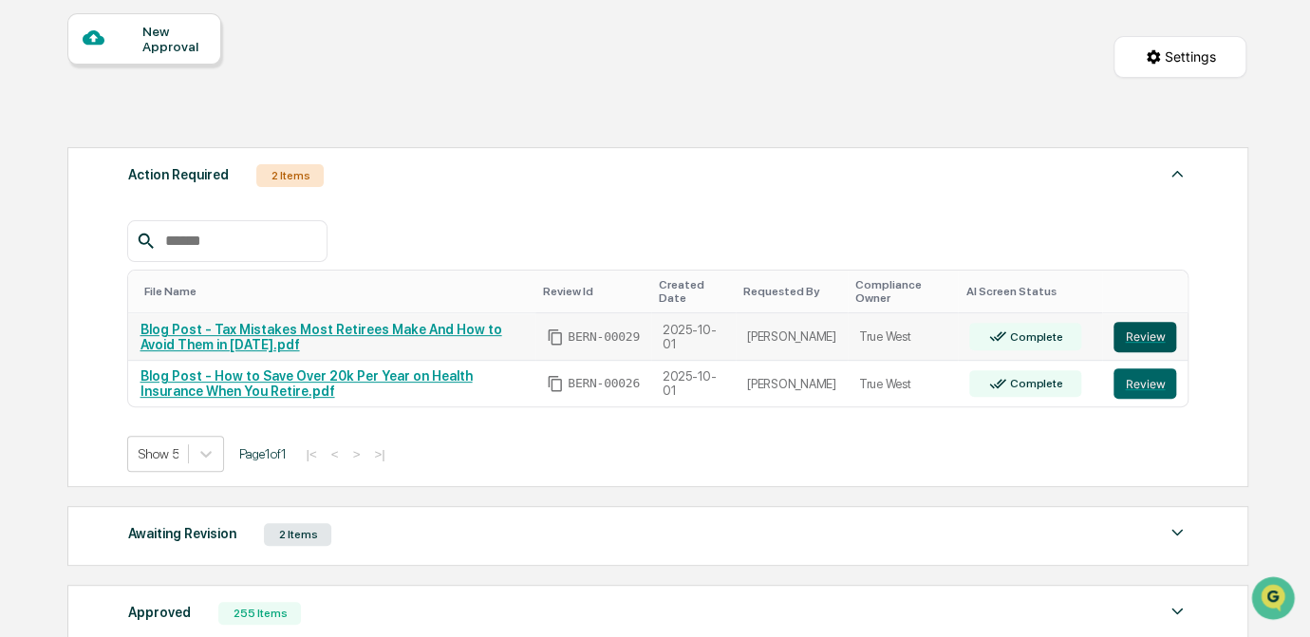
click at [1138, 337] on button "Review" at bounding box center [1144, 337] width 63 height 30
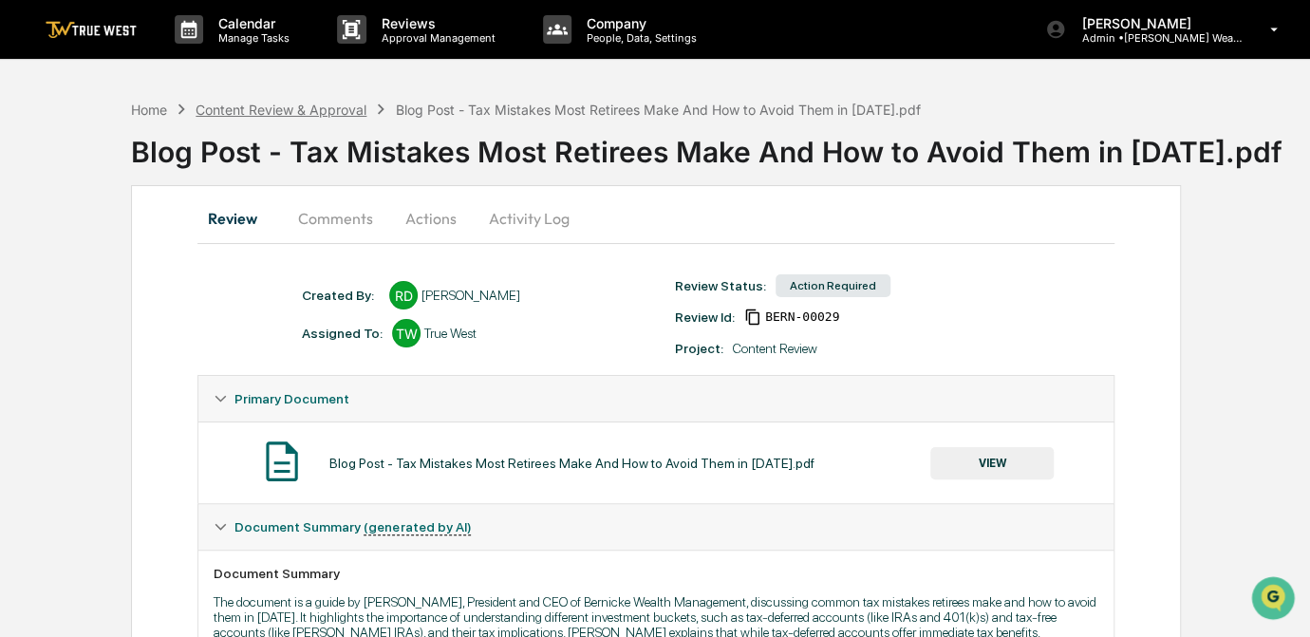
click at [323, 111] on div "Content Review & Approval" at bounding box center [280, 110] width 171 height 16
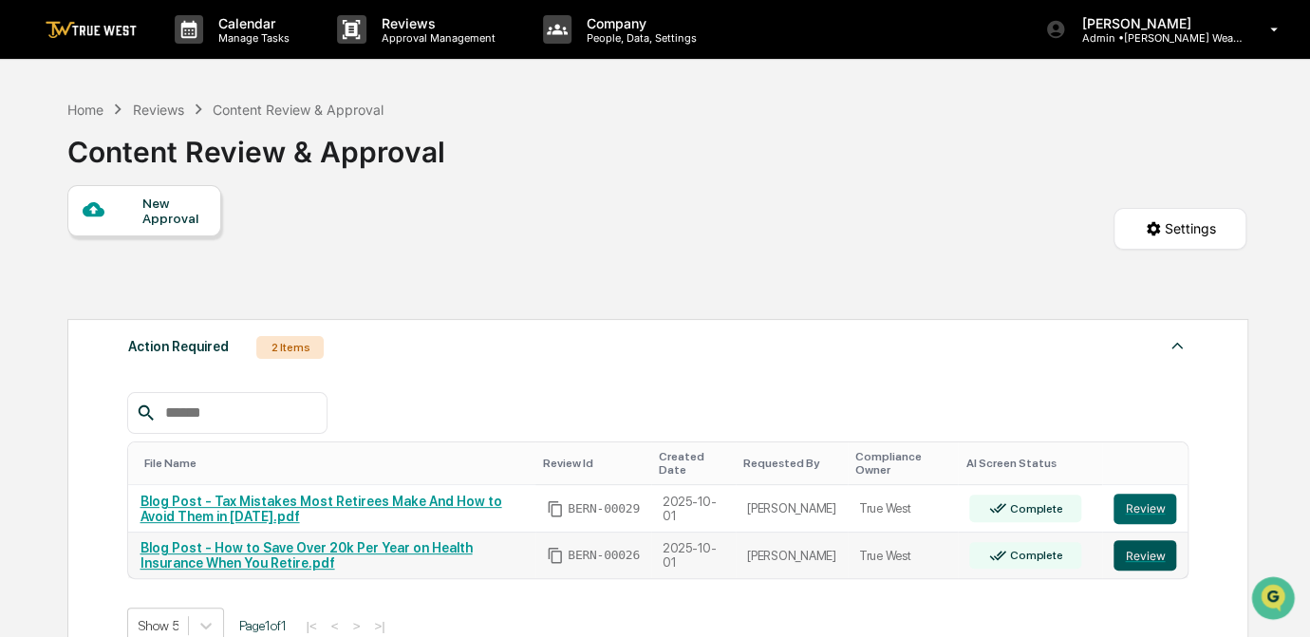
click at [1146, 561] on button "Review" at bounding box center [1144, 555] width 63 height 30
